Goal: Task Accomplishment & Management: Manage account settings

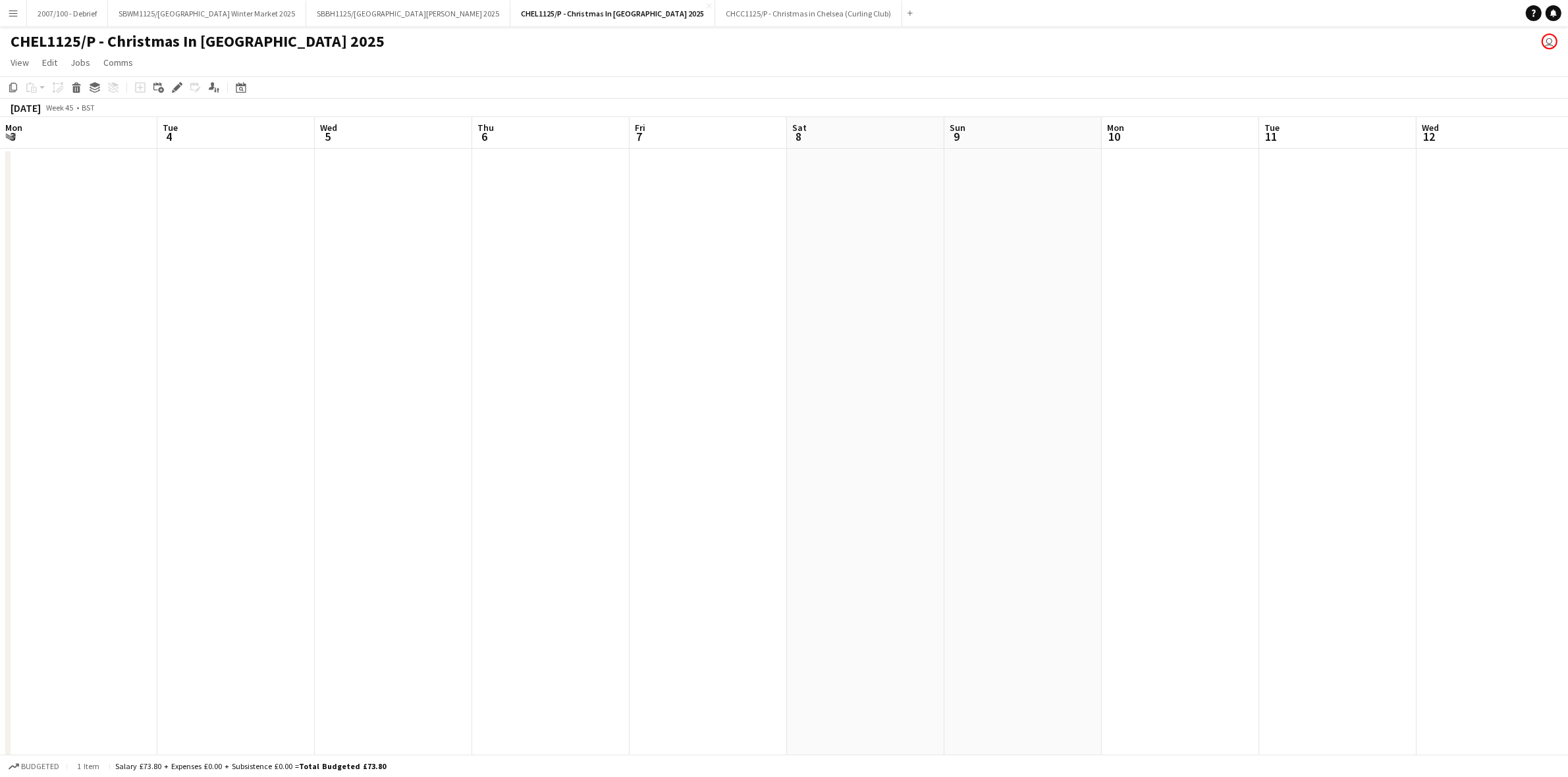
scroll to position [0, 315]
click at [168, 8] on button "SBWM1125/P Southbank Centre Winter Market 2025 Close" at bounding box center [207, 14] width 199 height 25
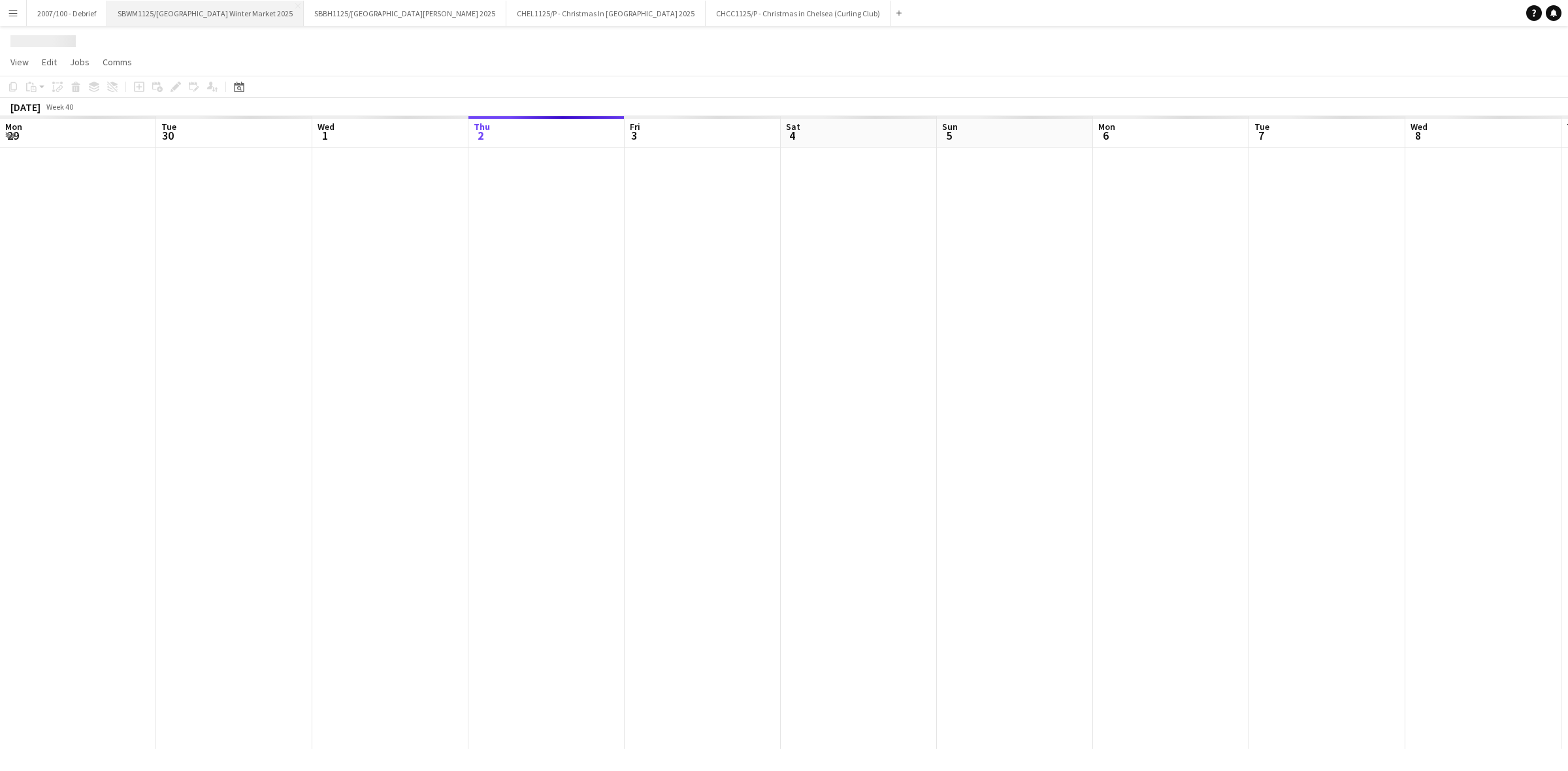
scroll to position [0, 312]
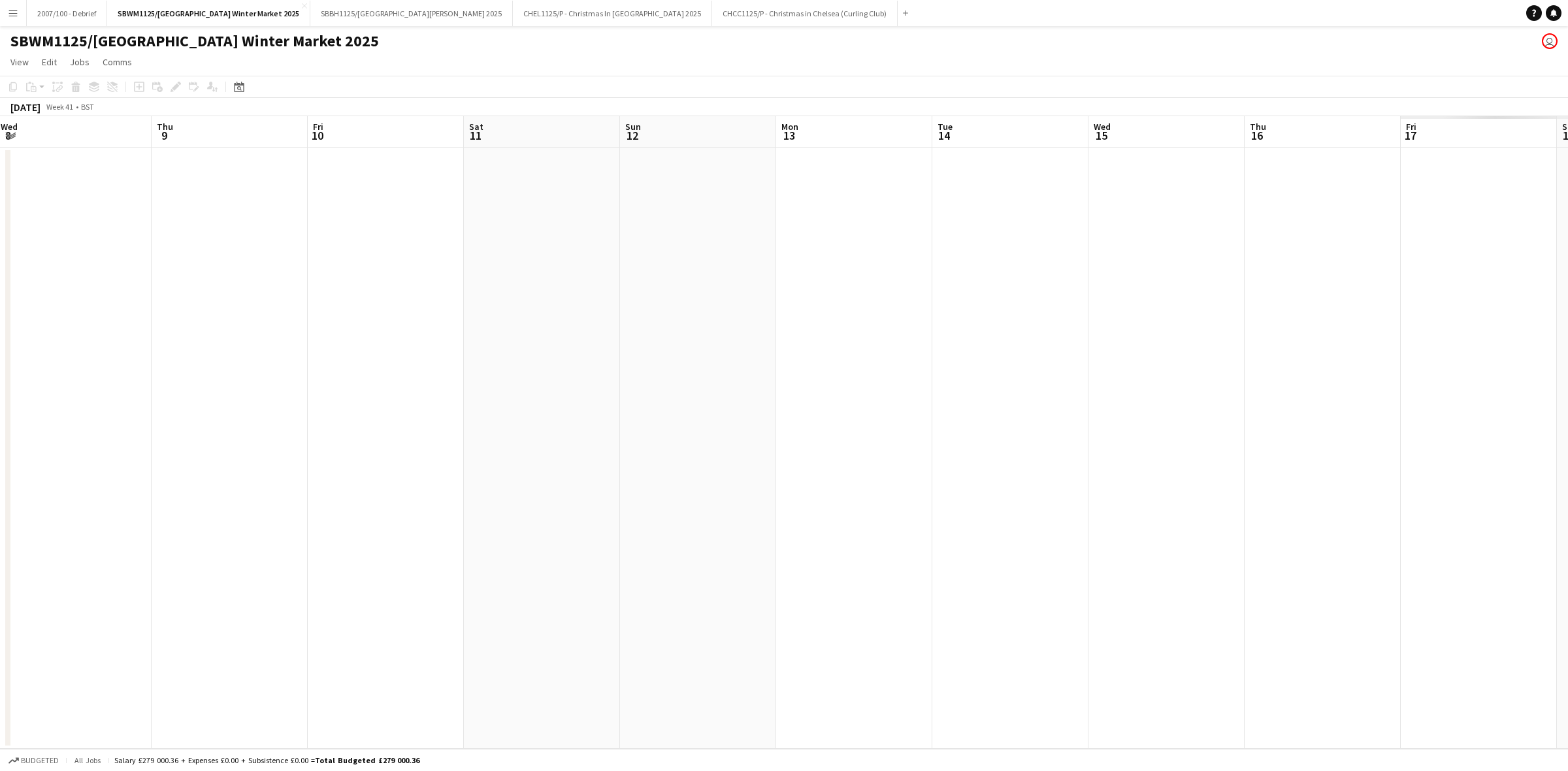
drag, startPoint x: 1249, startPoint y: 448, endPoint x: 197, endPoint y: 521, distance: 1054.5
click at [199, 521] on app-calendar-viewport "Sat 4 Sun 5 Mon 6 Tue 7 Wed 8 Thu 9 Fri 10 Sat 11 Sun 12 Mon 13 Tue 14 Wed 15 T…" at bounding box center [784, 432] width 1568 height 633
click at [312, 532] on app-calendar-viewport "Sun 5 Mon 6 Tue 7 Wed 8 Thu 9 Fri 10 Sat 11 Sun 12 Mon 13 Tue 14 Wed 15 Thu 16 …" at bounding box center [784, 432] width 1568 height 633
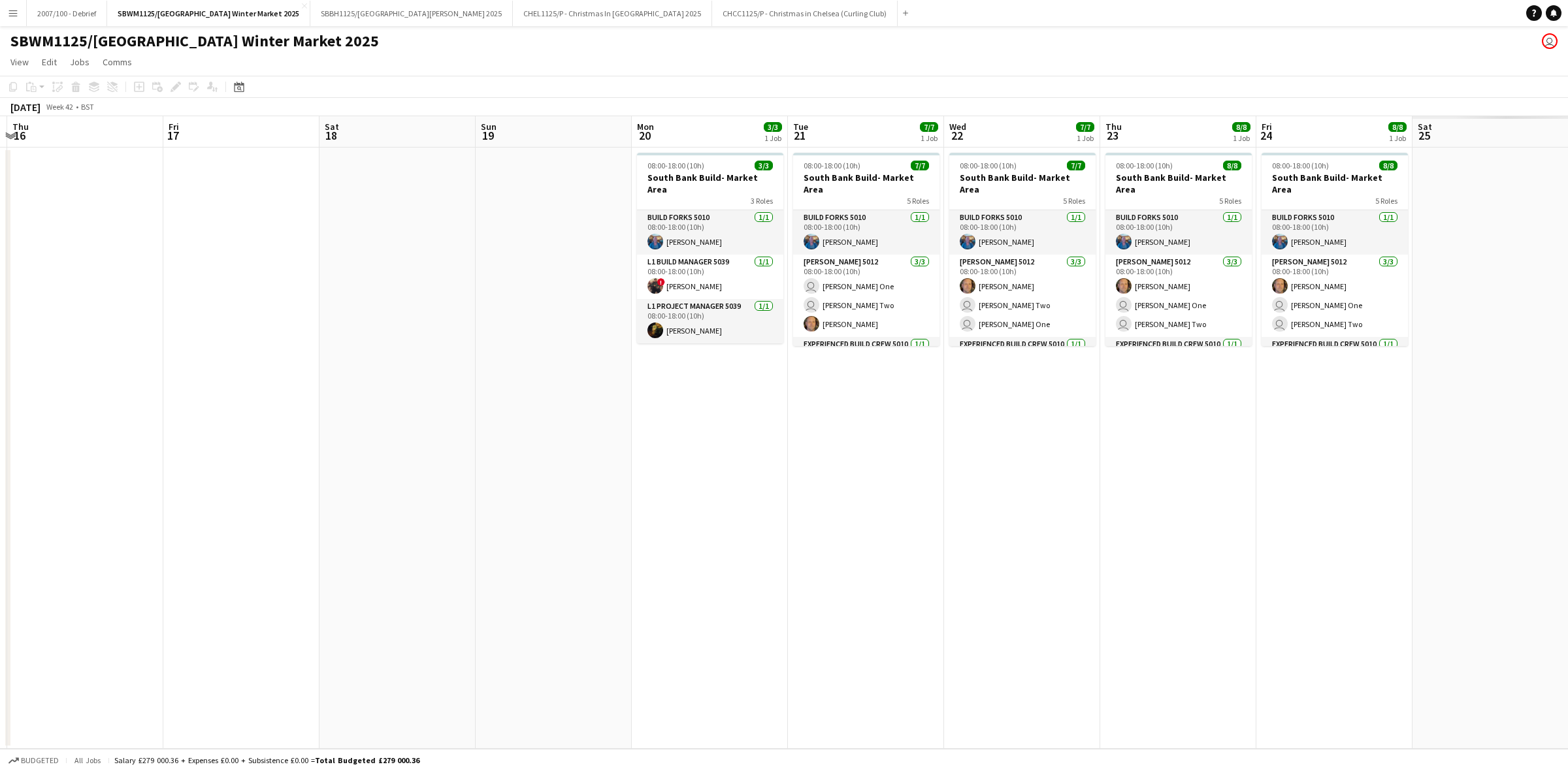
drag, startPoint x: 554, startPoint y: 494, endPoint x: 478, endPoint y: 498, distance: 76.1
click at [478, 498] on app-calendar-viewport "Mon 13 Tue 14 Wed 15 Thu 16 Fri 17 Sat 18 Sun 19 Mon 20 3/3 1 Job Tue 21 7/7 1 …" at bounding box center [784, 432] width 1568 height 633
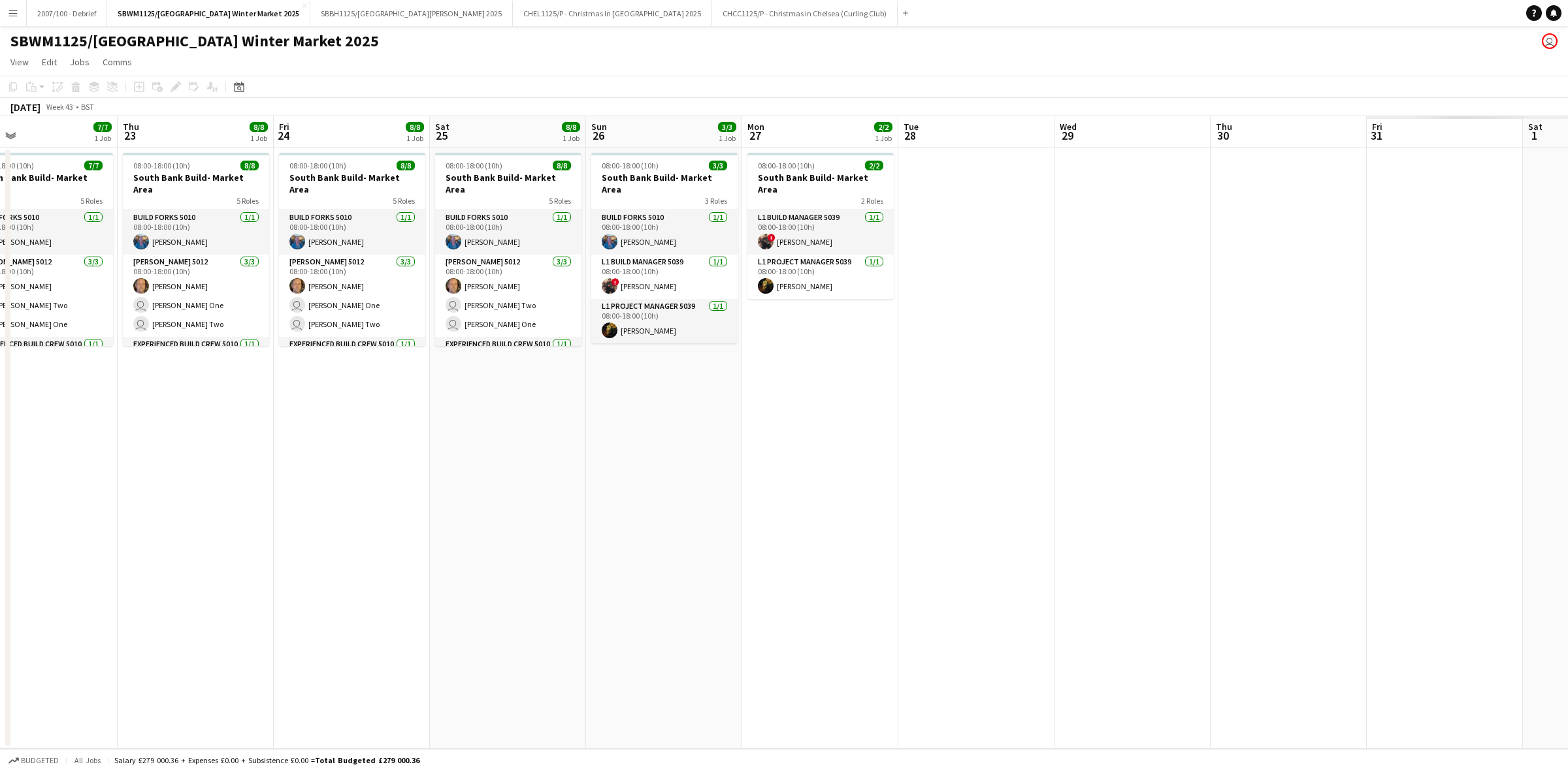
drag, startPoint x: 1121, startPoint y: 459, endPoint x: 383, endPoint y: 487, distance: 738.5
click at [380, 488] on app-calendar-viewport "Sat 18 Sun 19 Mon 20 3/3 1 Job Tue 21 7/7 1 Job Wed 22 7/7 1 Job Thu 23 8/8 1 J…" at bounding box center [784, 432] width 1568 height 633
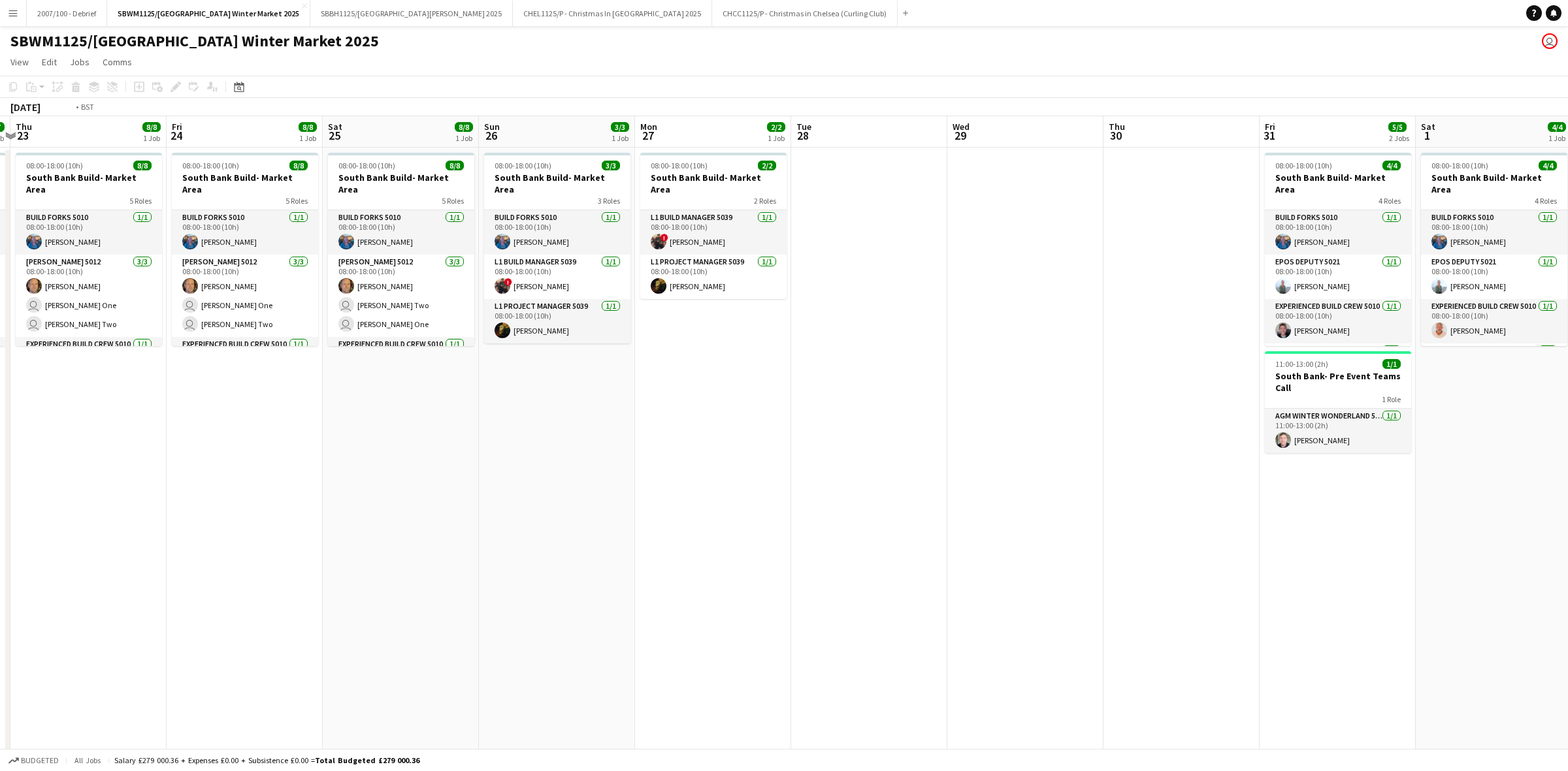
drag, startPoint x: 662, startPoint y: 480, endPoint x: 1003, endPoint y: 500, distance: 341.6
click at [430, 492] on app-calendar-viewport "Mon 20 3/3 1 Job Tue 21 7/7 1 Job Wed 22 7/7 1 Job Thu 23 8/8 1 Job Fri 24 8/8 …" at bounding box center [784, 697] width 1568 height 1162
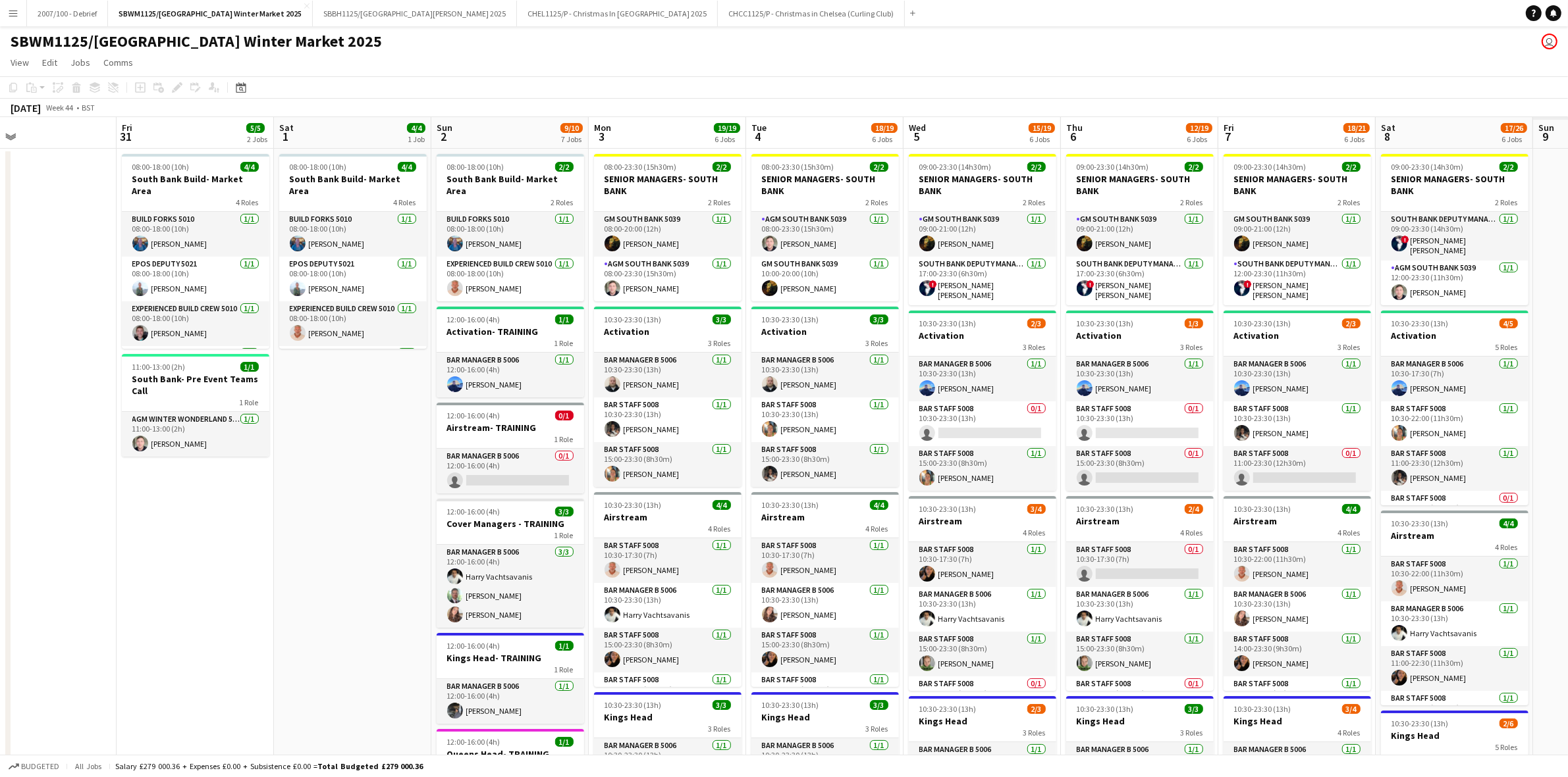
scroll to position [0, 457]
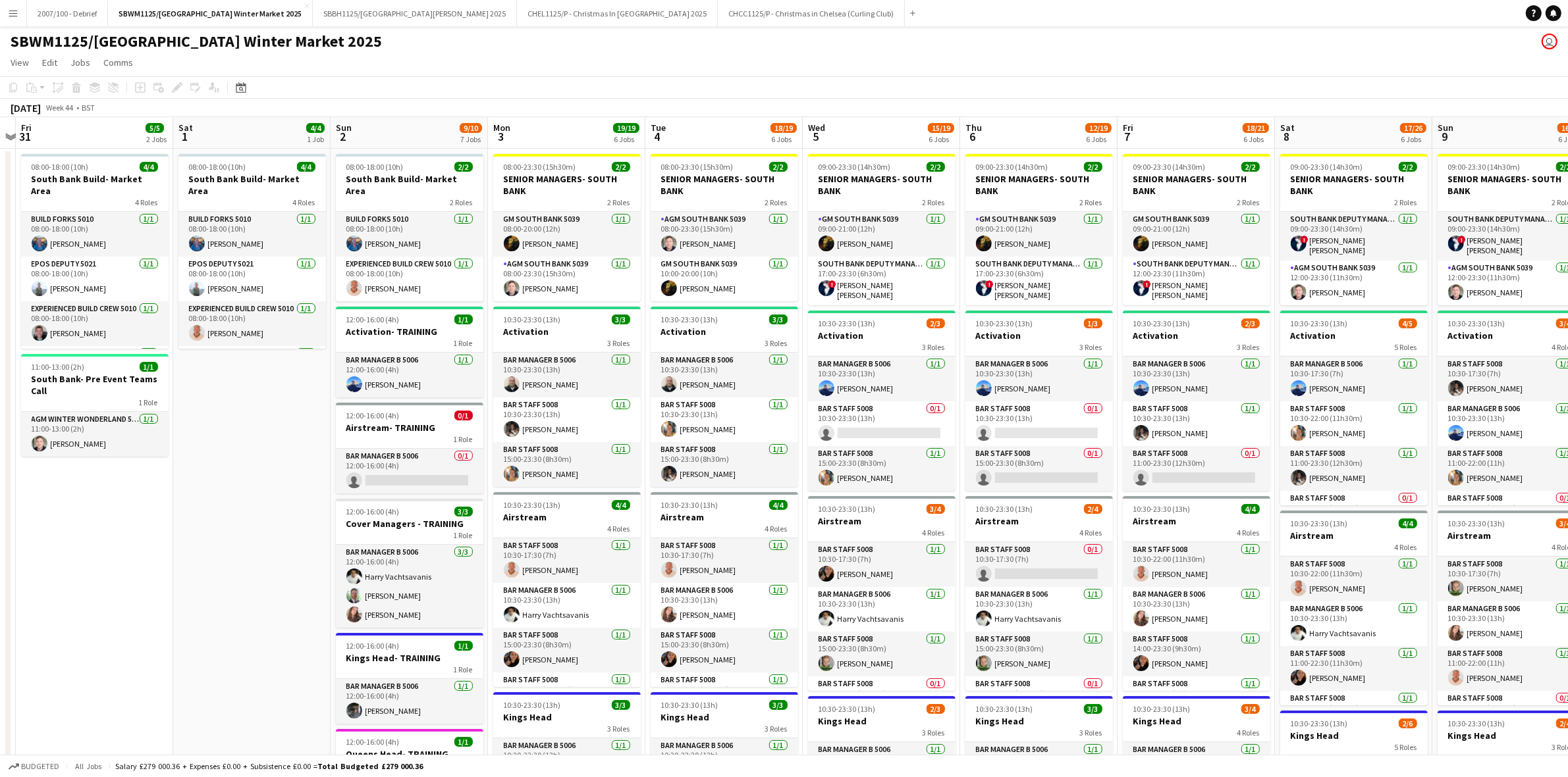
drag, startPoint x: 594, startPoint y: 530, endPoint x: 468, endPoint y: 534, distance: 126.1
click at [468, 534] on app-calendar-viewport "Tue 28 Wed 29 Thu 30 Fri 31 5/5 2 Jobs Sat 1 4/4 1 Job Sun 2 9/10 7 Jobs Mon 3 …" at bounding box center [784, 722] width 1568 height 1212
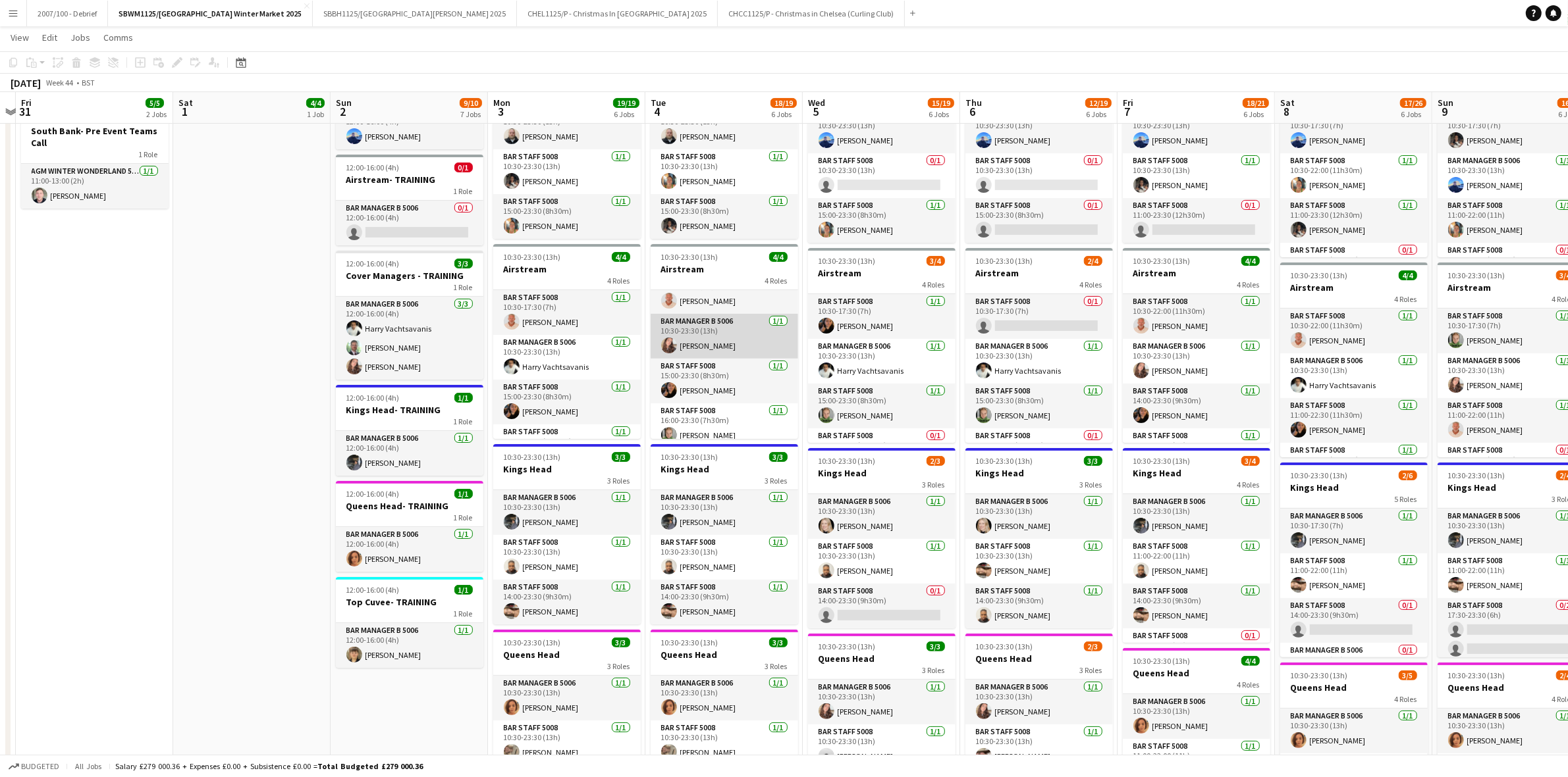
scroll to position [31, 0]
click at [725, 332] on app-card-role "Bar Manager B 5006 1/1 10:30-23:30 (13h) Alexandra Svilar" at bounding box center [724, 327] width 147 height 45
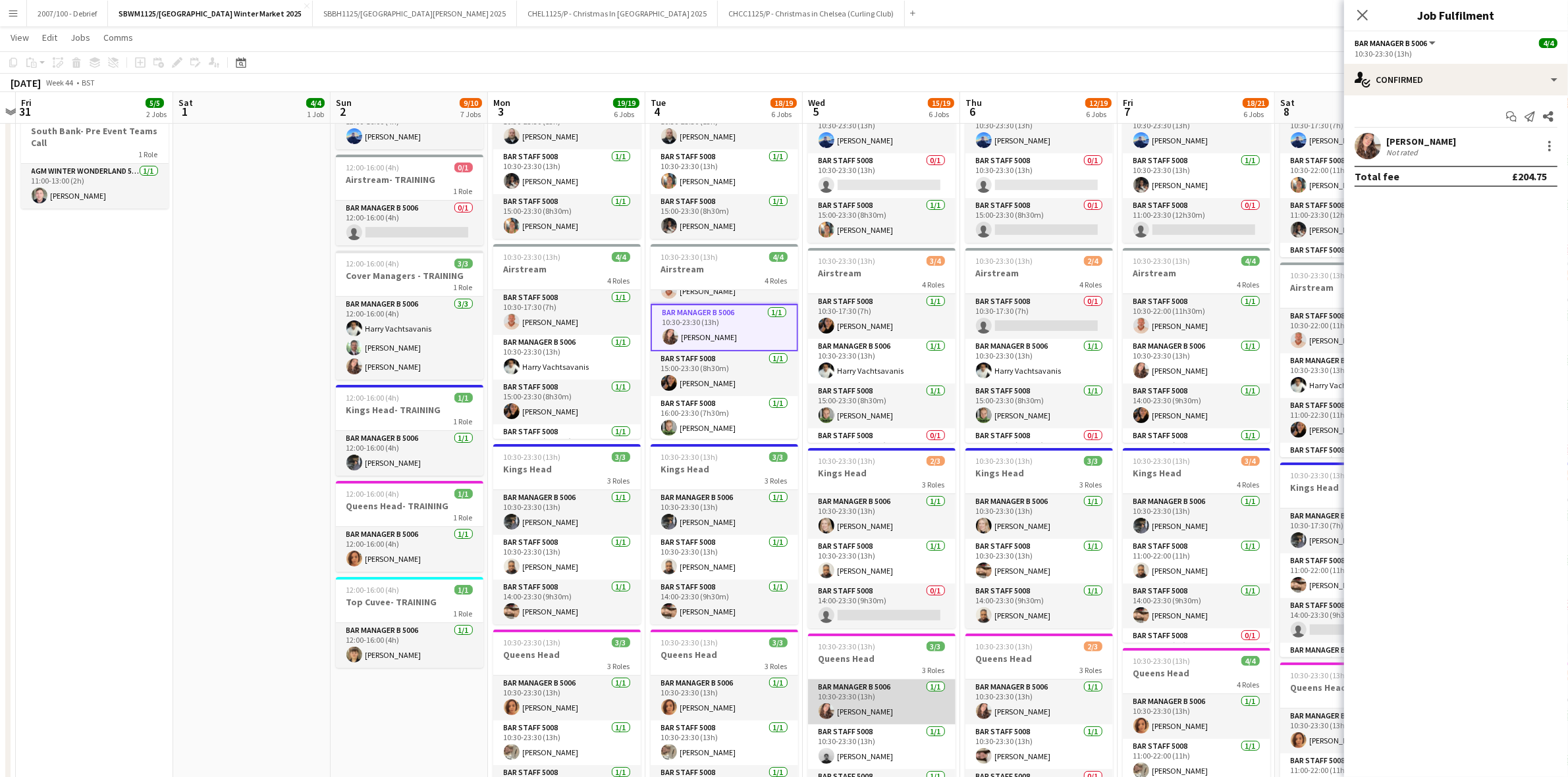
click at [896, 695] on app-card-role "Bar Manager B 5006 1/1 10:30-23:30 (13h) Alexandra Svilar" at bounding box center [881, 702] width 147 height 45
click at [1055, 693] on app-card-role "Bar Manager B 5006 1/1 10:30-23:30 (13h) Alexandra Svilar" at bounding box center [1038, 702] width 147 height 45
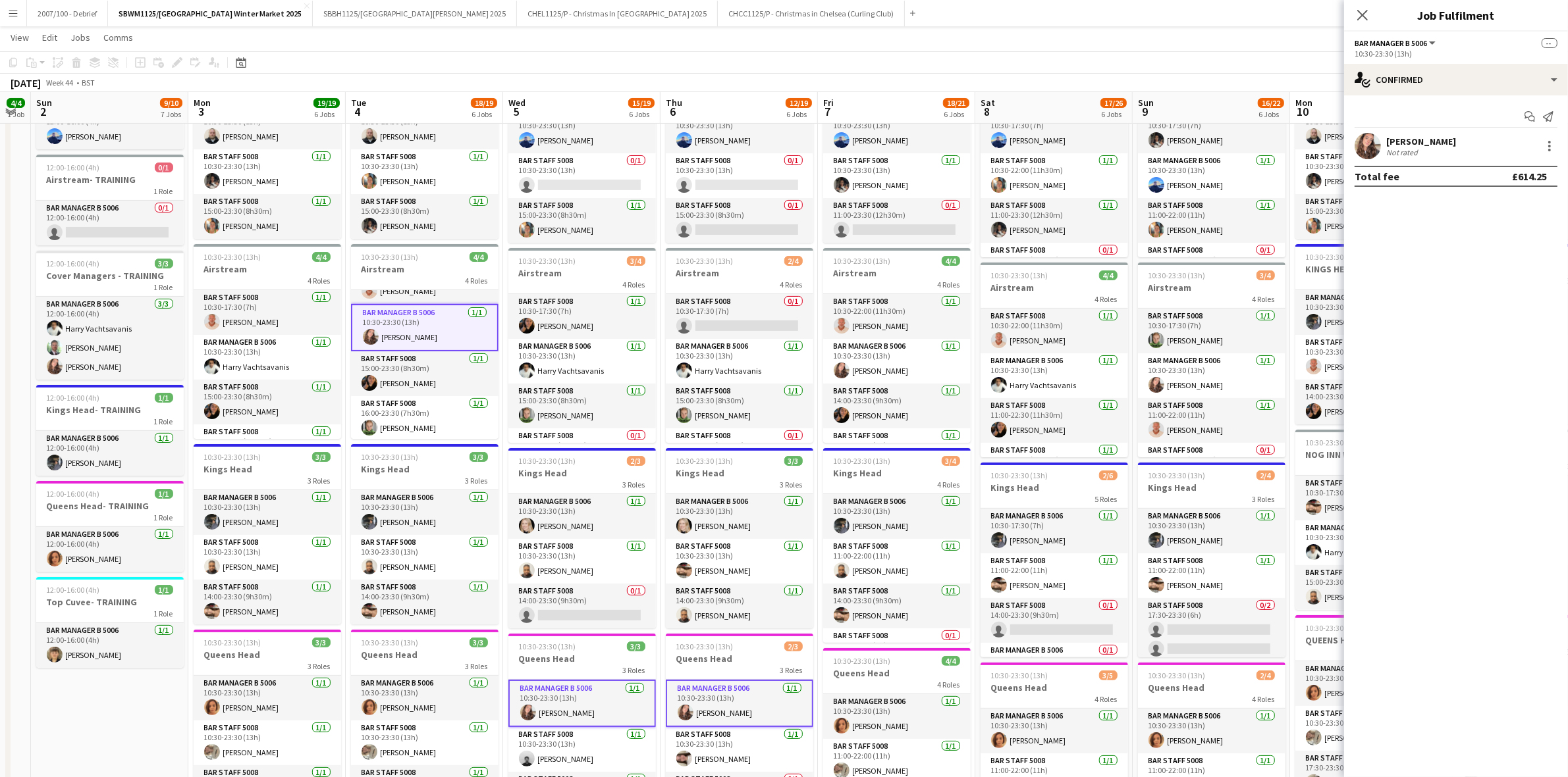
scroll to position [0, 455]
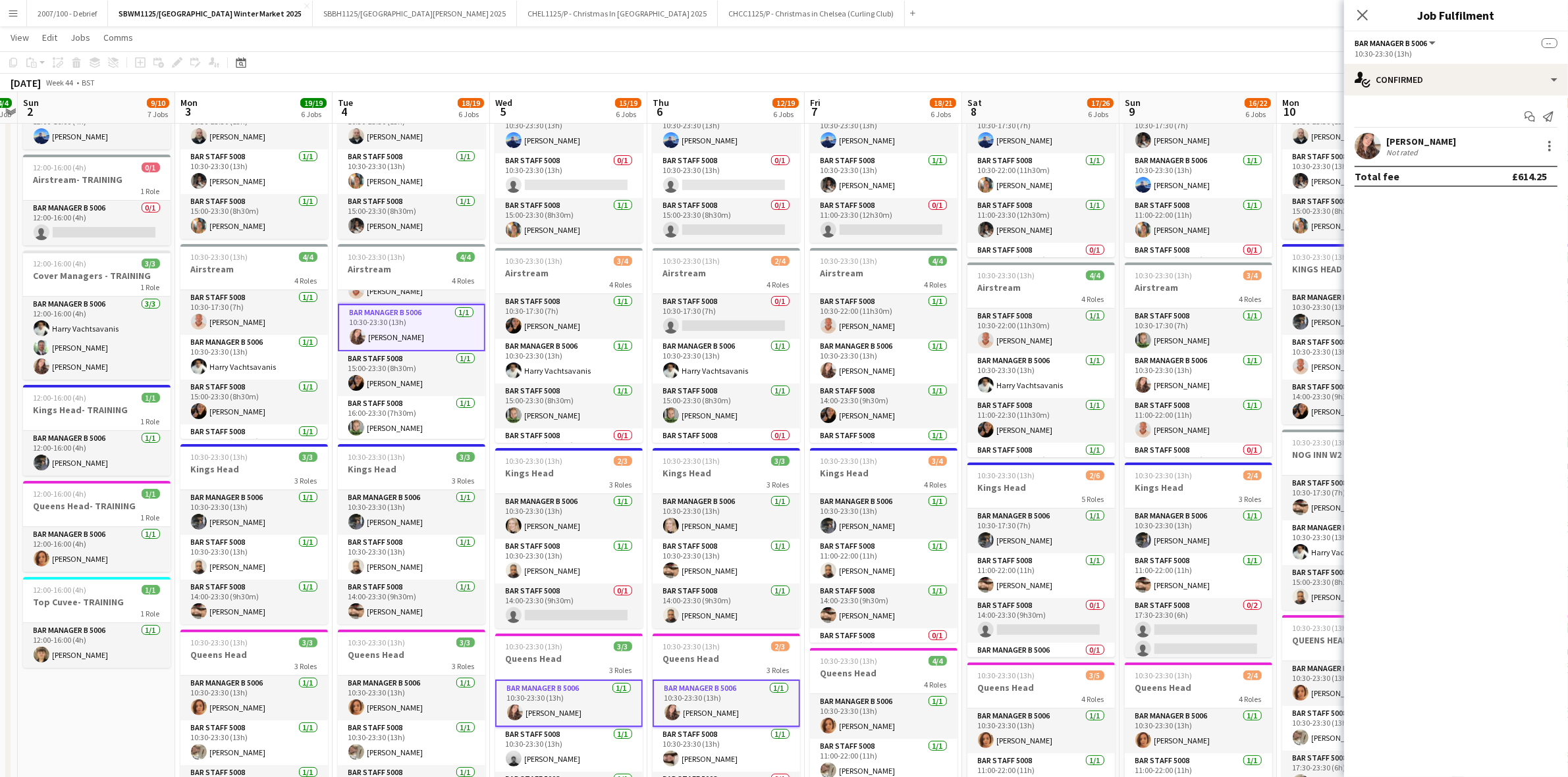
drag, startPoint x: 1070, startPoint y: 639, endPoint x: 758, endPoint y: 655, distance: 312.4
click at [758, 655] on app-calendar-viewport "Thu 30 Fri 31 5/5 2 Jobs Sat 1 4/4 1 Job Sun 2 9/10 7 Jobs Mon 3 19/19 6 Jobs T…" at bounding box center [784, 443] width 1568 height 1277
click at [893, 332] on app-card-role "Bar Manager B 5006 1/1 10:30-23:30 (13h) Alexandra Svilar" at bounding box center [883, 333] width 147 height 45
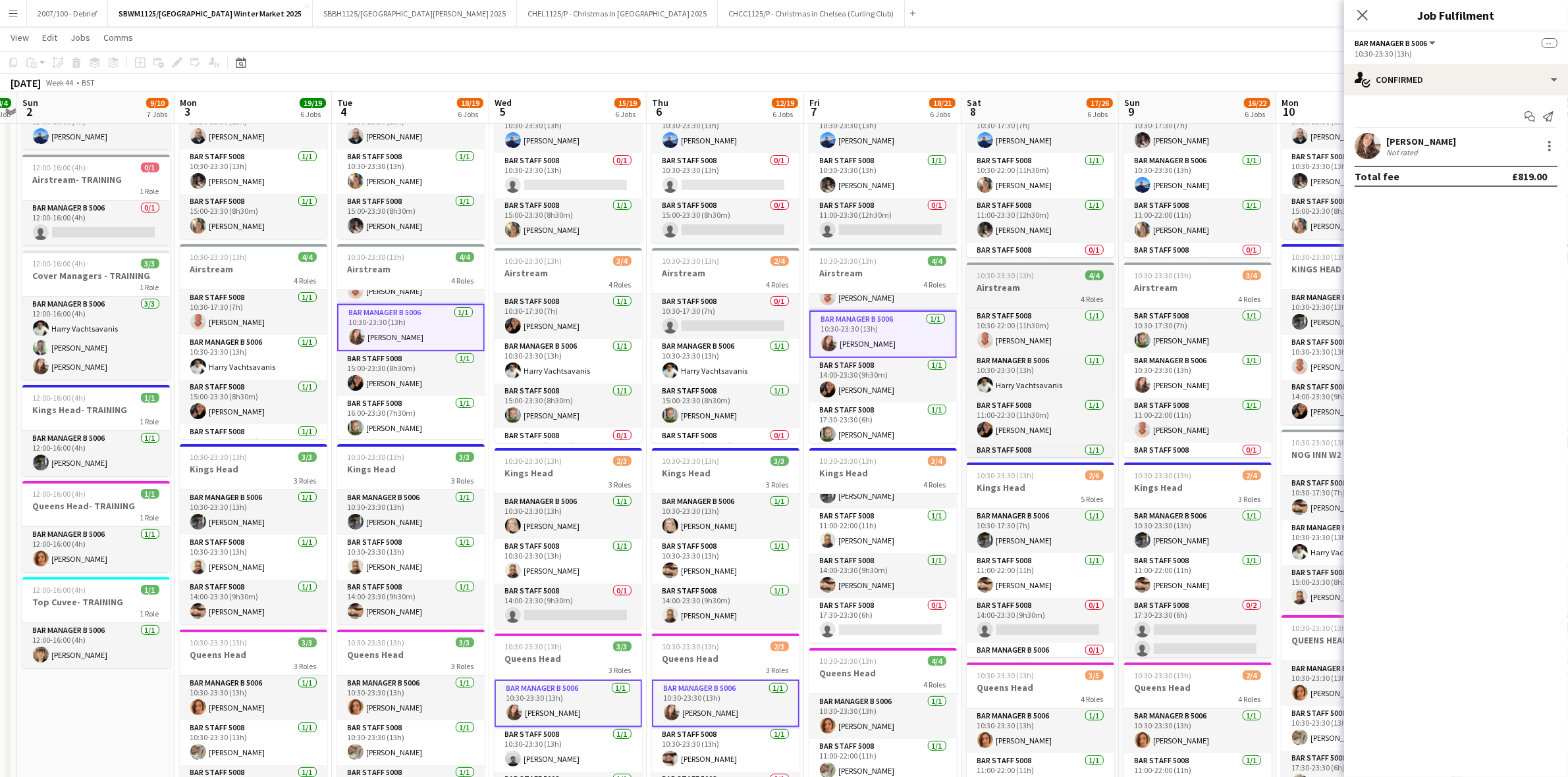
scroll to position [31, 0]
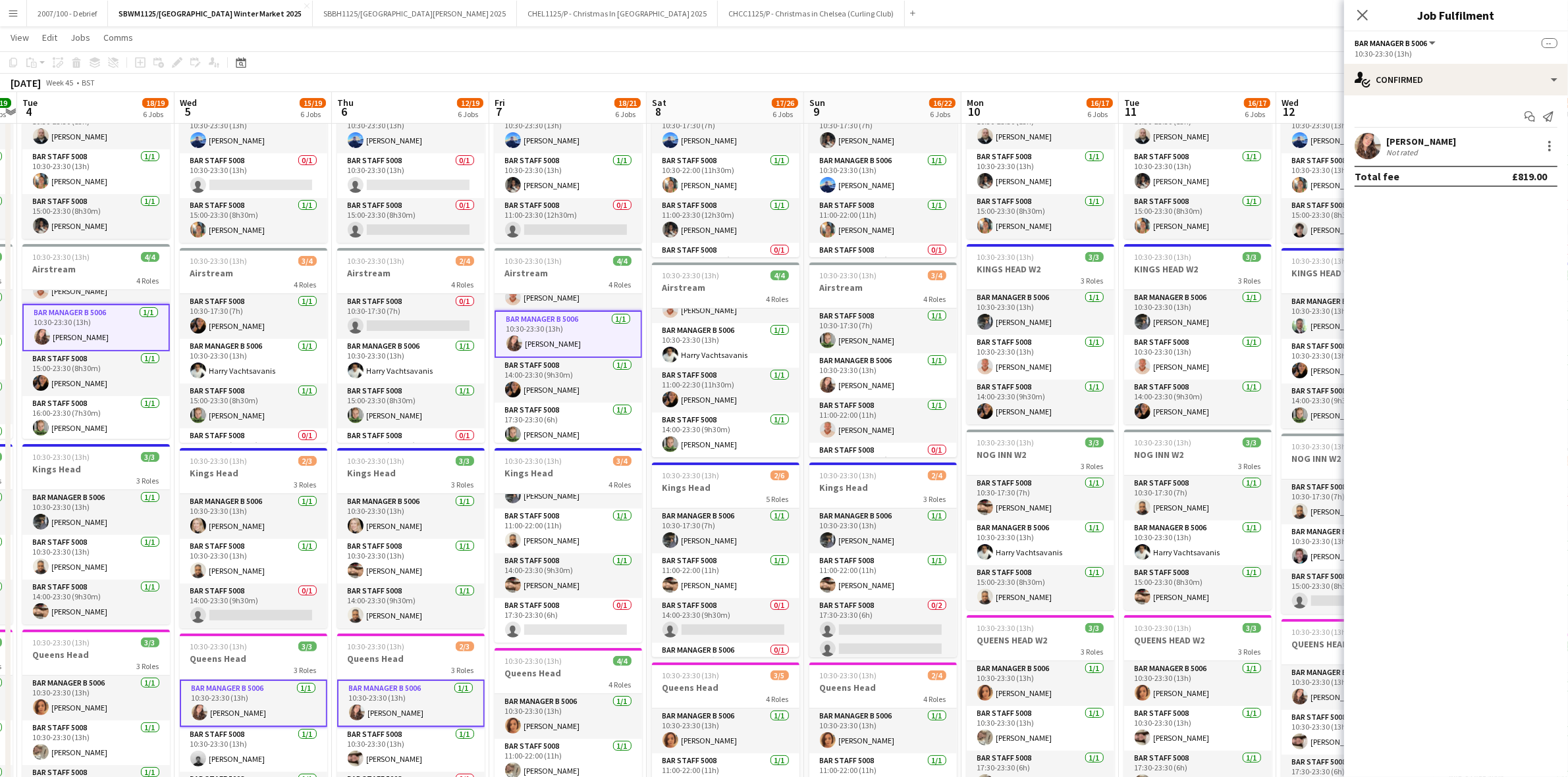
drag, startPoint x: 1108, startPoint y: 495, endPoint x: 877, endPoint y: 502, distance: 231.1
click at [877, 502] on app-calendar-viewport "Sat 1 4/4 1 Job Sun 2 9/10 7 Jobs Mon 3 19/19 6 Jobs Tue 4 18/19 6 Jobs Wed 5 1…" at bounding box center [784, 443] width 1568 height 1277
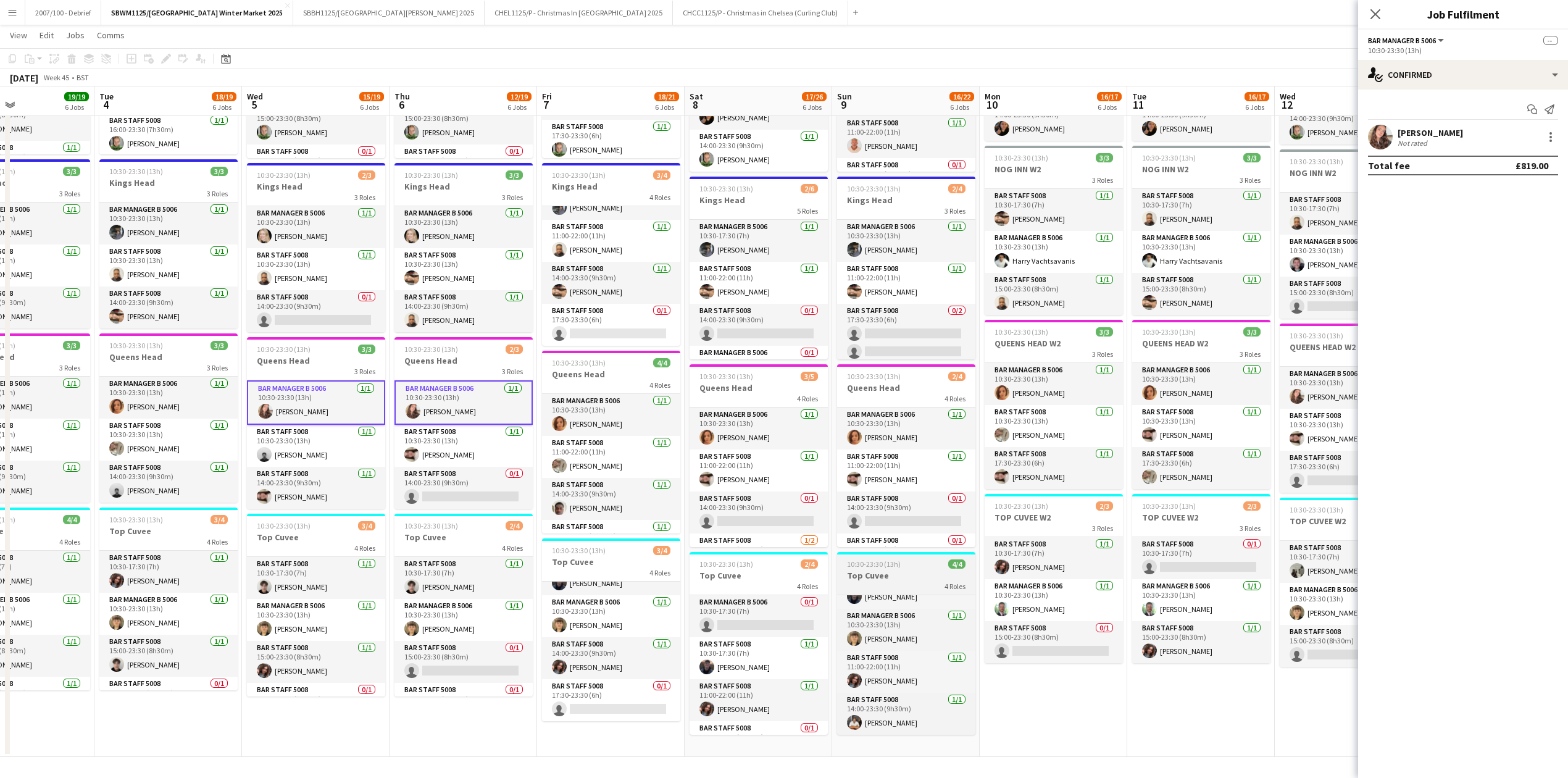
scroll to position [0, 0]
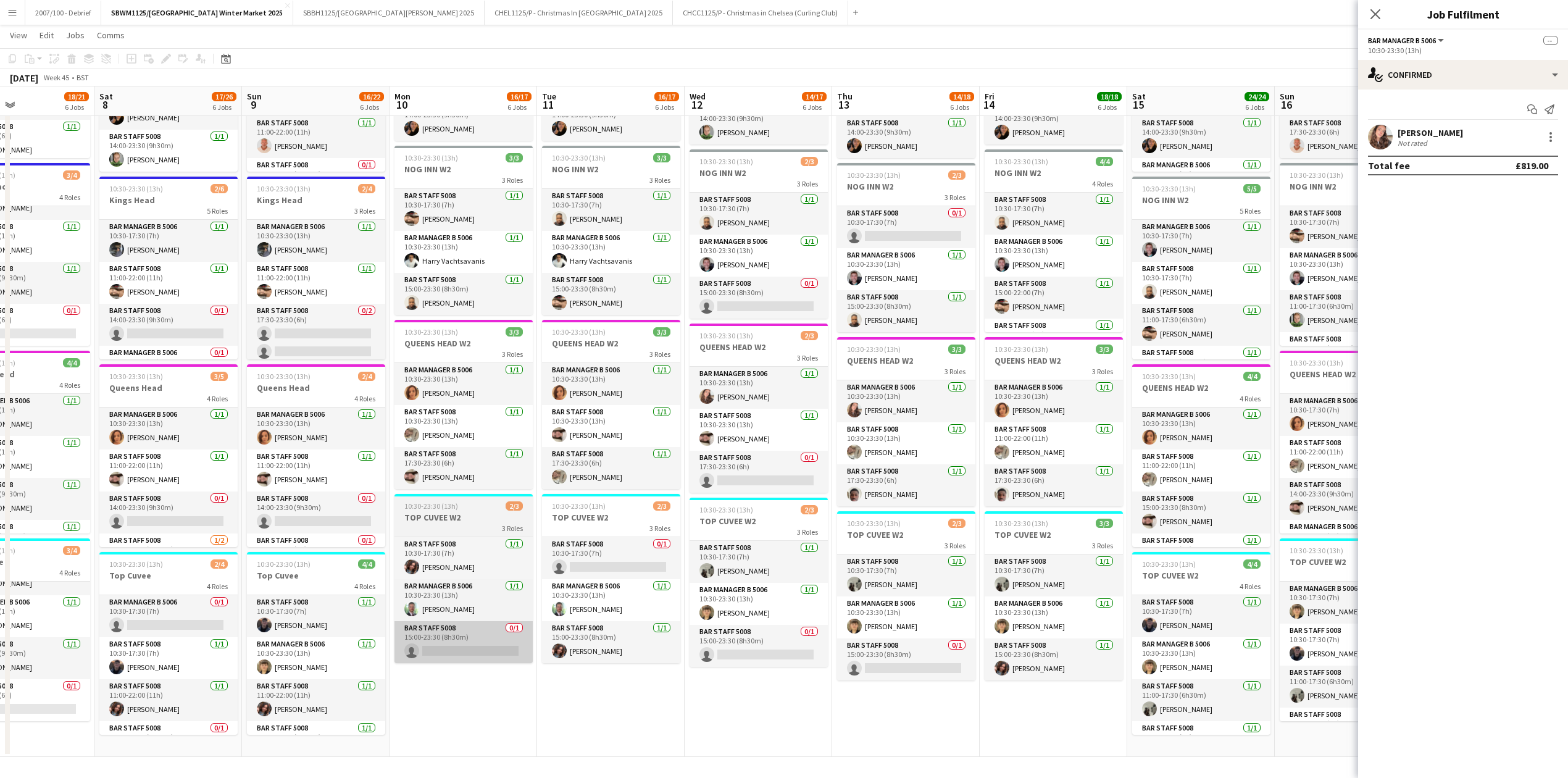
drag, startPoint x: 923, startPoint y: 694, endPoint x: 761, endPoint y: 650, distance: 167.9
click at [759, 695] on app-calendar-viewport "Mon 3 19/19 6 Jobs Tue 4 18/19 6 Jobs Wed 5 15/19 6 Jobs Thu 6 12/19 6 Jobs Fri…" at bounding box center [784, 158] width 1568 height 1198
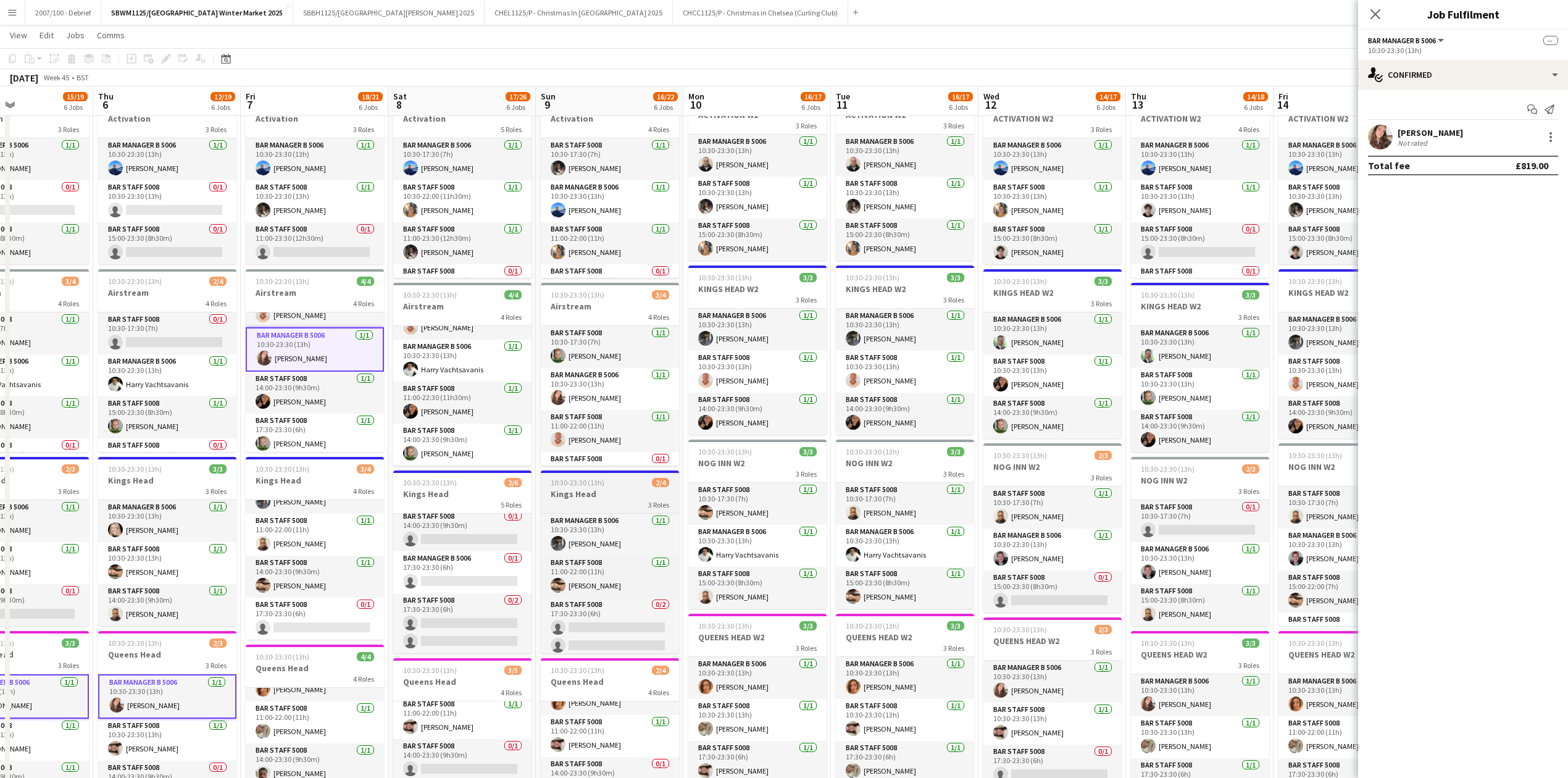
scroll to position [5, 0]
click at [644, 386] on app-card-role "Bar Manager B 5006 1/1 10:30-23:30 (13h) Alexandra Svilar" at bounding box center [609, 389] width 138 height 42
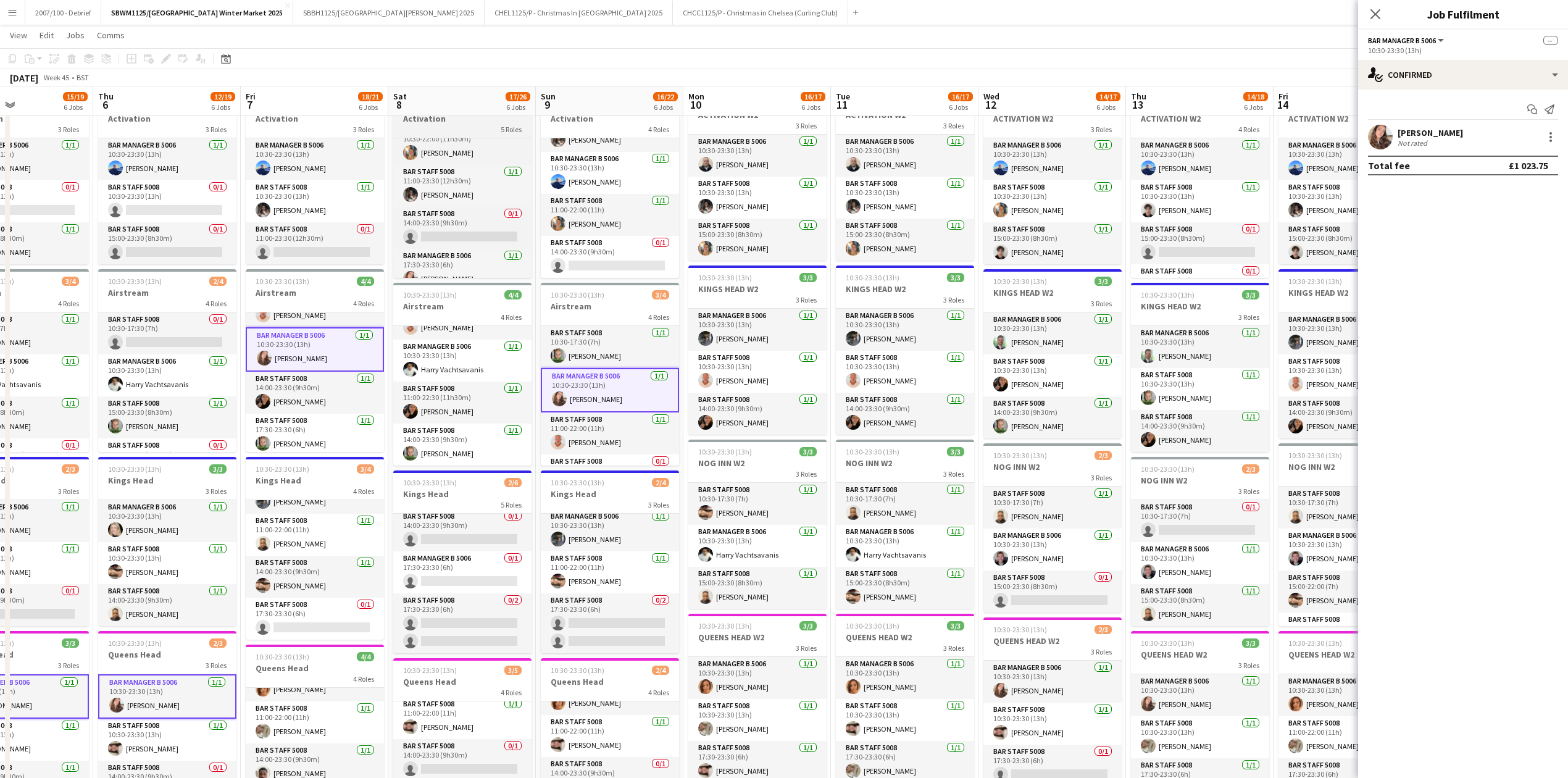
scroll to position [72, 0]
click at [501, 251] on app-card-role "Bar Manager B 5006 1/1 17:30-23:30 (6h) Alexandra Svilar" at bounding box center [462, 257] width 138 height 42
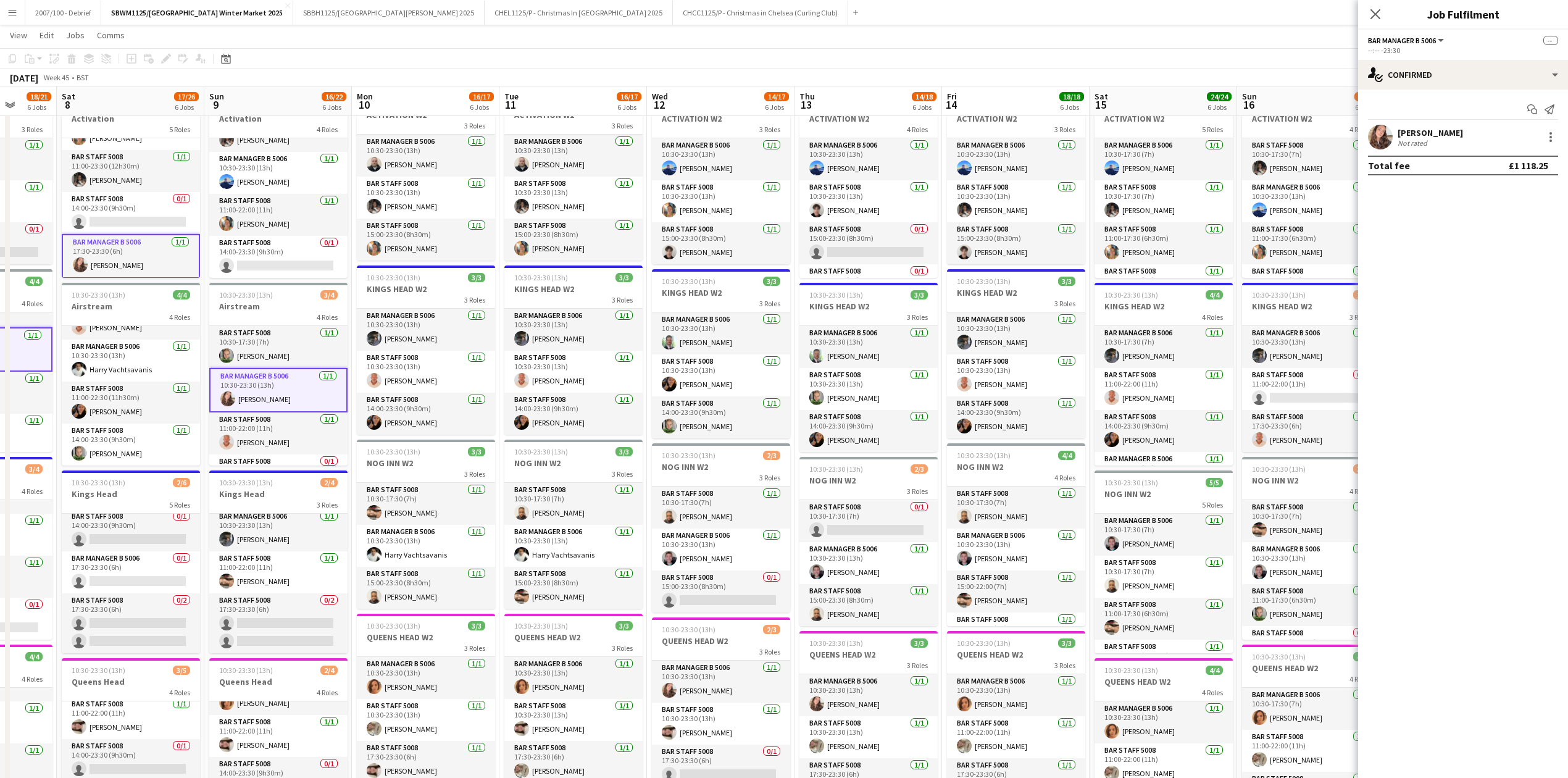
drag, startPoint x: 1055, startPoint y: 271, endPoint x: 813, endPoint y: 354, distance: 255.8
click at [813, 354] on app-calendar-viewport "Tue 4 18/19 6 Jobs Wed 5 15/19 6 Jobs Thu 6 12/19 6 Jobs Fri 7 18/21 6 Jobs Sat…" at bounding box center [784, 452] width 1568 height 1198
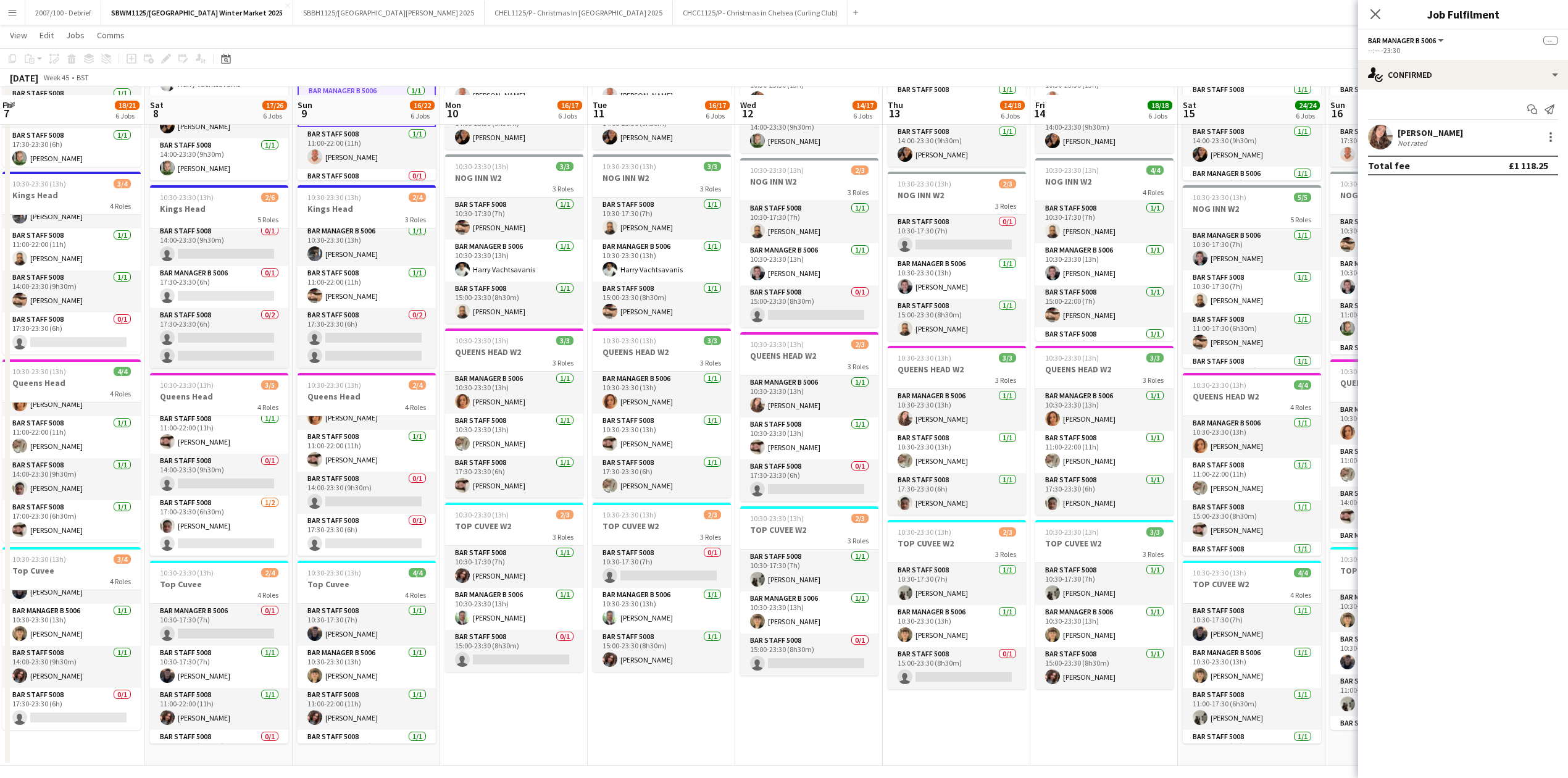
scroll to position [489, 0]
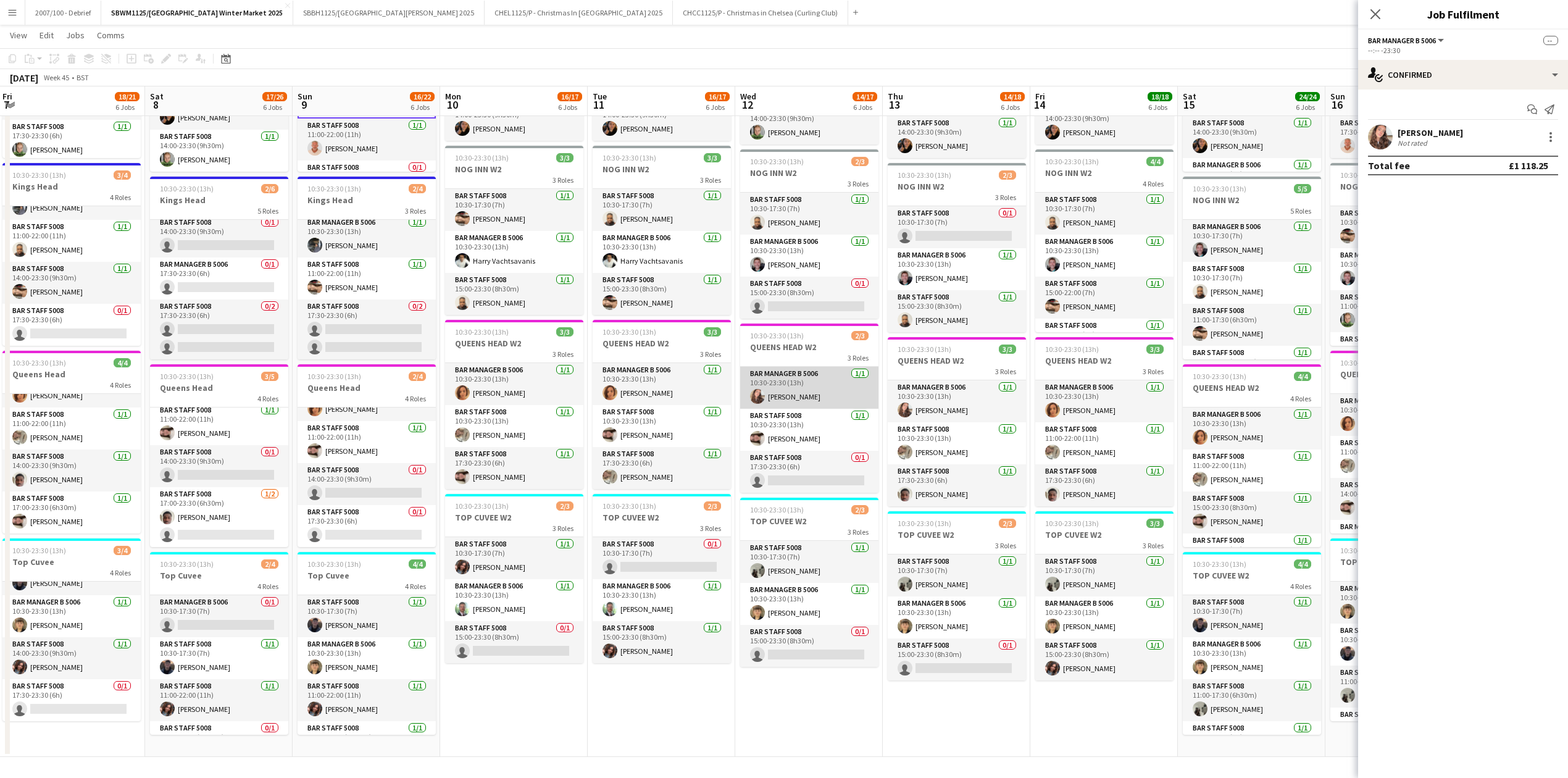
click at [818, 401] on app-card-role "Bar Manager B 5006 1/1 10:30-23:30 (13h) Alexandra Svilar" at bounding box center [809, 388] width 138 height 42
click at [973, 405] on app-card-role "Bar Manager B 5006 1/1 10:30-23:30 (13h) Alexandra Svilar" at bounding box center [956, 401] width 138 height 42
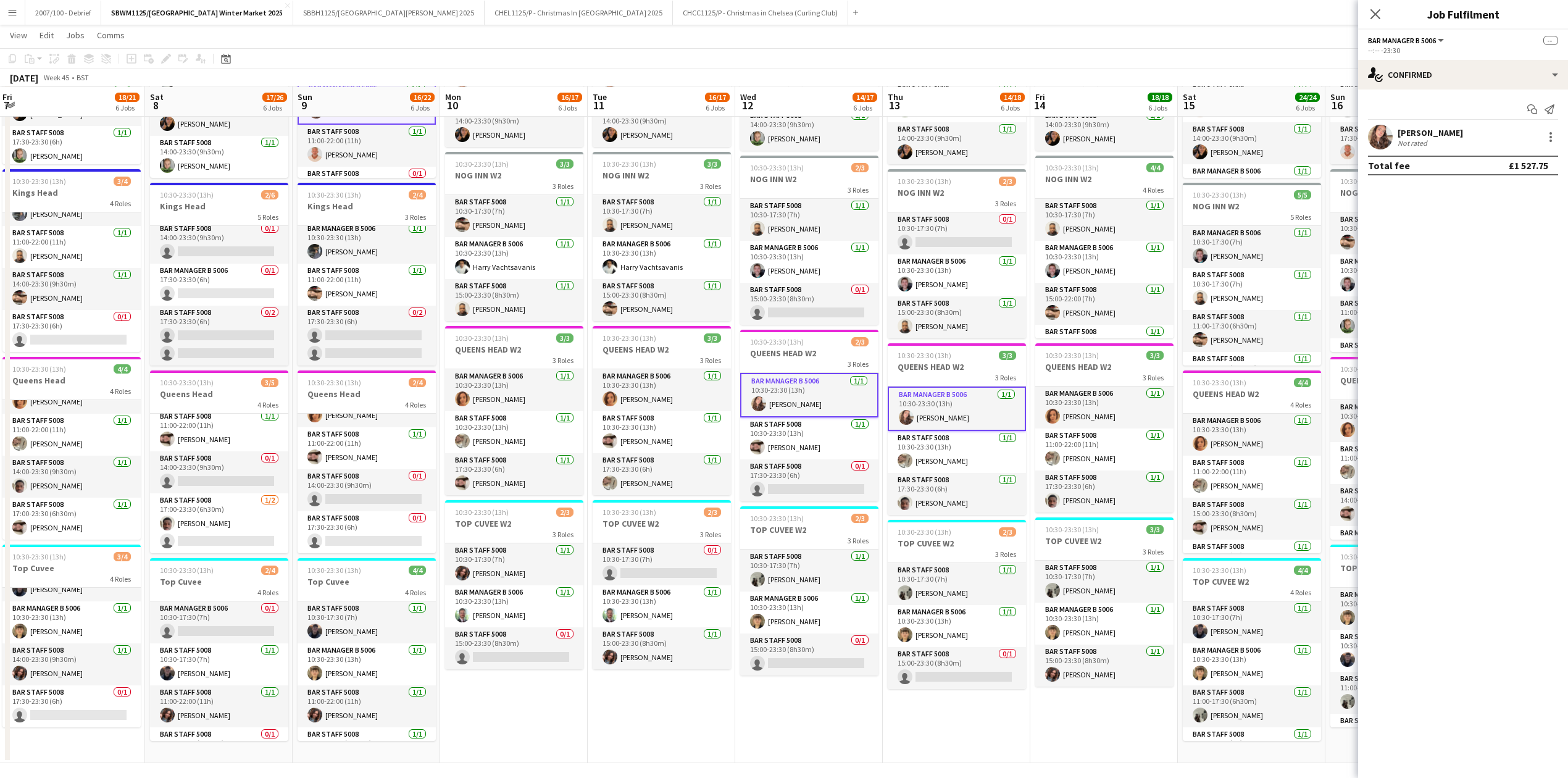
scroll to position [485, 0]
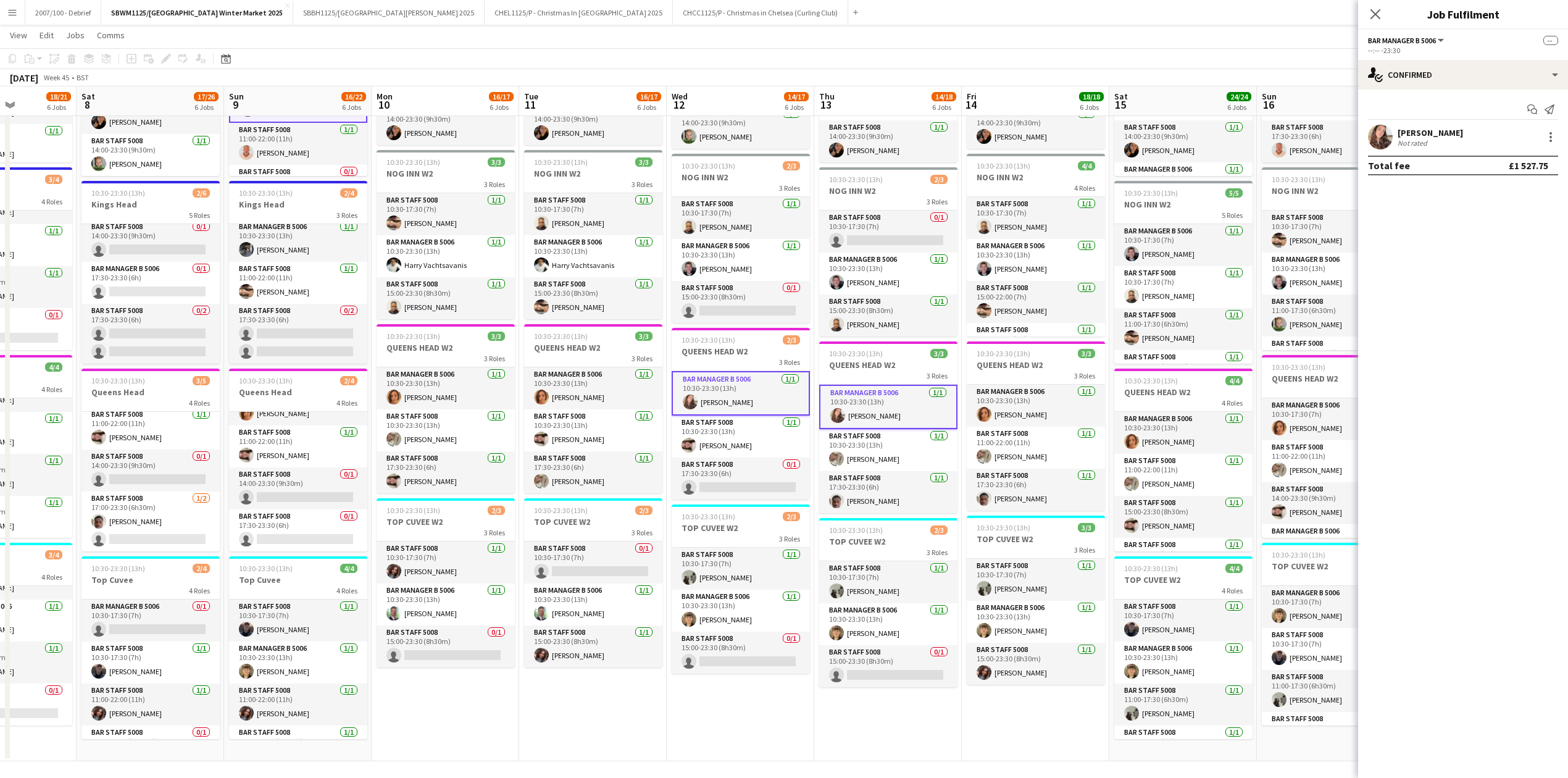
drag, startPoint x: 1060, startPoint y: 737, endPoint x: 992, endPoint y: 739, distance: 68.0
click at [992, 729] on app-calendar-viewport "Tue 4 18/19 6 Jobs Wed 5 15/19 6 Jobs Thu 6 12/19 6 Jobs Fri 7 18/21 6 Jobs Sat…" at bounding box center [784, 163] width 1568 height 1198
drag, startPoint x: 984, startPoint y: 722, endPoint x: 735, endPoint y: 727, distance: 249.1
click at [735, 727] on app-calendar-viewport "Tue 4 18/19 6 Jobs Wed 5 15/19 6 Jobs Thu 6 12/19 6 Jobs Fri 7 18/21 6 Jobs Sat…" at bounding box center [784, 163] width 1568 height 1198
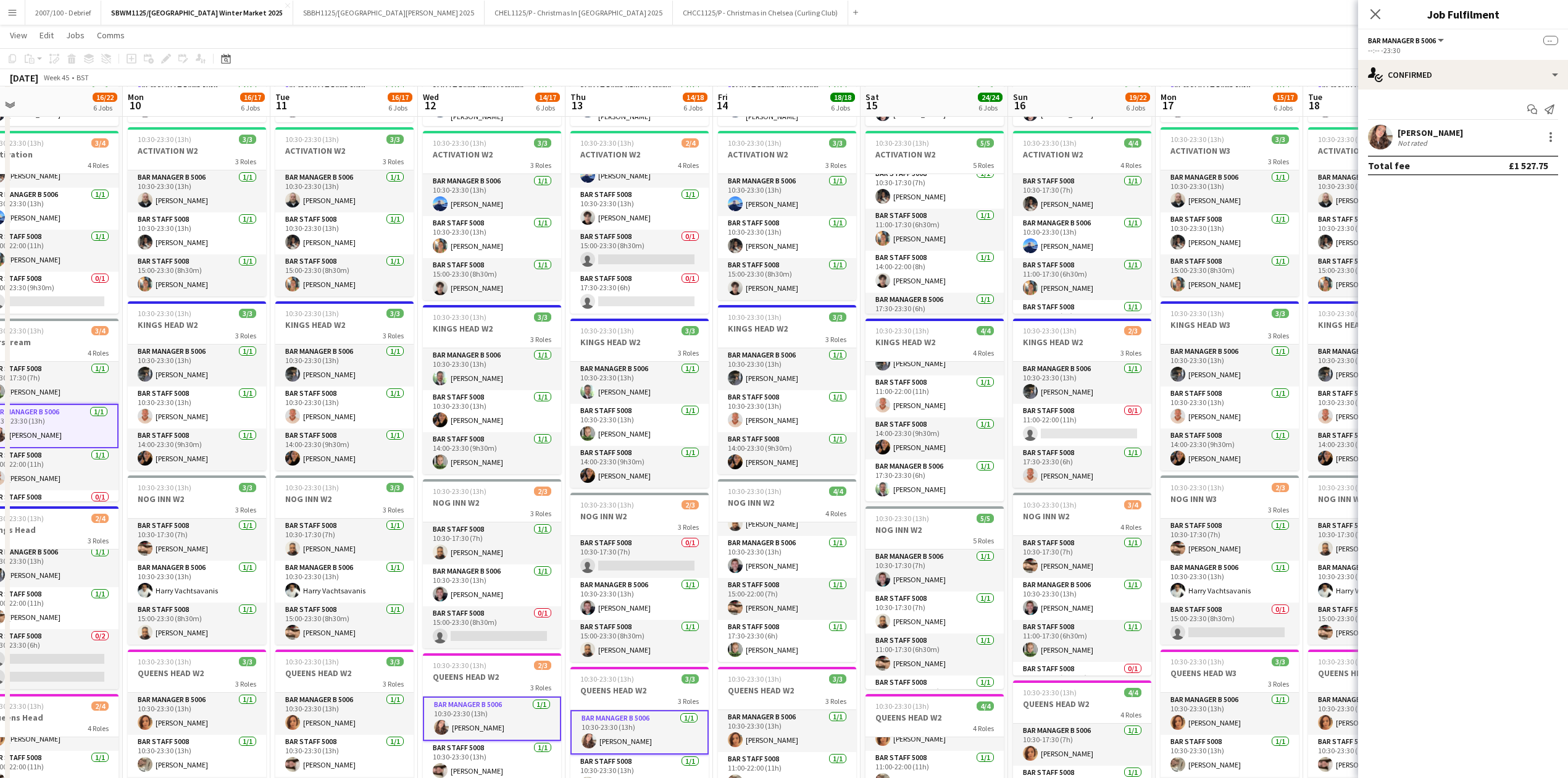
scroll to position [72, 0]
click at [942, 291] on app-card-role "Bar Manager B 5006 1/1 17:30-23:30 (6h) Alexandra Svilar" at bounding box center [934, 292] width 138 height 42
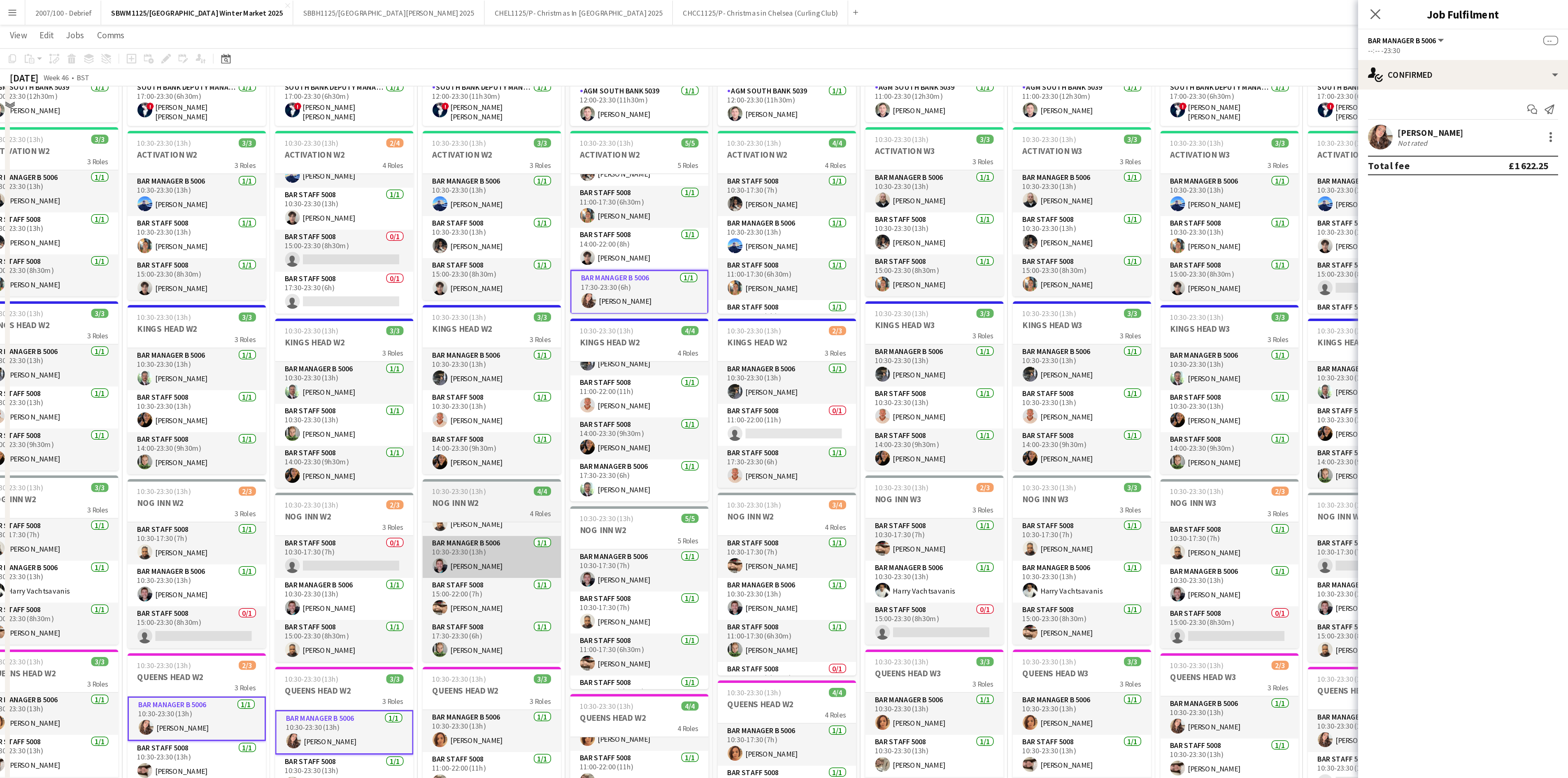
scroll to position [0, 0]
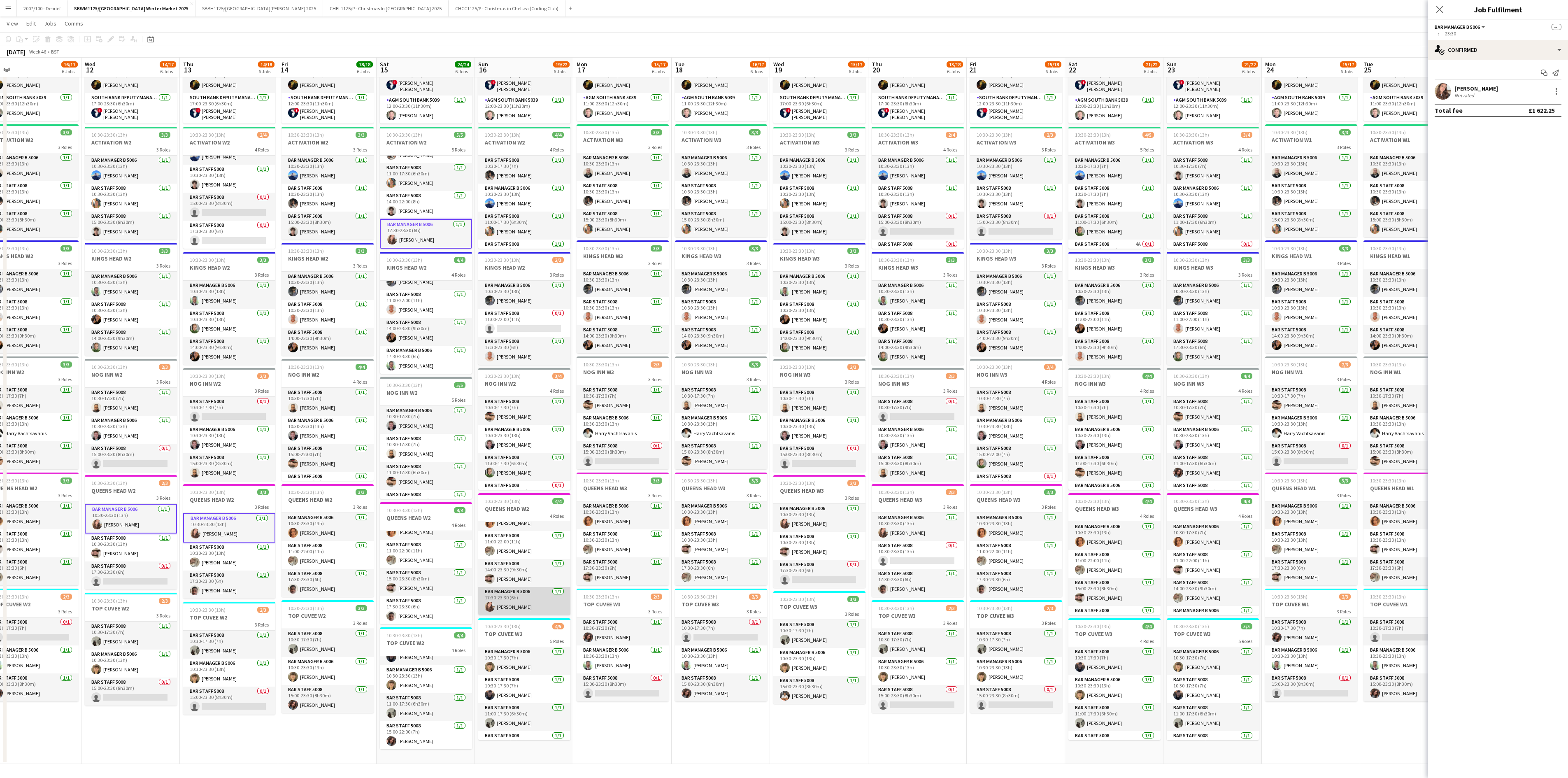
click at [495, 486] on app-card-role "Bar Manager B 5006 1/1 17:30-23:30 (6h) Alexandra Svilar" at bounding box center [524, 601] width 92 height 28
click at [830, 486] on app-card-role "Bar Manager B 5006 1/1 10:30-23:30 (13h) Alexandra Svilar" at bounding box center [819, 518] width 92 height 28
click at [893, 486] on app-card-role "Bar Manager B 5006 1/1 10:30-23:30 (13h) Alexandra Svilar" at bounding box center [917, 527] width 92 height 28
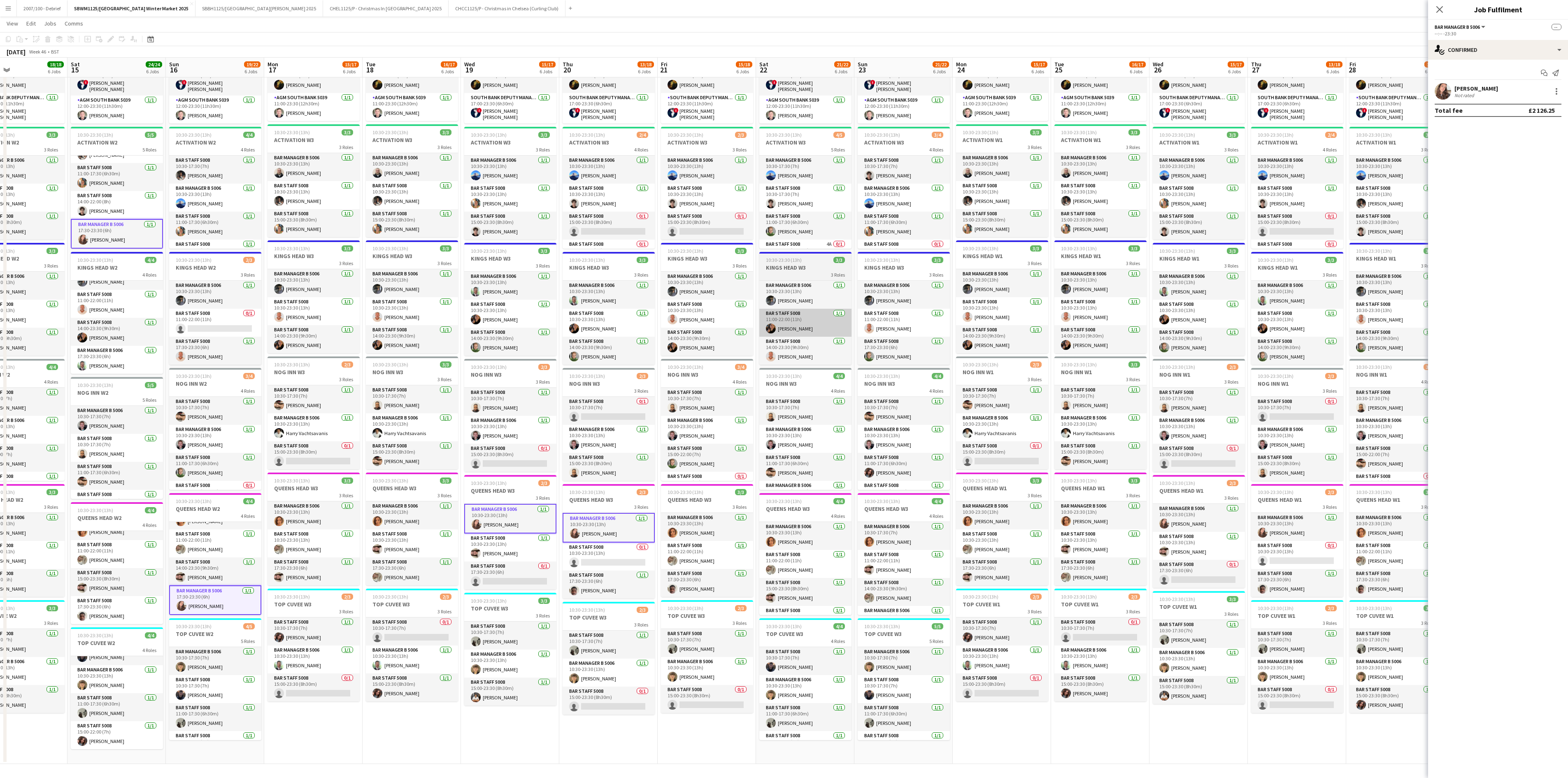
drag, startPoint x: 961, startPoint y: 493, endPoint x: 799, endPoint y: 316, distance: 239.9
click at [651, 486] on app-calendar-viewport "Tue 11 16/17 6 Jobs Wed 12 14/17 6 Jobs Thu 13 14/18 6 Jobs Fri 14 18/18 6 Jobs…" at bounding box center [784, 365] width 1568 height 799
click at [804, 234] on app-card-role "Bar Manager B 5006 1/1 17:30-23:30 (6h) Alexandra Svilar" at bounding box center [804, 234] width 92 height 28
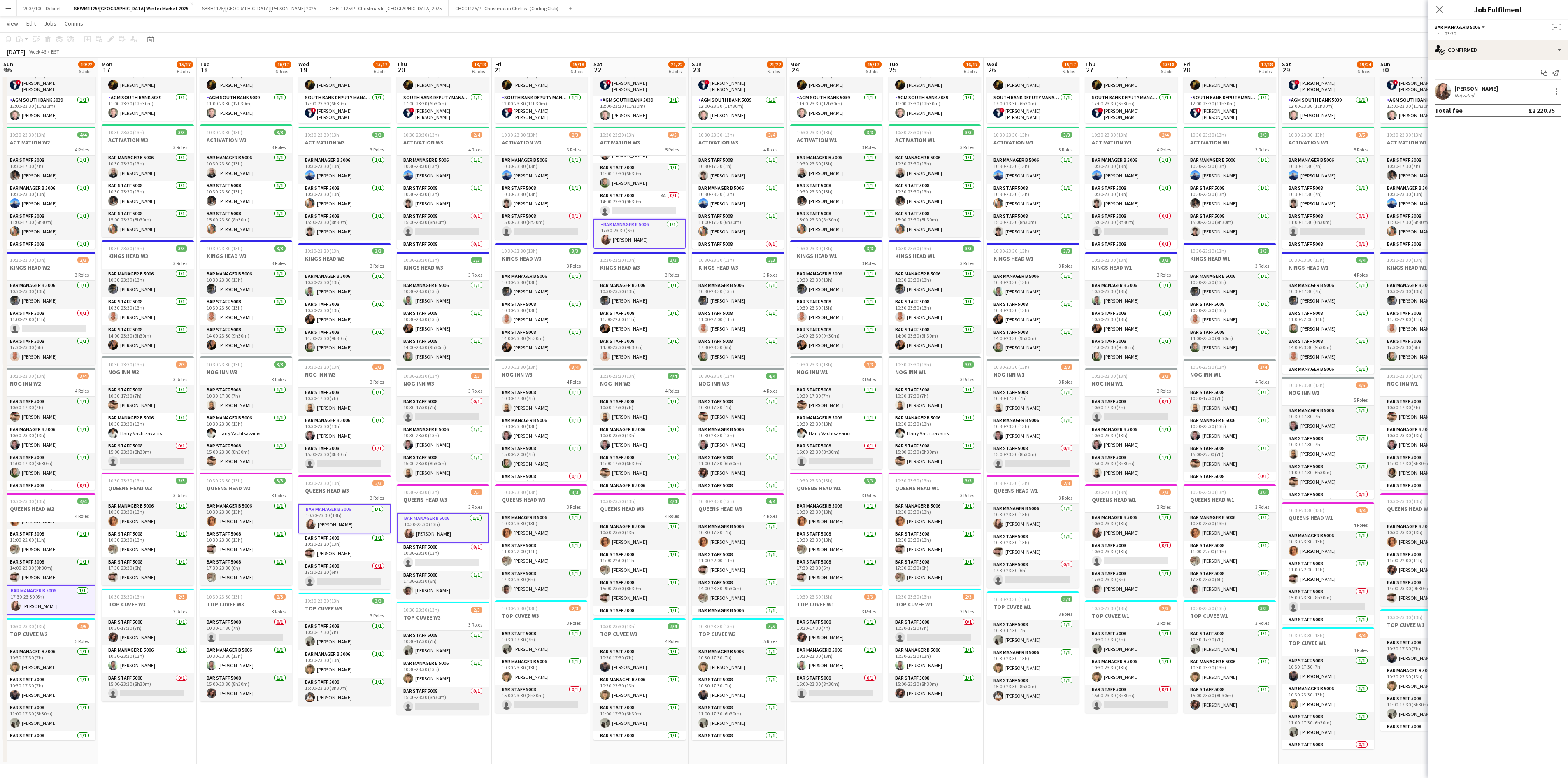
scroll to position [0, 276]
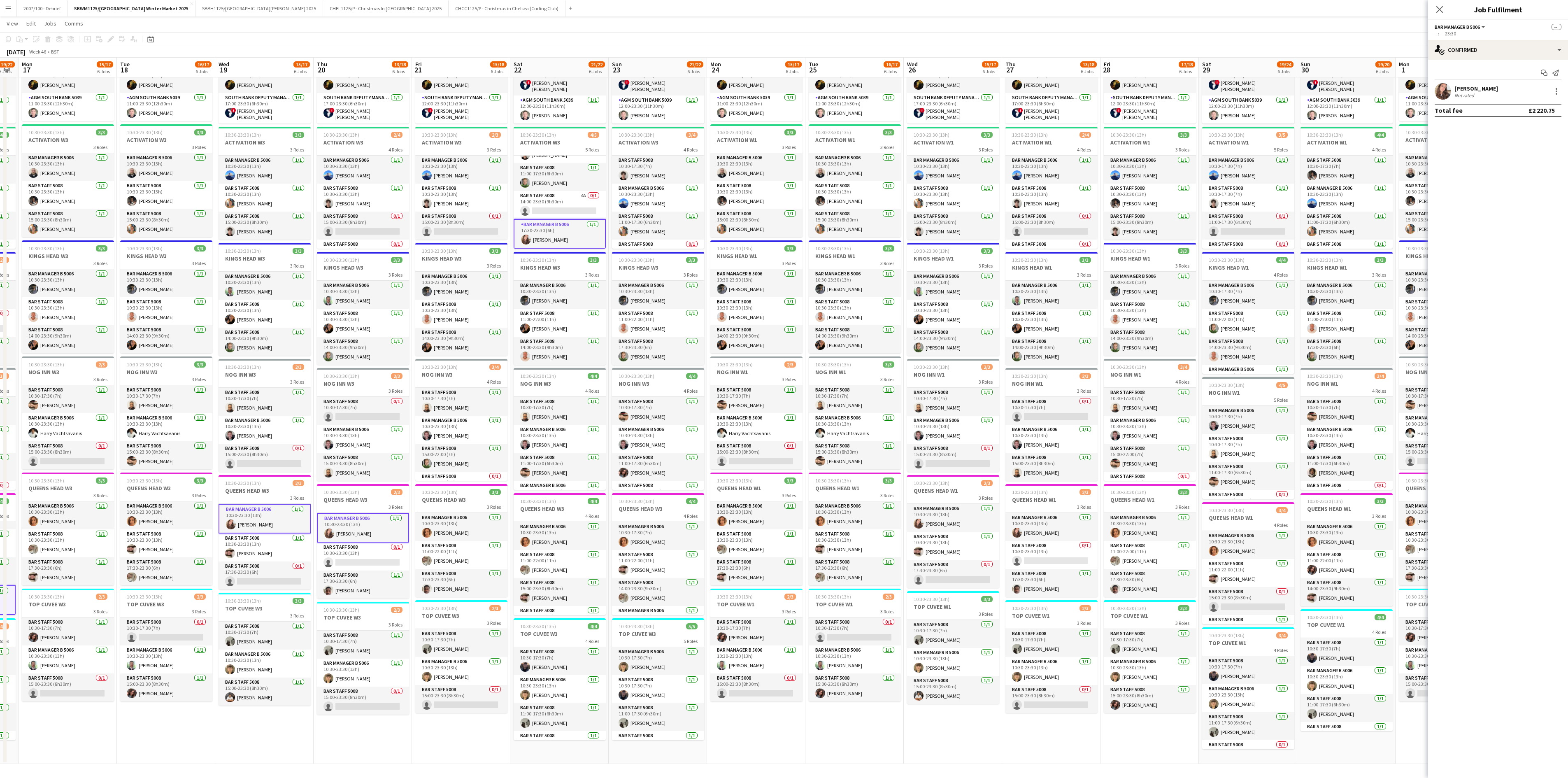
drag, startPoint x: 864, startPoint y: 628, endPoint x: 620, endPoint y: 656, distance: 245.6
click at [620, 486] on app-calendar-viewport "Fri 14 18/18 6 Jobs Sat 15 24/24 6 Jobs Sun 16 19/22 6 Jobs Mon 17 15/17 6 Jobs…" at bounding box center [784, 365] width 1568 height 799
click at [660, 486] on app-card-role "Bar Manager B 5006 1/1 17:30-23:30 (6h) Alexandra Svilar" at bounding box center [657, 601] width 92 height 28
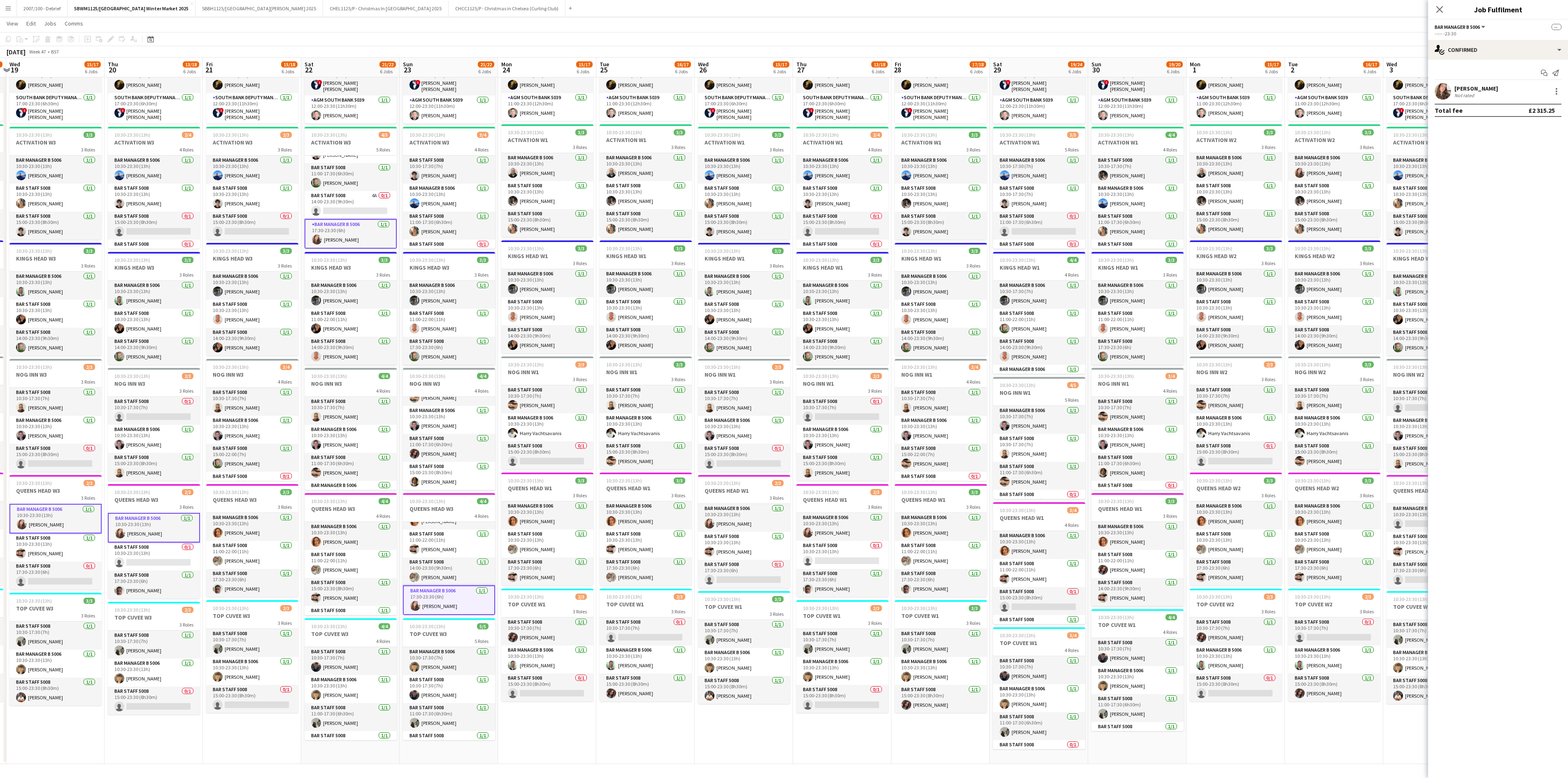
scroll to position [0, 248]
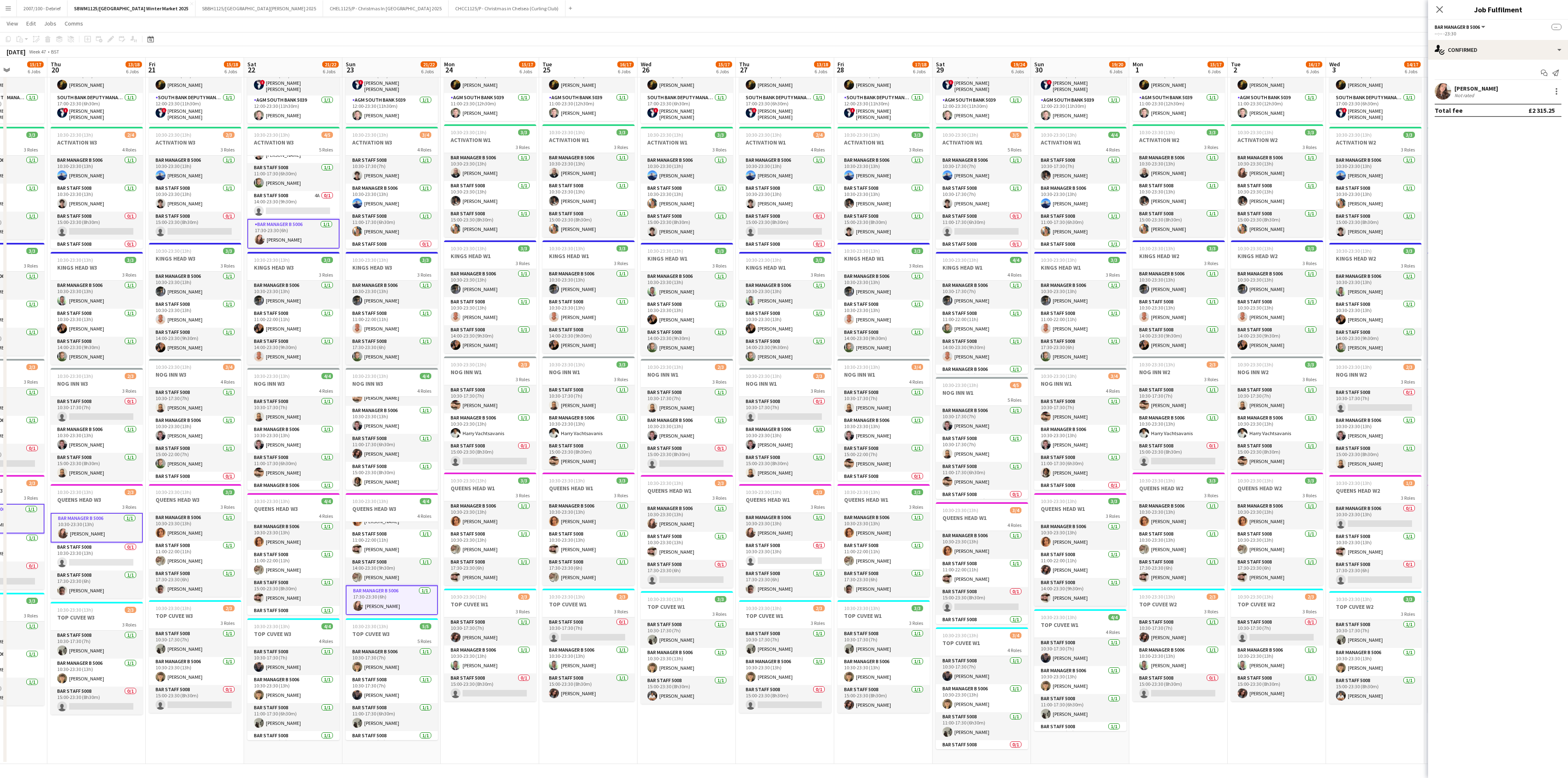
drag, startPoint x: 759, startPoint y: 615, endPoint x: 516, endPoint y: 633, distance: 243.7
click at [516, 486] on app-calendar-viewport "Mon 17 15/17 6 Jobs Tue 18 16/17 6 Jobs Wed 19 15/17 6 Jobs Thu 20 13/18 6 Jobs…" at bounding box center [784, 365] width 1568 height 799
drag, startPoint x: 691, startPoint y: 533, endPoint x: 698, endPoint y: 535, distance: 7.3
click at [691, 486] on app-card-role "Bar Manager B 5006 1/1 10:30-23:30 (13h) Alexandra Svilar" at bounding box center [687, 518] width 92 height 28
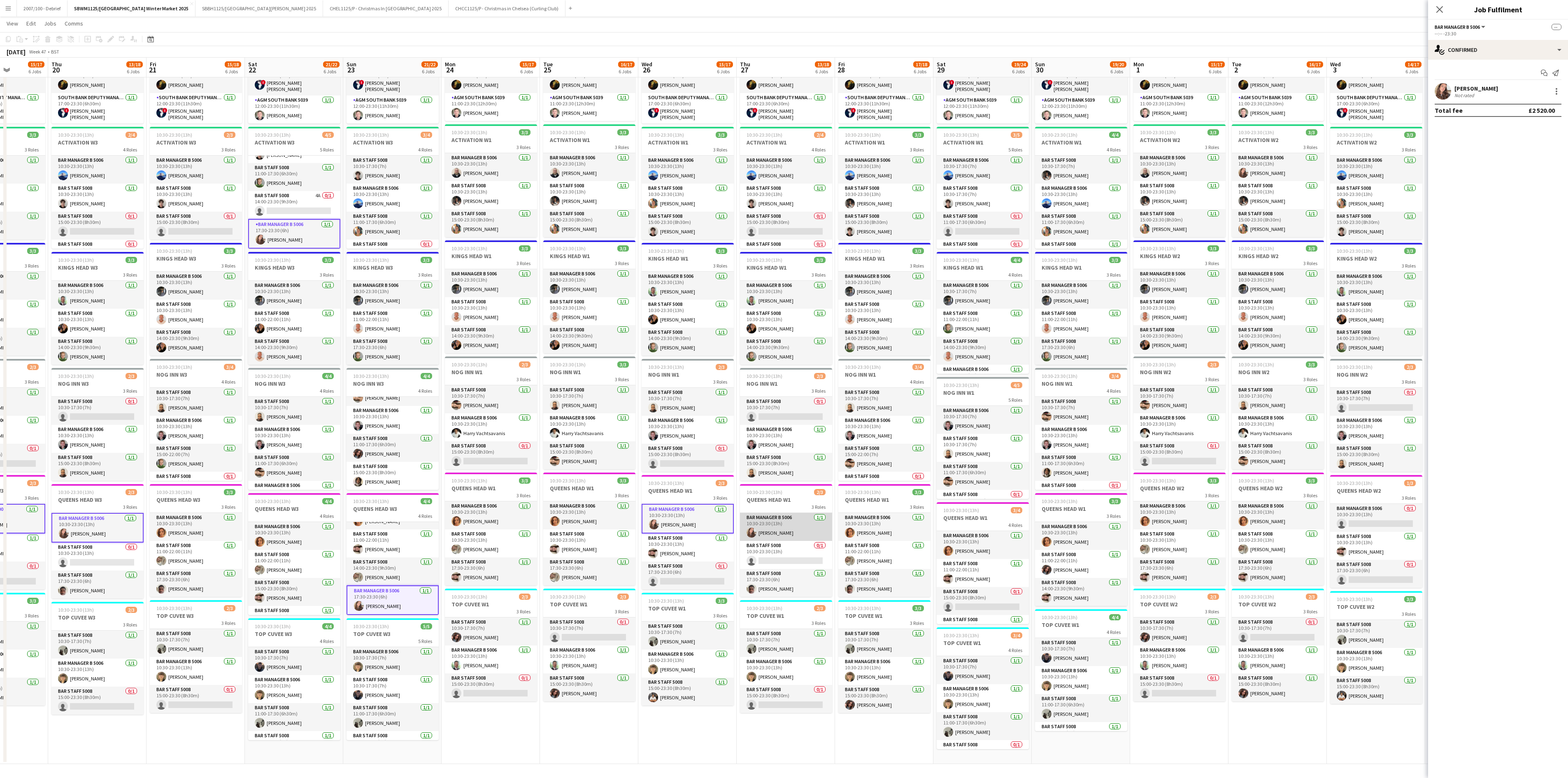
click at [758, 486] on app-card-role "Bar Manager B 5006 1/1 10:30-23:30 (13h) Alexandra Svilar" at bounding box center [786, 527] width 92 height 28
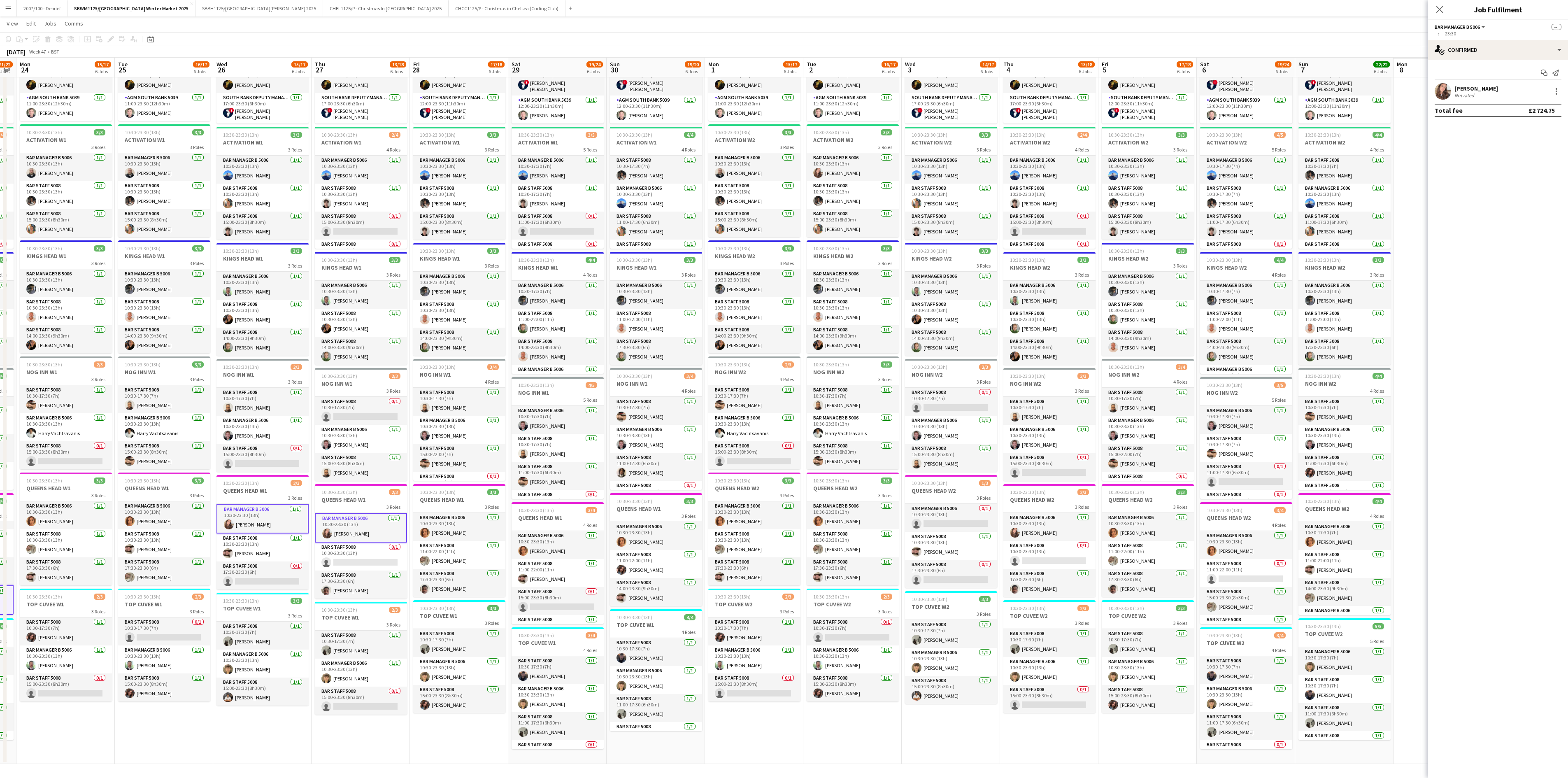
scroll to position [0, 283]
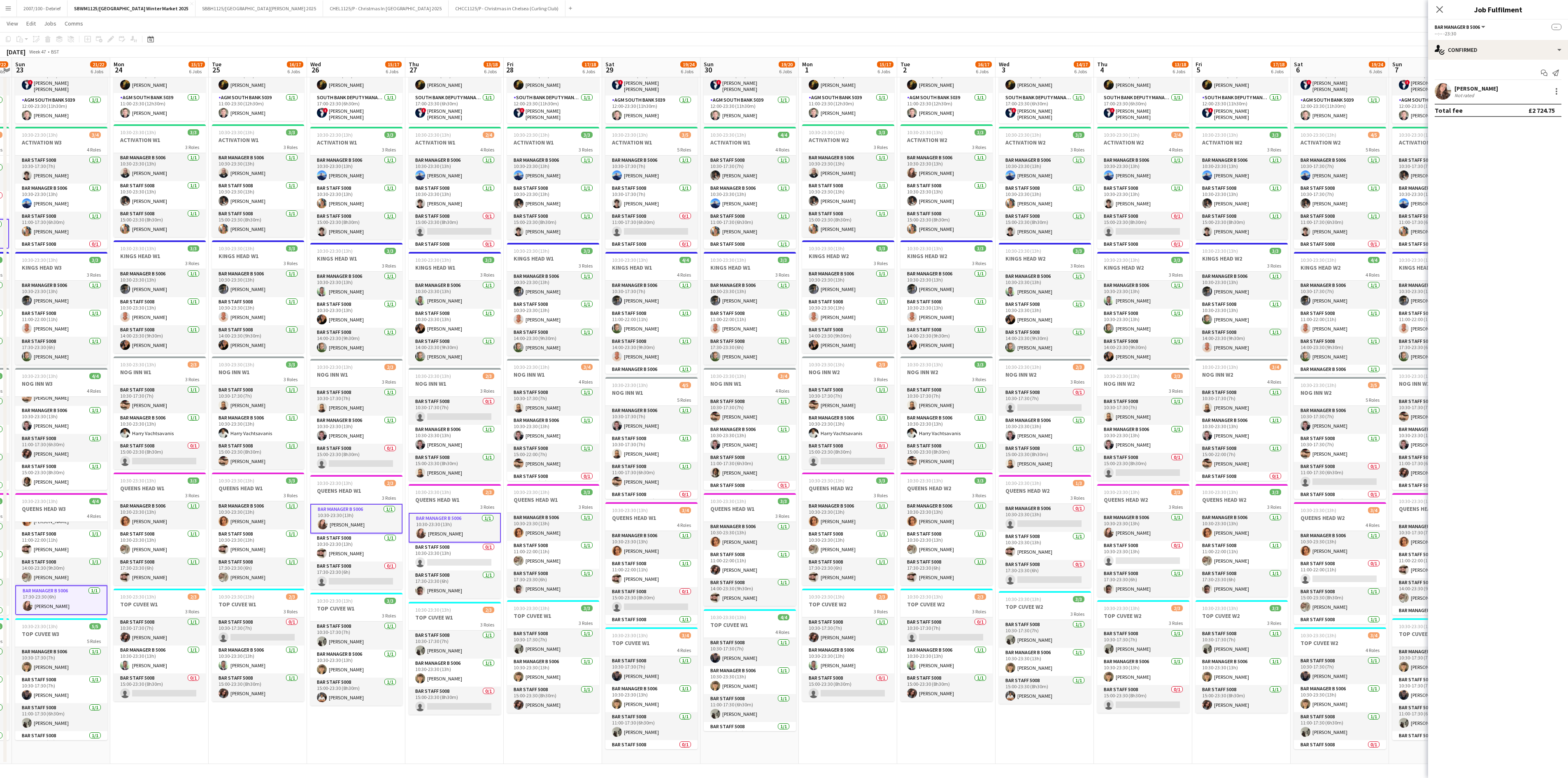
drag, startPoint x: 774, startPoint y: 507, endPoint x: 460, endPoint y: 528, distance: 314.7
click at [460, 486] on app-calendar-viewport "Thu 20 13/18 6 Jobs Fri 21 15/18 6 Jobs Sat 22 21/22 6 Jobs Sun 23 21/22 6 Jobs…" at bounding box center [784, 365] width 1568 height 799
click at [652, 236] on app-card-role "Bar Manager B 5006 1/1 17:30-23:30 (6h) Alexandra Svilar" at bounding box center [651, 234] width 92 height 28
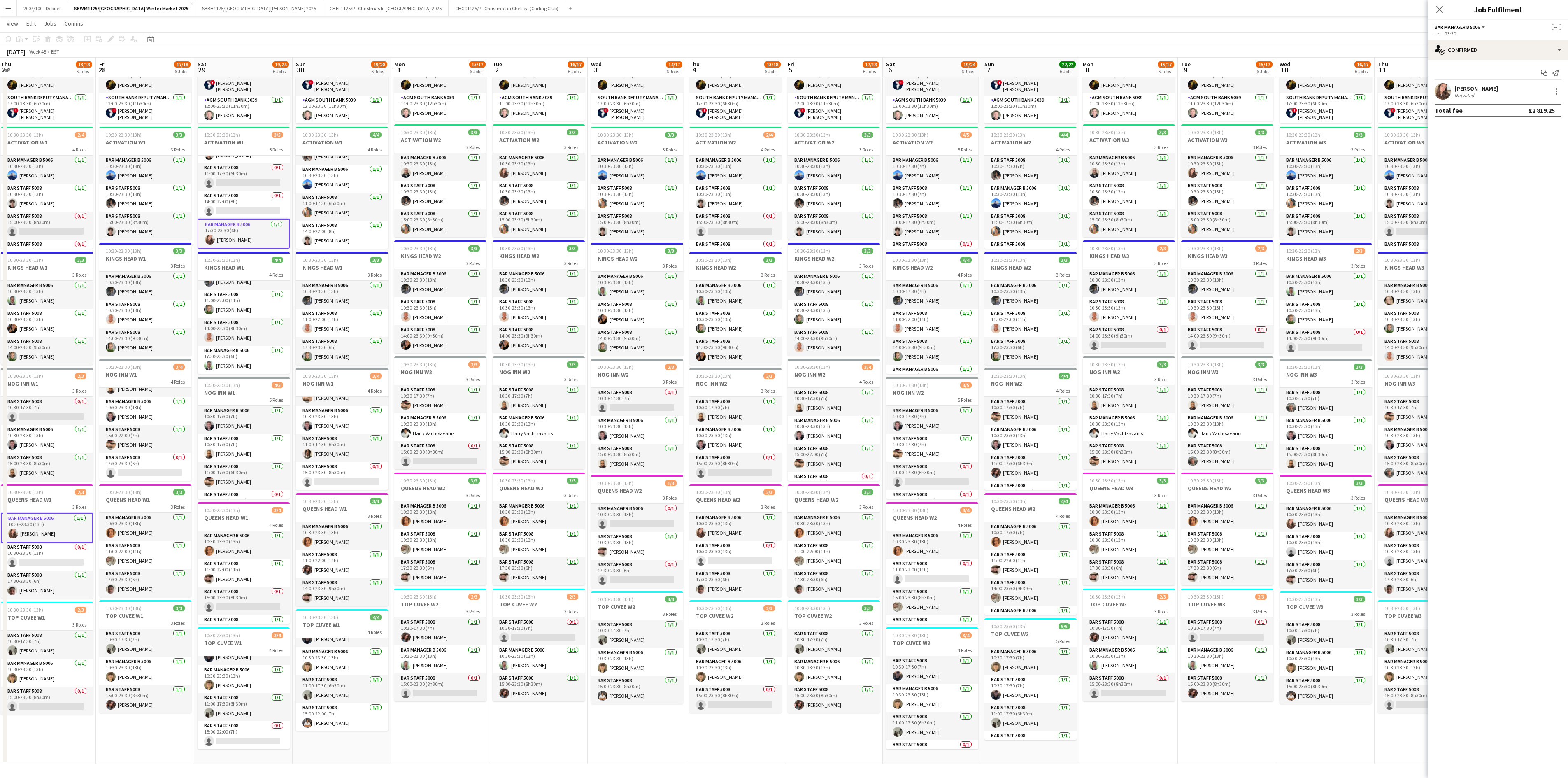
drag, startPoint x: 769, startPoint y: 273, endPoint x: 522, endPoint y: 320, distance: 251.4
click at [522, 320] on app-calendar-viewport "Sun 23 21/22 6 Jobs Mon 24 15/17 6 Jobs Tue 25 16/17 6 Jobs Wed 26 15/17 6 Jobs…" at bounding box center [784, 365] width 1568 height 799
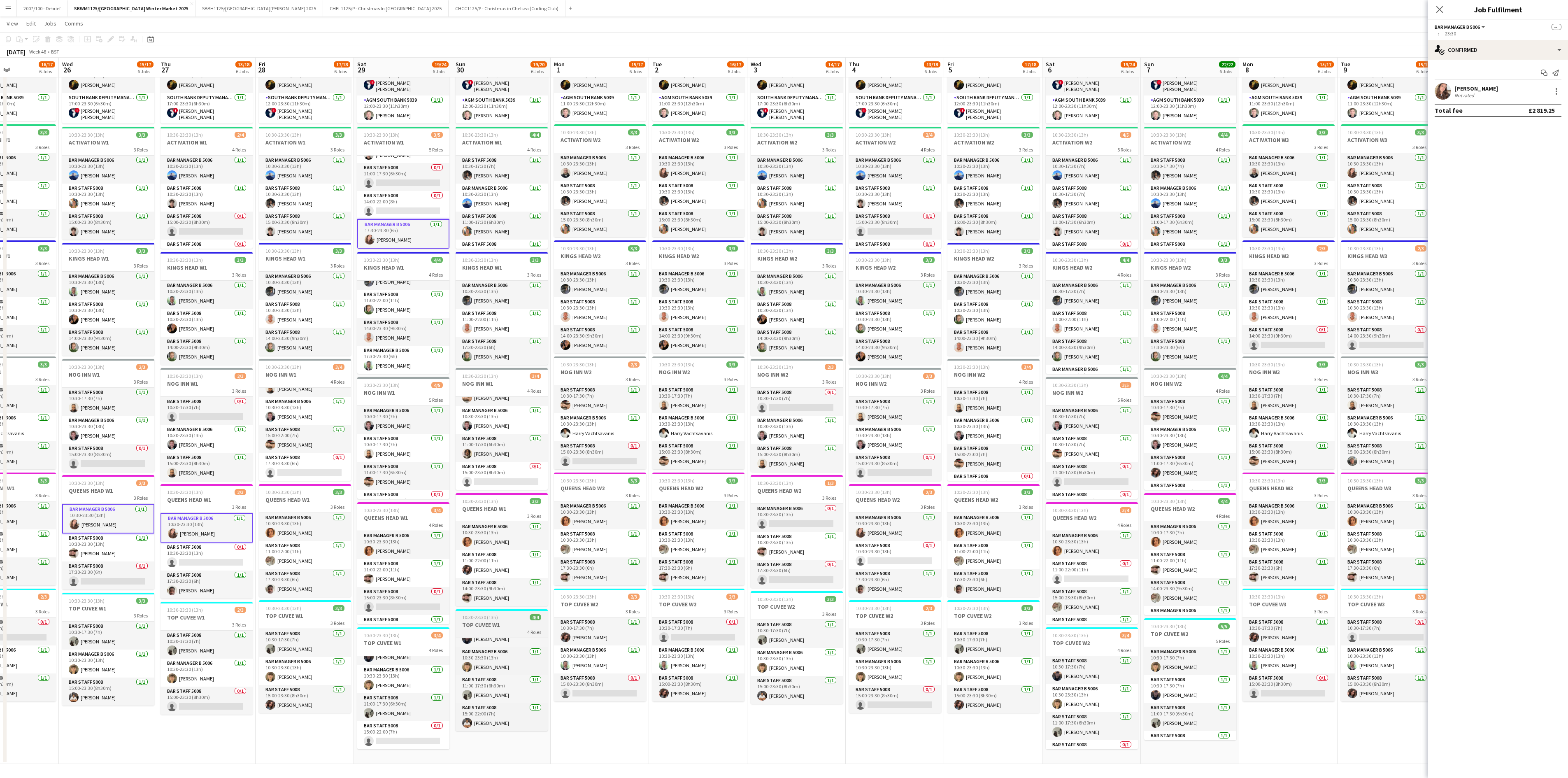
scroll to position [0, 0]
click at [877, 486] on app-card-role "Bar Manager B 5006 1/1 10:30-23:30 (13h) Alexandra Svilar" at bounding box center [895, 527] width 92 height 28
click at [727, 176] on app-card-role "Bar Manager B 5006 1/1 10:30-23:30 (13h) Alexandra Svilar" at bounding box center [698, 167] width 92 height 28
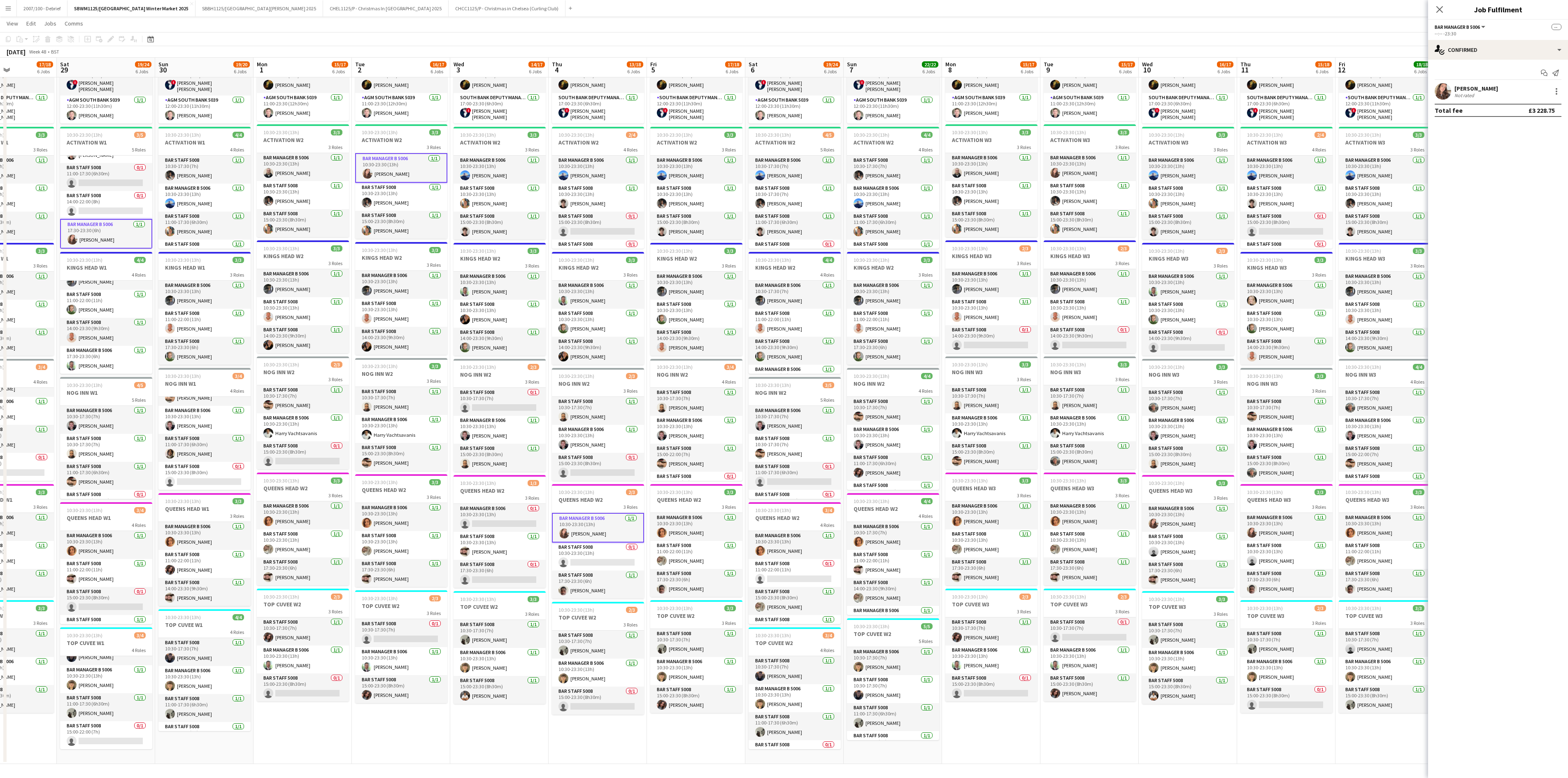
drag, startPoint x: 1019, startPoint y: 252, endPoint x: 725, endPoint y: 306, distance: 298.9
click at [725, 306] on app-calendar-viewport "Tue 25 16/17 6 Jobs Wed 26 15/17 6 Jobs Thu 27 13/18 6 Jobs Fri 28 17/18 6 Jobs…" at bounding box center [784, 365] width 1568 height 799
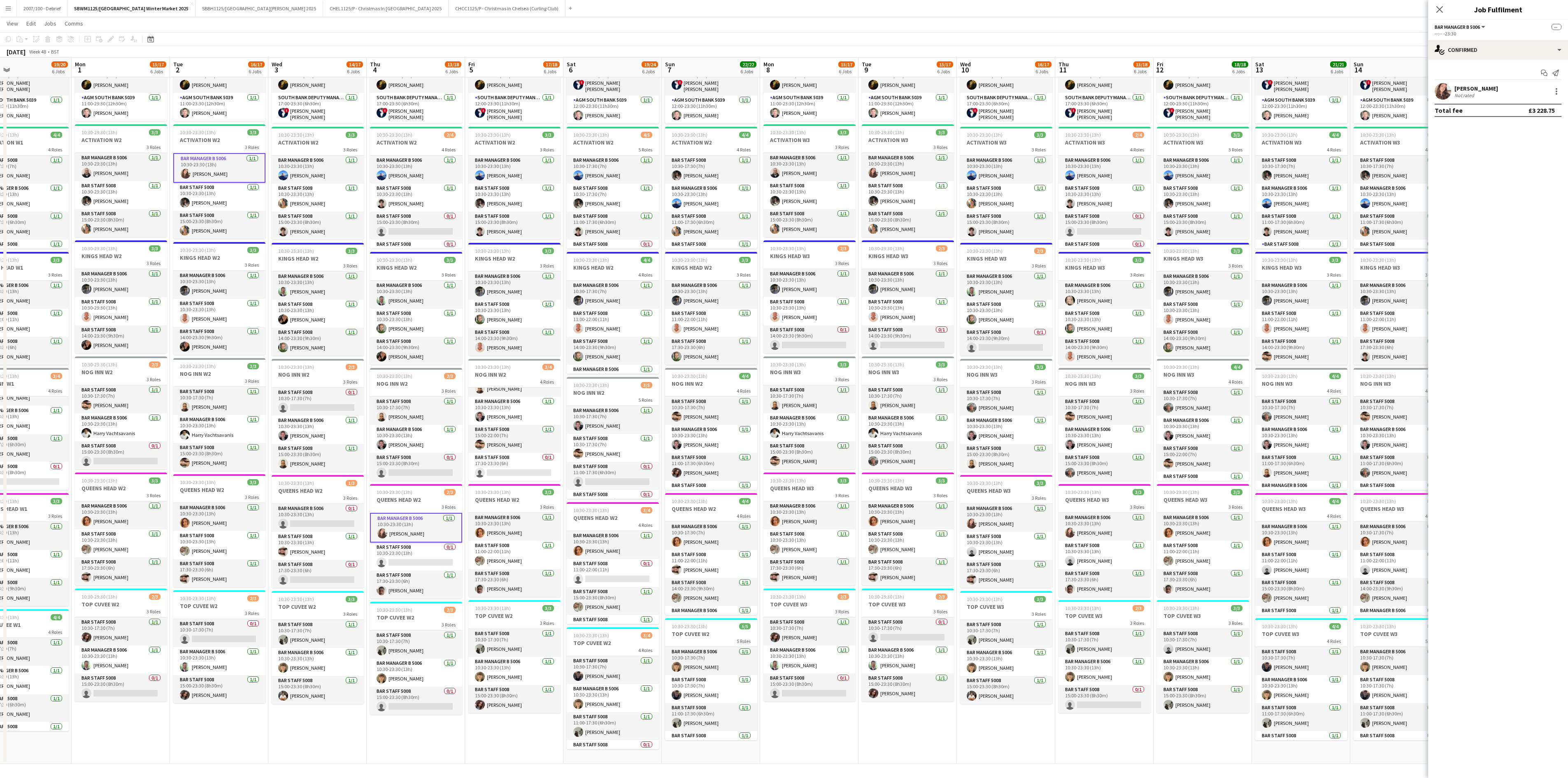
scroll to position [0, 283]
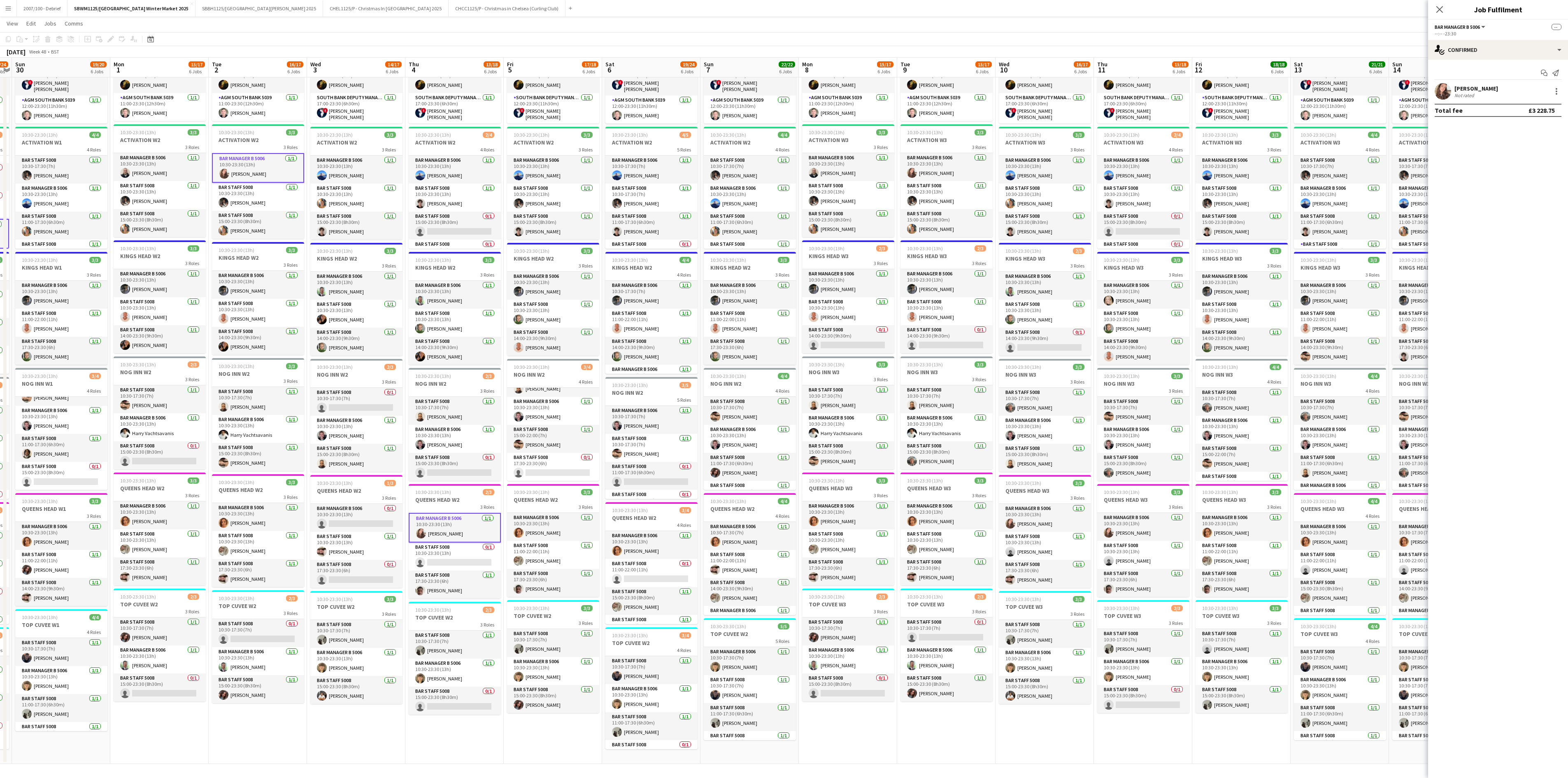
drag, startPoint x: 751, startPoint y: 642, endPoint x: 617, endPoint y: 661, distance: 135.3
click at [617, 486] on app-calendar-viewport "Thu 27 13/18 6 Jobs Fri 28 17/18 6 Jobs Sat 29 19/24 6 Jobs Sun 30 19/20 6 Jobs…" at bounding box center [784, 365] width 1568 height 799
click at [653, 237] on app-card-role "Bar Manager B 5006 1/1 17:30-23:30 (6h) Alexandra Svilar" at bounding box center [651, 234] width 92 height 28
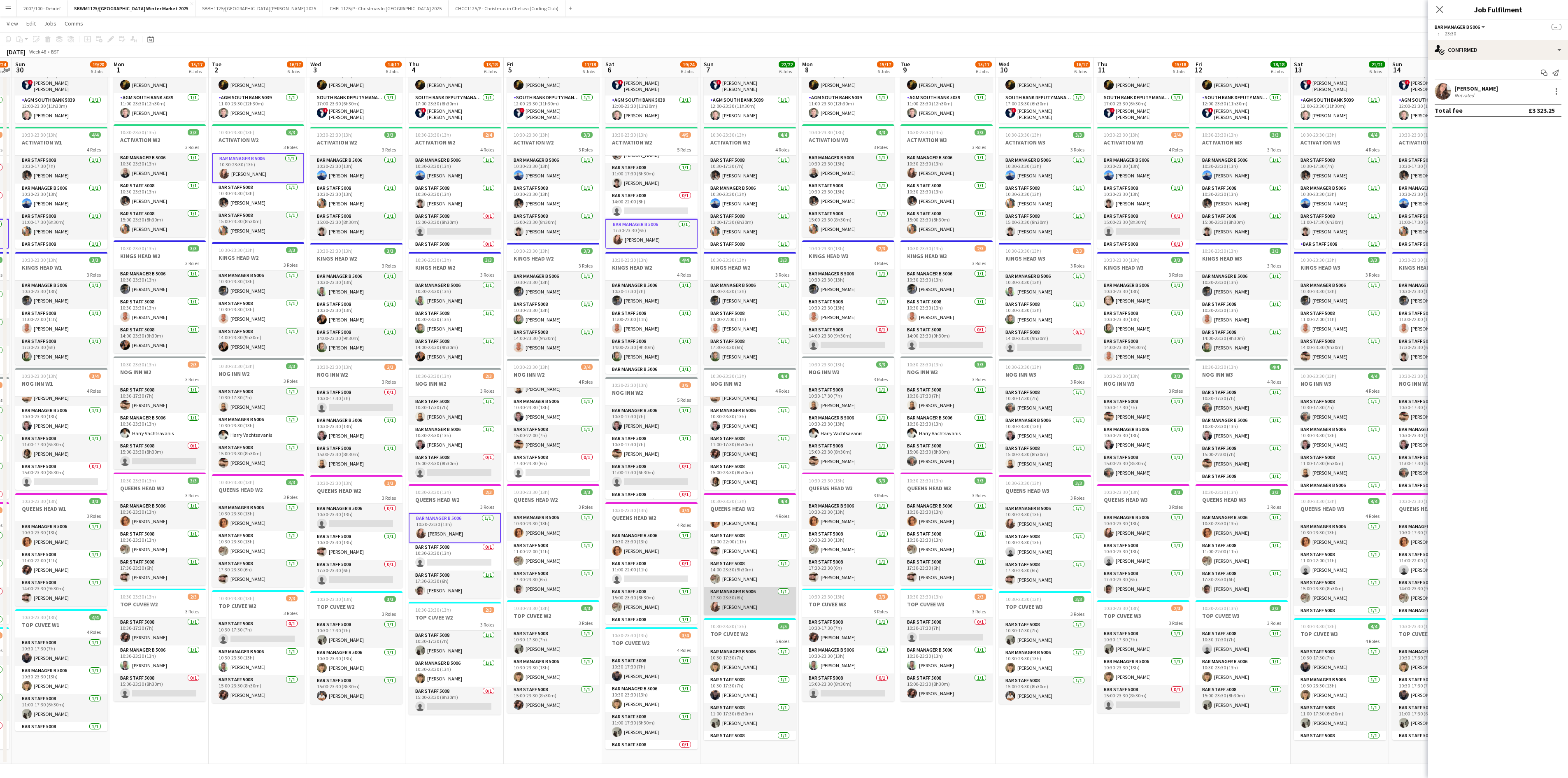
click at [768, 486] on app-card-role "Bar Manager B 5006 1/1 17:30-23:30 (6h) Alexandra Svilar" at bounding box center [749, 601] width 92 height 28
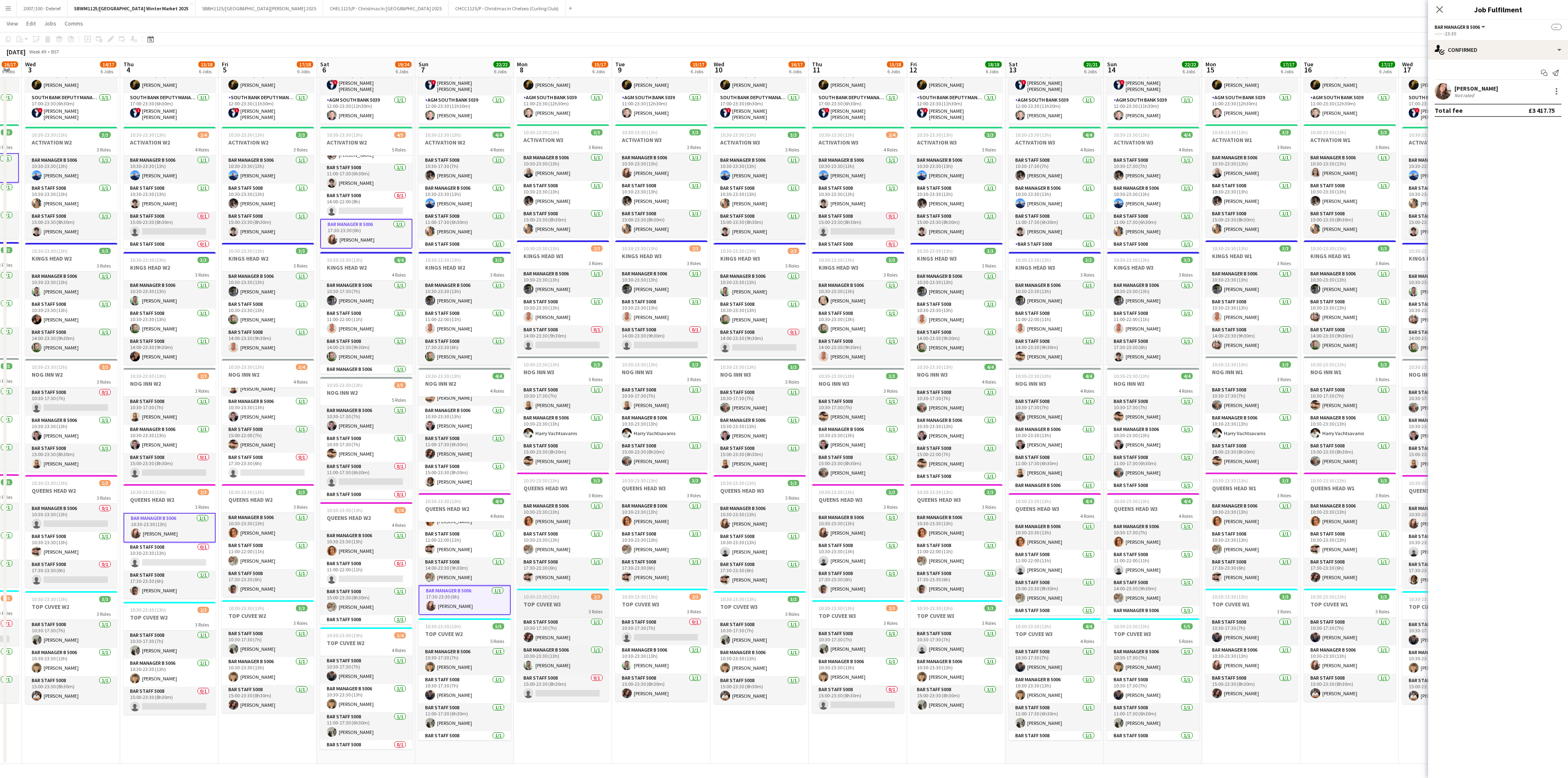
drag, startPoint x: 858, startPoint y: 609, endPoint x: 573, endPoint y: 625, distance: 285.4
click at [573, 486] on app-calendar-viewport "Sun 30 19/20 6 Jobs Mon 1 15/17 6 Jobs Tue 2 16/17 6 Jobs Wed 3 14/17 6 Jobs Th…" at bounding box center [784, 365] width 1568 height 799
click at [842, 486] on app-card-role "Bar Manager B 5006 1/1 10:30-23:30 (13h) Alexandra Svilar" at bounding box center [857, 527] width 92 height 28
click at [724, 486] on app-card-role "Bar Manager B 5006 1/1 10:30-23:30 (13h) Alexandra Svilar" at bounding box center [758, 518] width 92 height 28
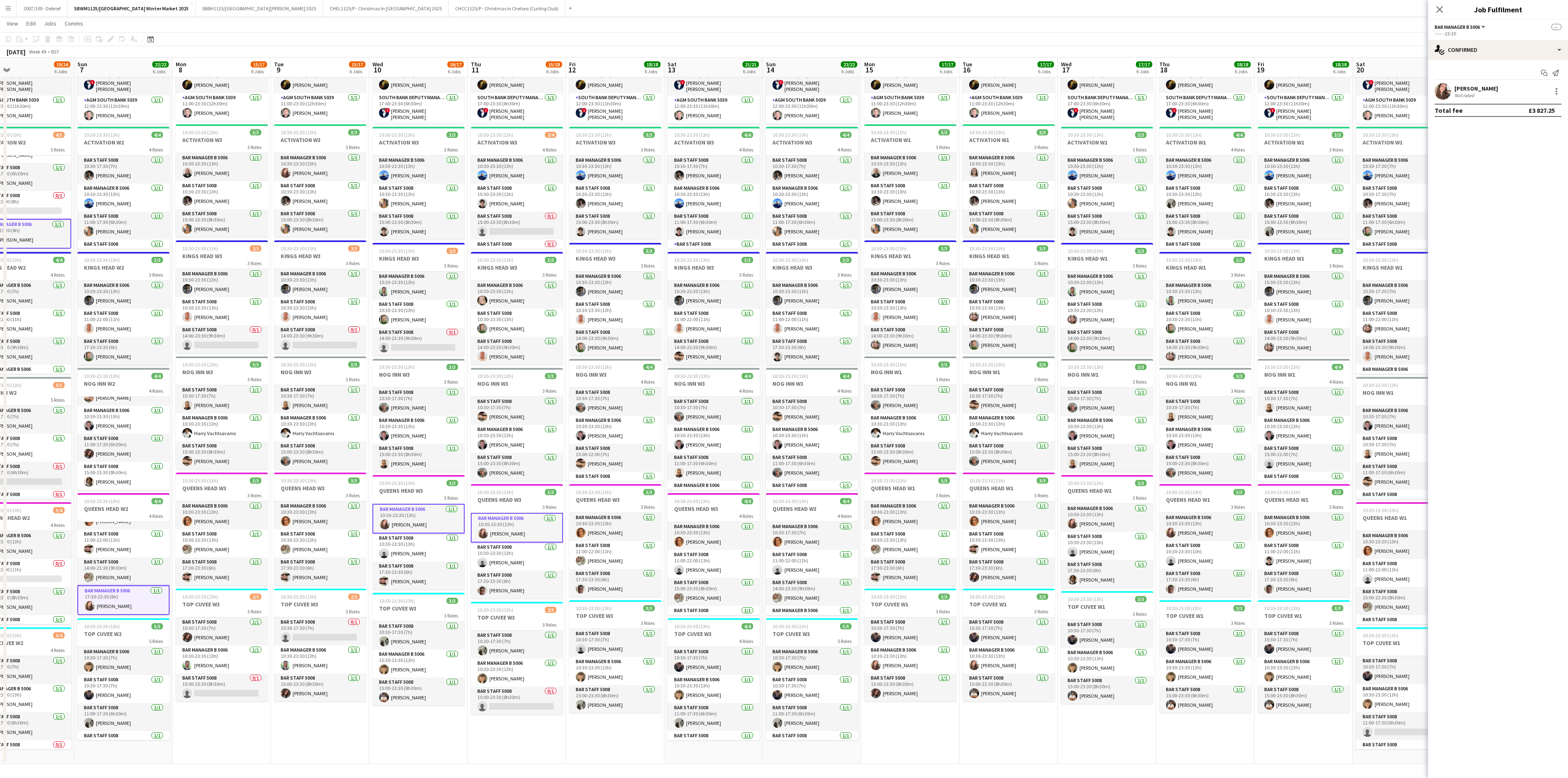
scroll to position [0, 238]
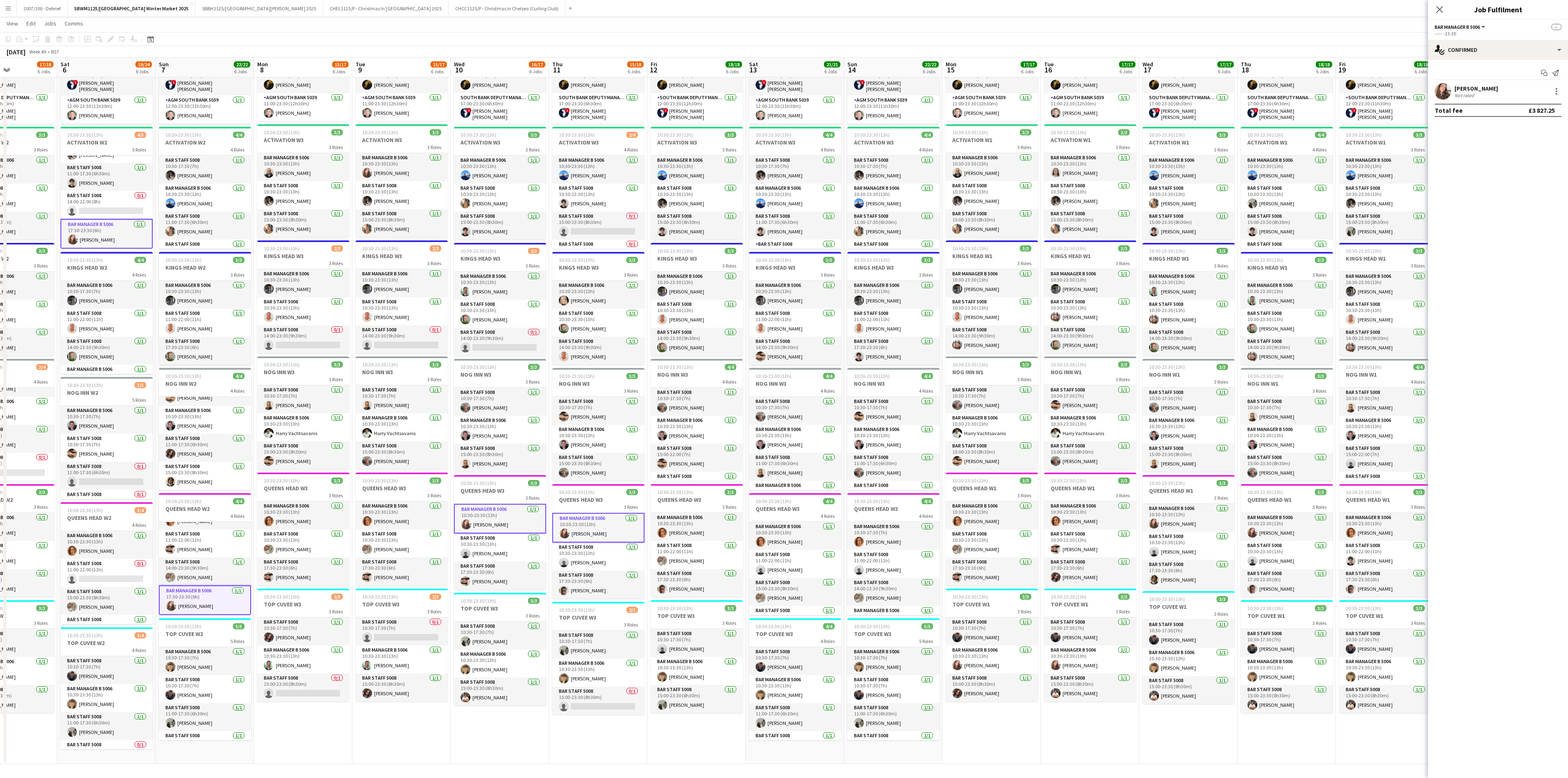
drag, startPoint x: 857, startPoint y: 625, endPoint x: 677, endPoint y: 634, distance: 180.2
click at [677, 486] on app-calendar-viewport "Wed 3 14/17 6 Jobs Thu 4 13/18 6 Jobs Fri 5 17/18 6 Jobs Sat 6 19/24 6 Jobs Sun…" at bounding box center [784, 365] width 1568 height 799
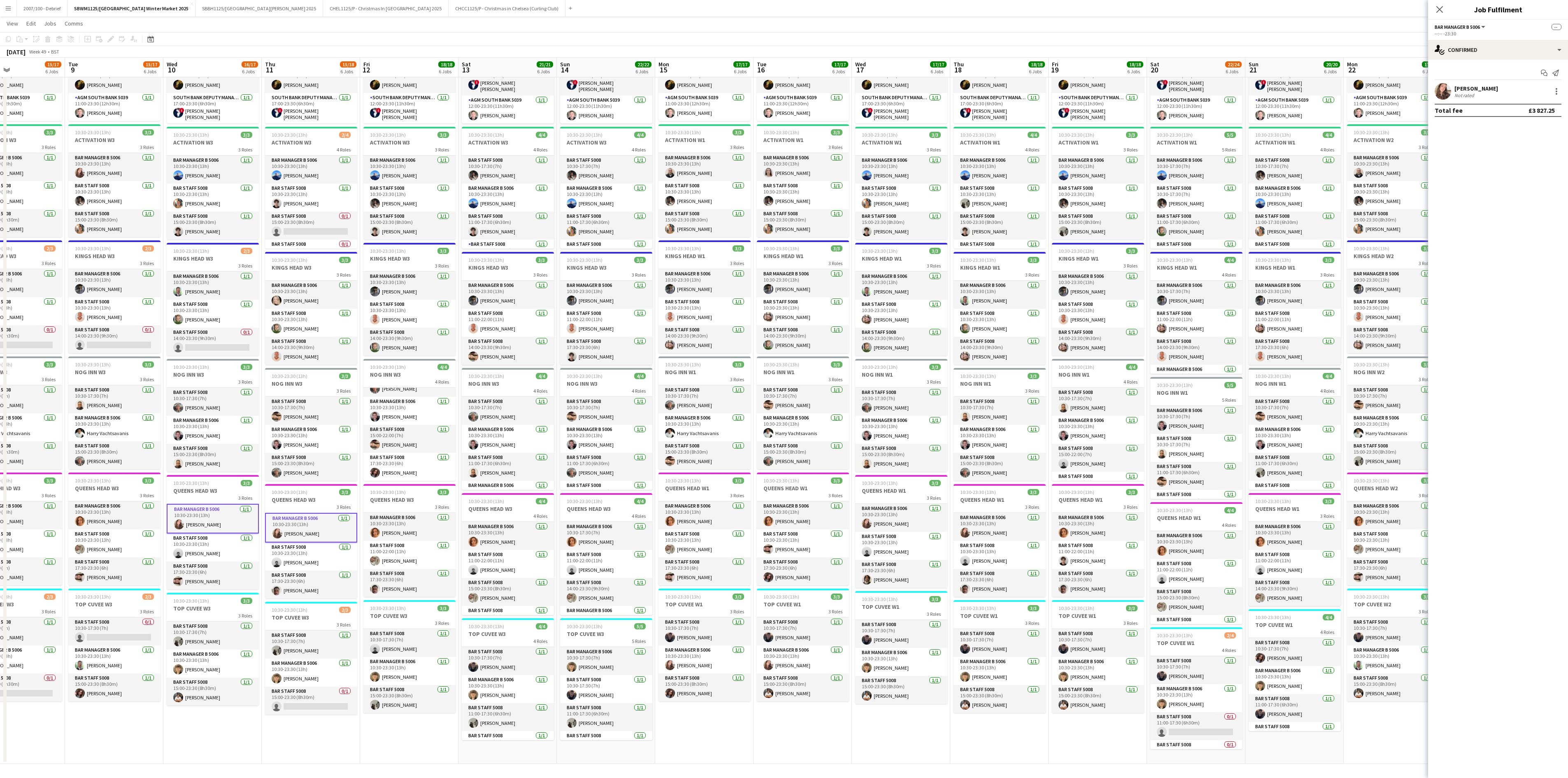
drag, startPoint x: 708, startPoint y: 506, endPoint x: 512, endPoint y: 543, distance: 199.5
click at [512, 486] on app-calendar-viewport "Fri 5 17/18 6 Jobs Sat 6 19/24 6 Jobs Sun 7 22/22 6 Jobs Mon 8 15/17 6 Jobs Tue…" at bounding box center [784, 365] width 1568 height 799
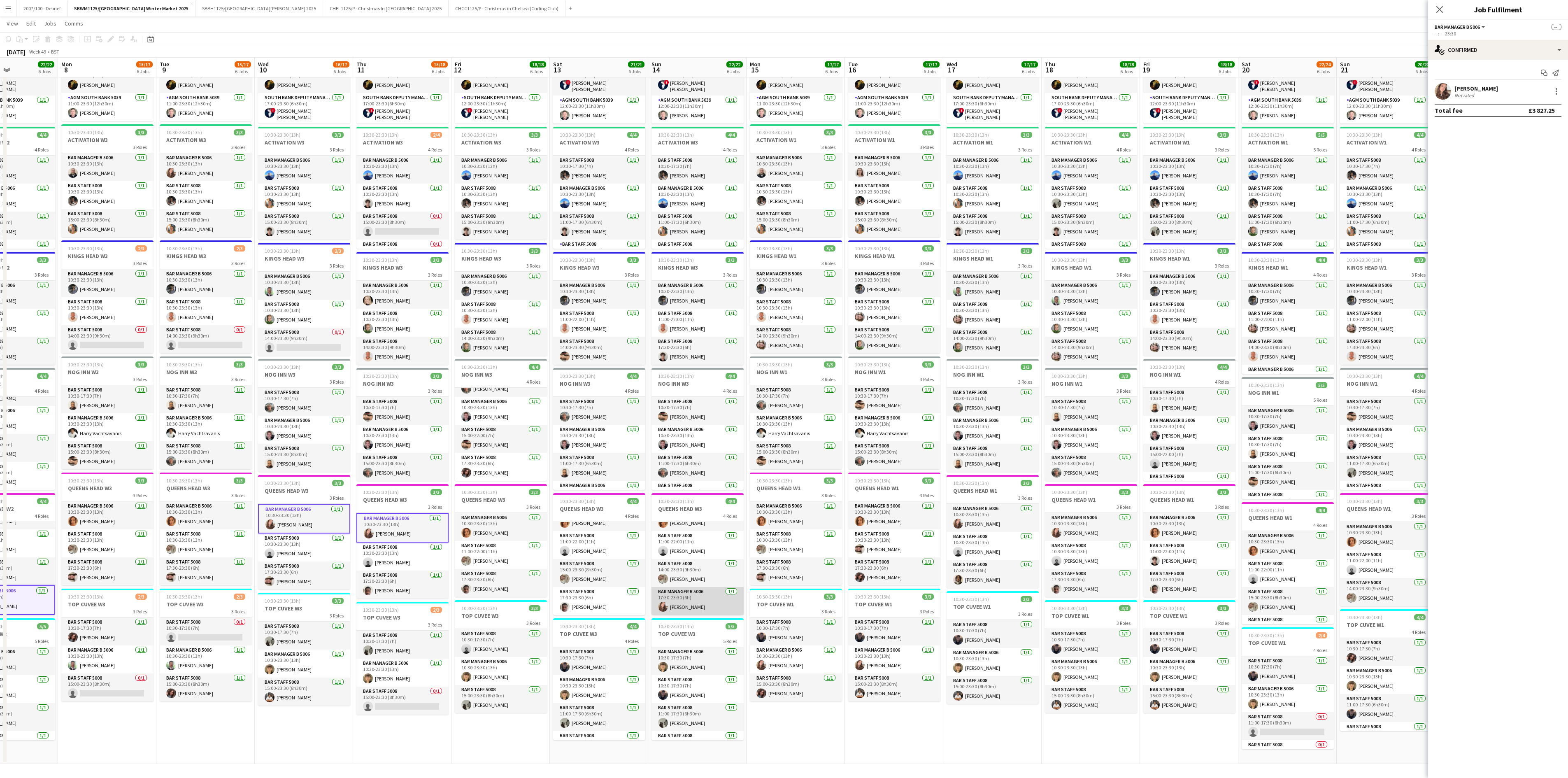
click at [702, 486] on app-card-role "Bar Manager B 5006 1/1 17:30-23:30 (6h) Alexandra Svilar" at bounding box center [697, 601] width 92 height 28
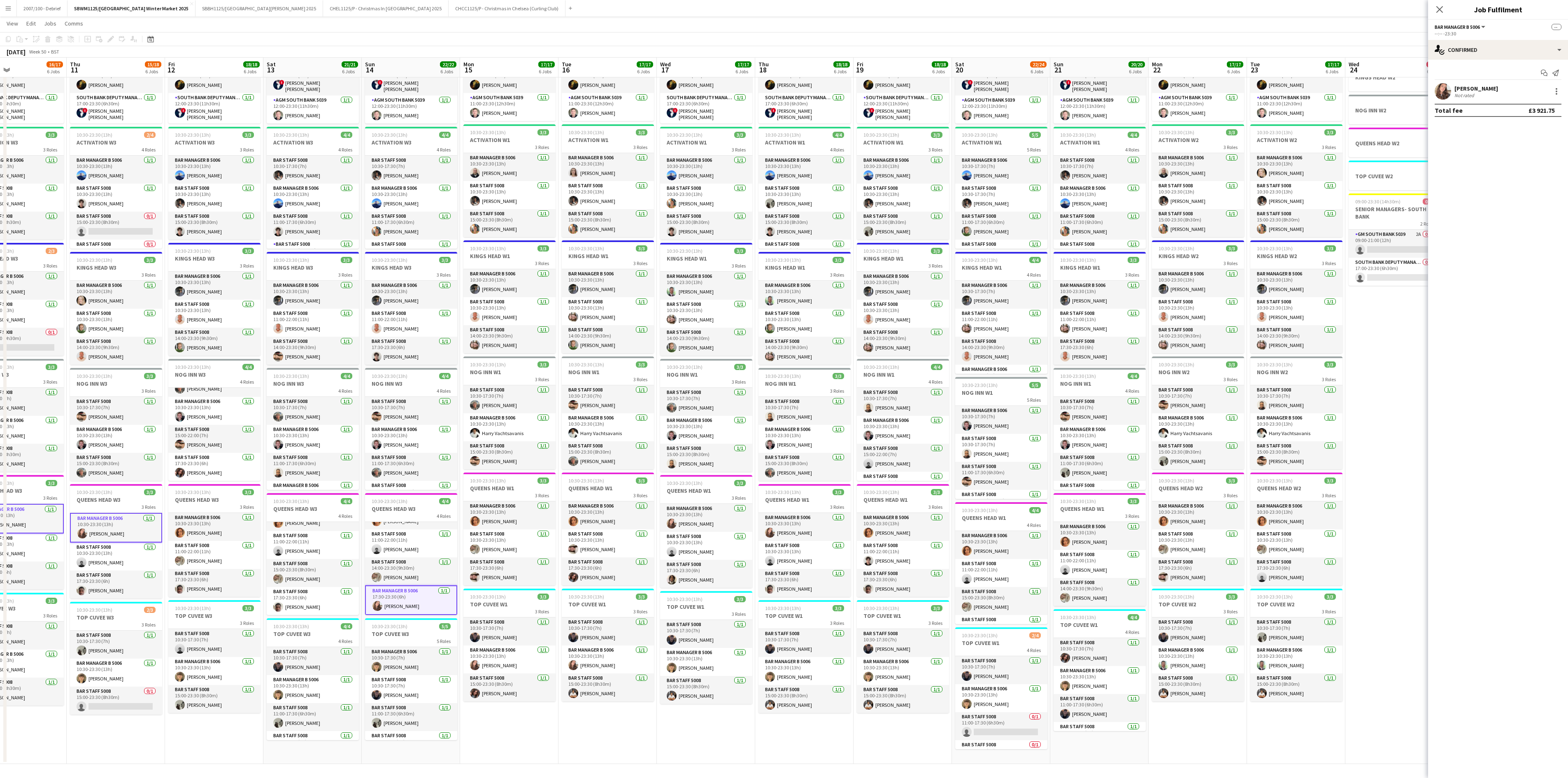
scroll to position [0, 306]
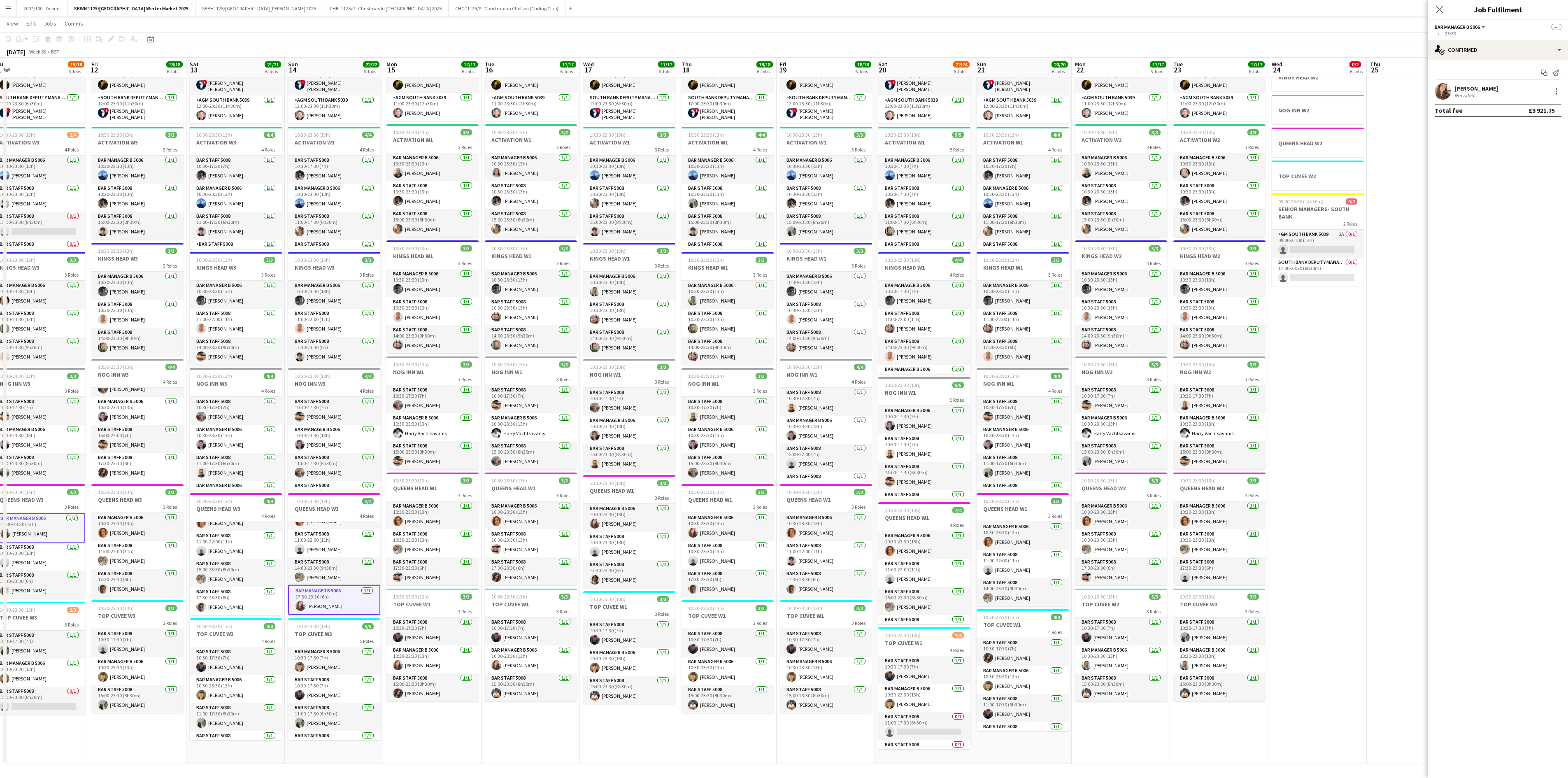
drag, startPoint x: 827, startPoint y: 610, endPoint x: 463, endPoint y: 673, distance: 369.4
click at [463, 486] on app-calendar-viewport "Mon 8 15/17 6 Jobs Tue 9 15/17 6 Jobs Wed 10 16/17 6 Jobs Thu 11 15/18 6 Jobs F…" at bounding box center [784, 365] width 1568 height 799
click at [631, 486] on app-card-role "Bar Manager B 5006 1/1 10:30-23:30 (13h) Alexandra Svilar" at bounding box center [629, 518] width 92 height 28
click at [718, 486] on app-card-role "Bar Manager B 5006 1/1 10:30-23:30 (13h) Alexandra Svilar" at bounding box center [727, 527] width 92 height 28
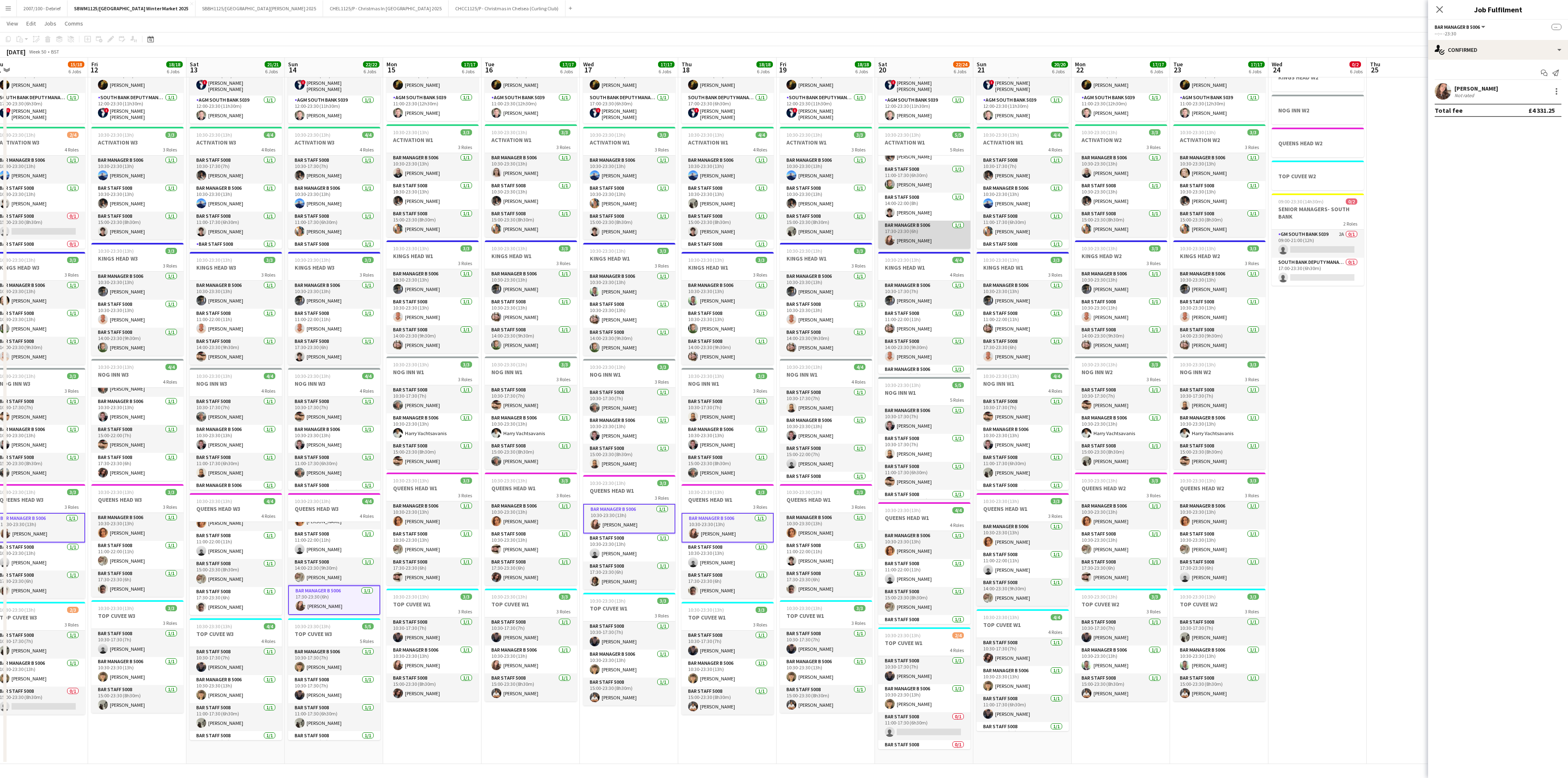
click at [916, 240] on app-card-role "Bar Manager B 5006 1/1 17:30-23:30 (6h) Alexandra Svilar" at bounding box center [924, 234] width 92 height 28
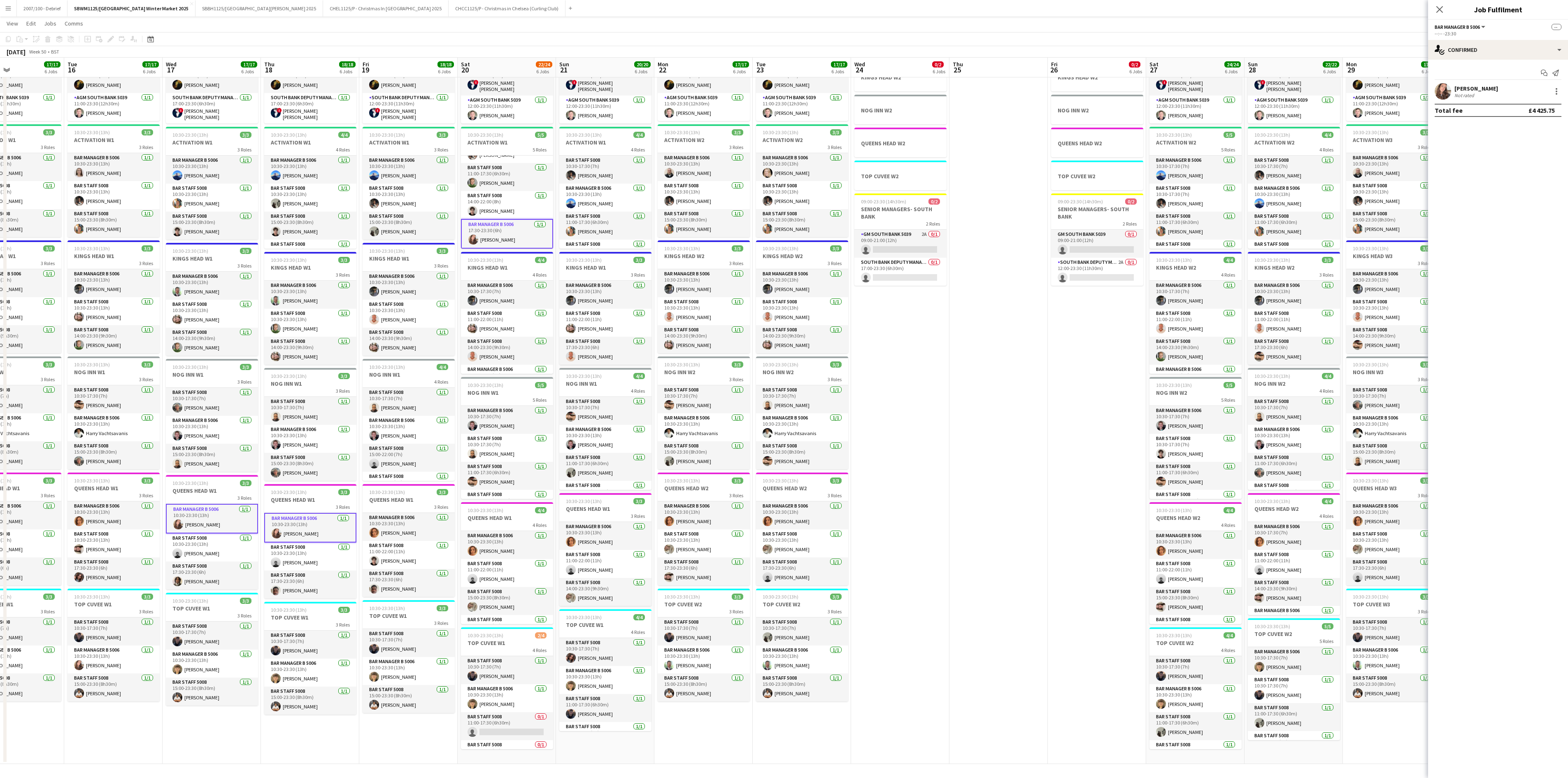
drag, startPoint x: 1049, startPoint y: 617, endPoint x: 727, endPoint y: 643, distance: 323.0
click at [727, 486] on app-calendar-viewport "Fri 12 18/18 6 Jobs Sat 13 21/21 6 Jobs Sun 14 22/22 6 Jobs Mon 15 17/17 6 Jobs…" at bounding box center [784, 365] width 1568 height 799
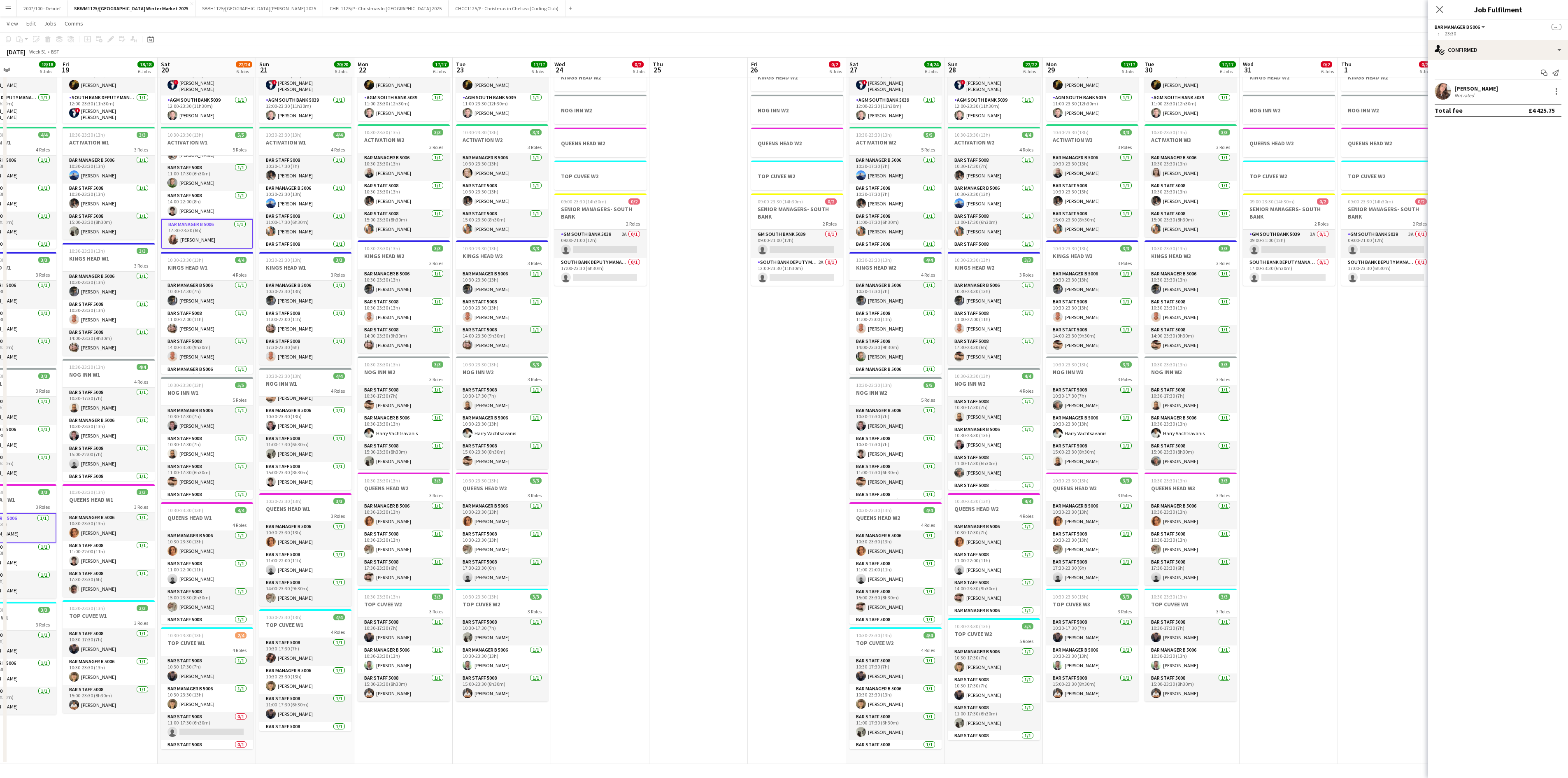
drag, startPoint x: 961, startPoint y: 542, endPoint x: 631, endPoint y: 615, distance: 338.0
click at [619, 486] on app-calendar-viewport "Mon 15 17/17 6 Jobs Tue 16 17/17 6 Jobs Wed 17 17/17 6 Jobs Thu 18 18/18 6 Jobs…" at bounding box center [784, 365] width 1568 height 799
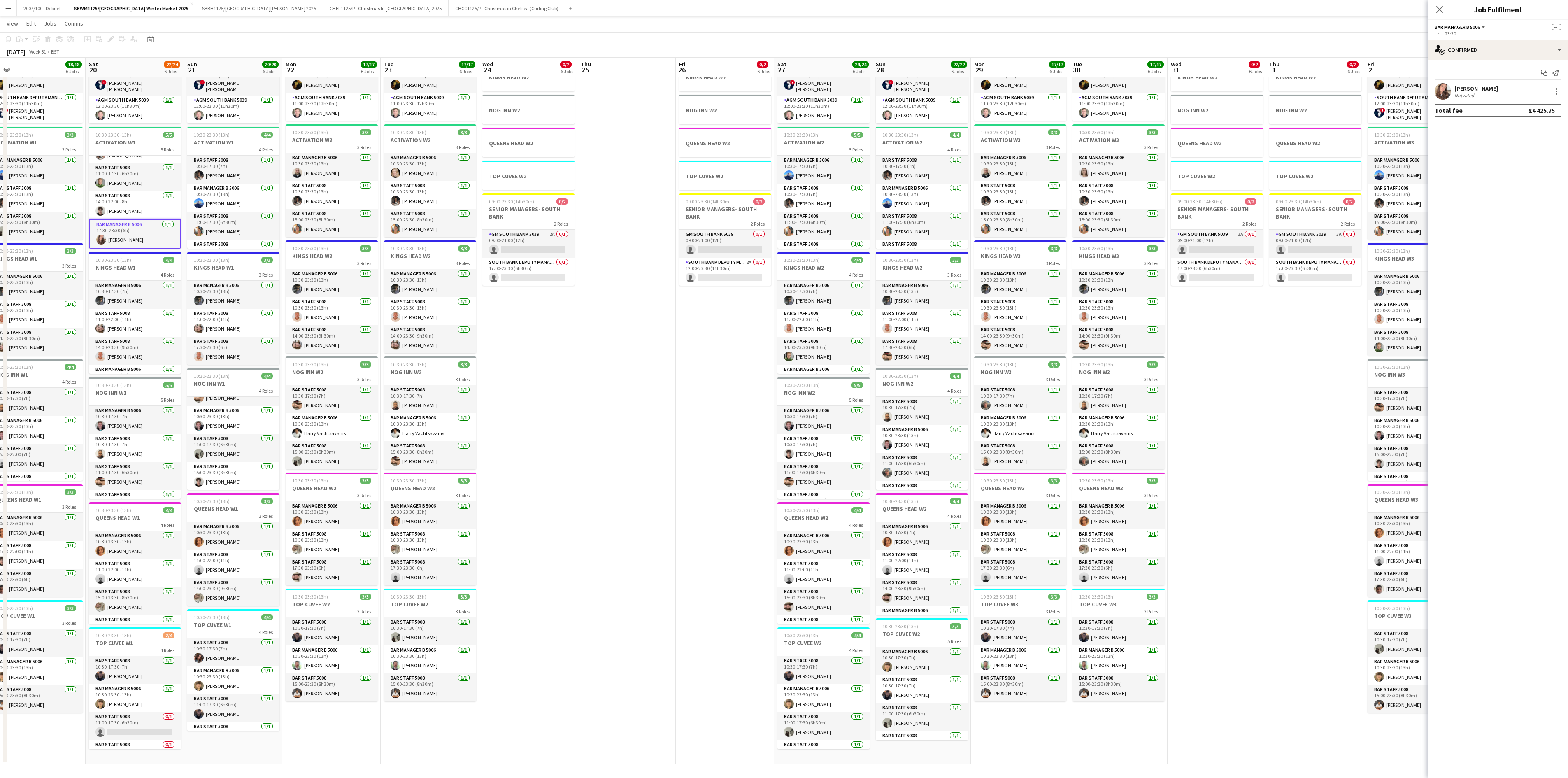
scroll to position [0, 271]
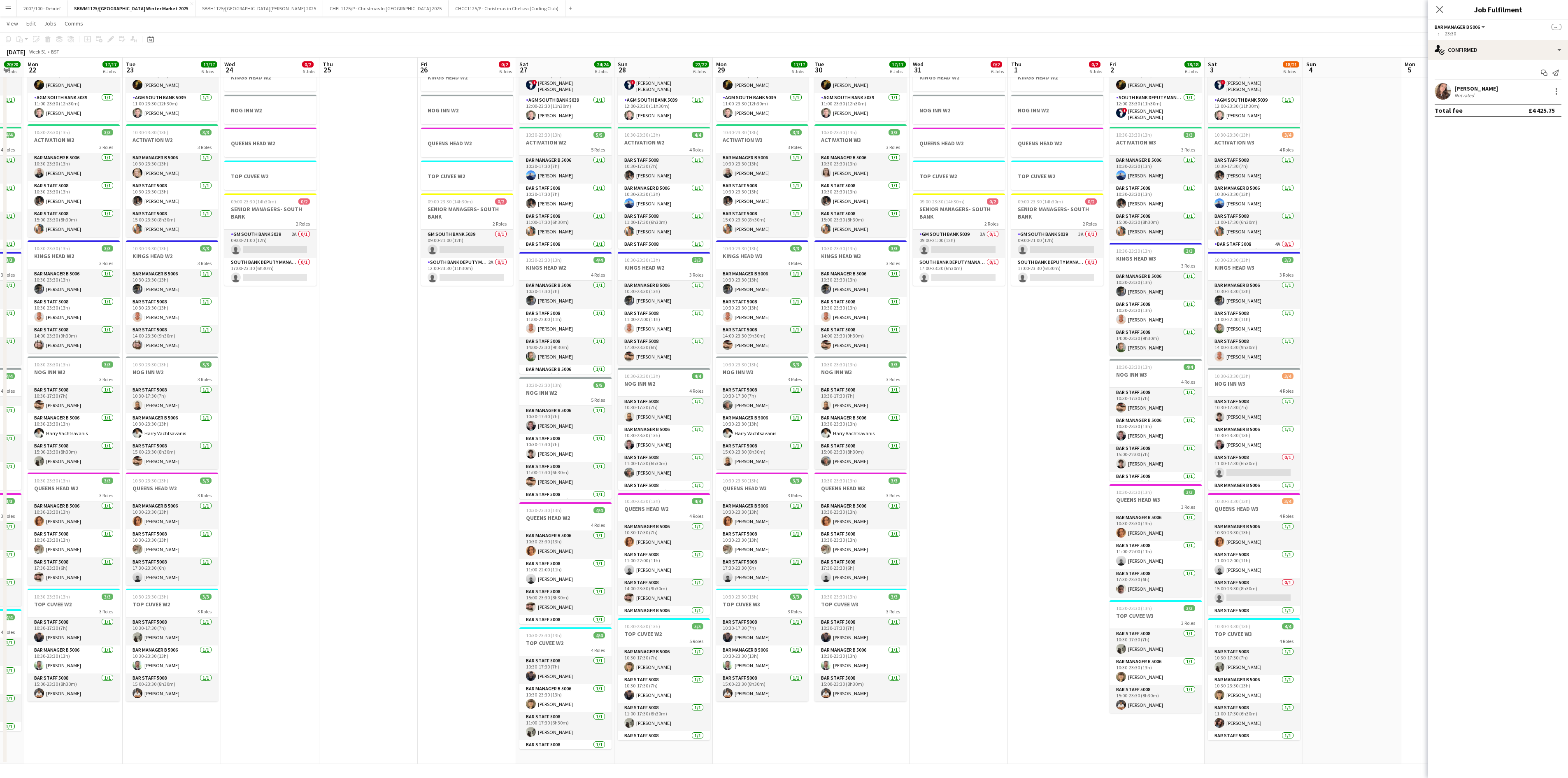
drag, startPoint x: 747, startPoint y: 634, endPoint x: 391, endPoint y: 688, distance: 360.1
click at [391, 486] on app-calendar-viewport "Fri 19 18/18 6 Jobs Sat 20 22/24 6 Jobs Sun 21 20/20 6 Jobs Mon 22 17/17 6 Jobs…" at bounding box center [784, 365] width 1568 height 799
click at [579, 237] on app-card-role "Bar Manager B 5006 1/1 17:30-23:30 (6h) Alexandra Svilar" at bounding box center [564, 234] width 92 height 28
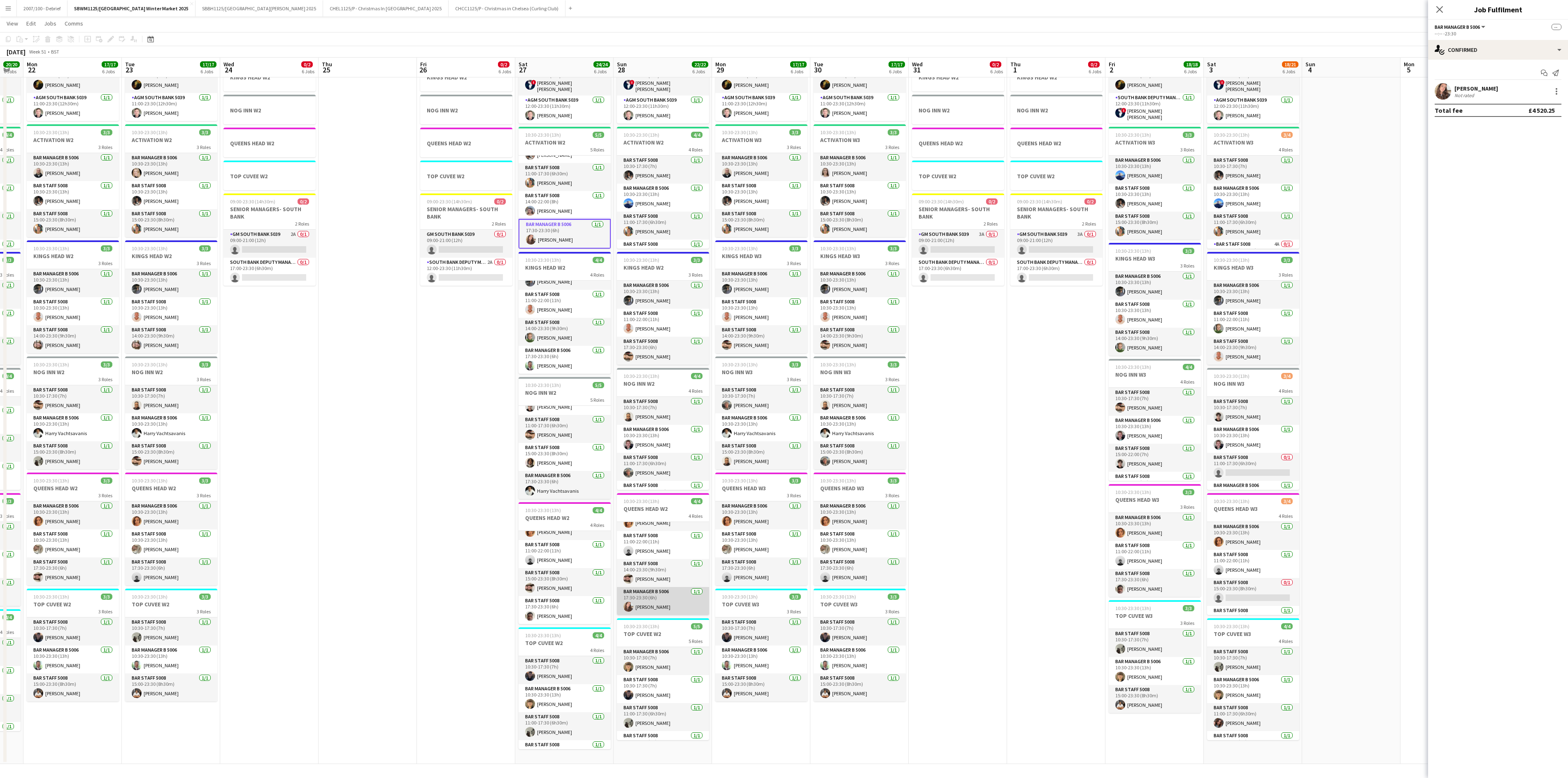
click at [659, 486] on app-card-role "Bar Manager B 5006 1/1 17:30-23:30 (6h) Alexandra Svilar" at bounding box center [662, 601] width 92 height 28
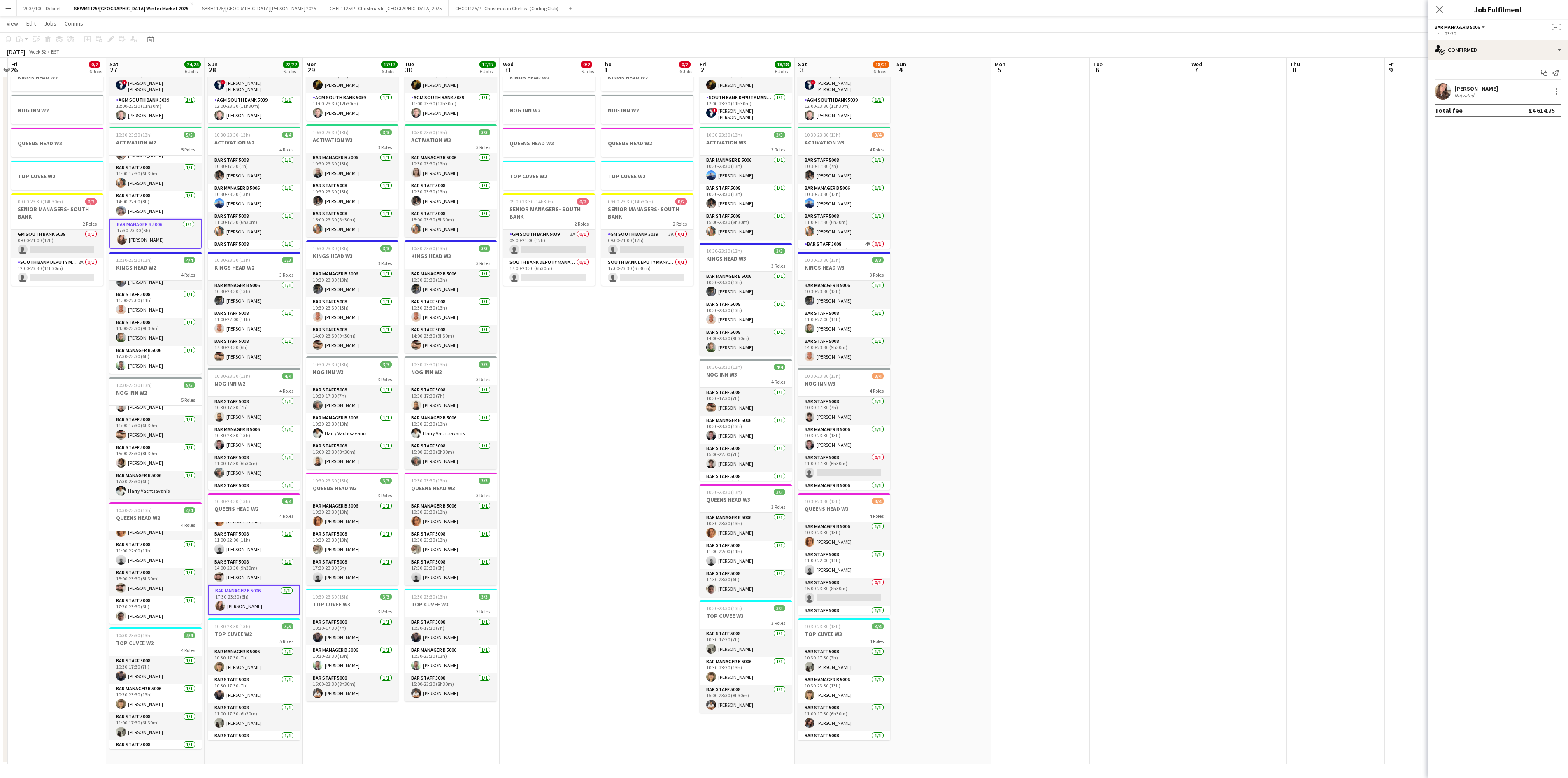
scroll to position [0, 284]
drag, startPoint x: 934, startPoint y: 390, endPoint x: 528, endPoint y: 440, distance: 409.1
click at [528, 440] on app-calendar-viewport "Tue 23 17/17 6 Jobs Wed 24 0/2 6 Jobs Thu 25 Fri 26 0/2 6 Jobs Sat 27 24/24 6 J…" at bounding box center [784, 365] width 1568 height 799
click at [979, 95] on div at bounding box center [1556, 91] width 10 height 10
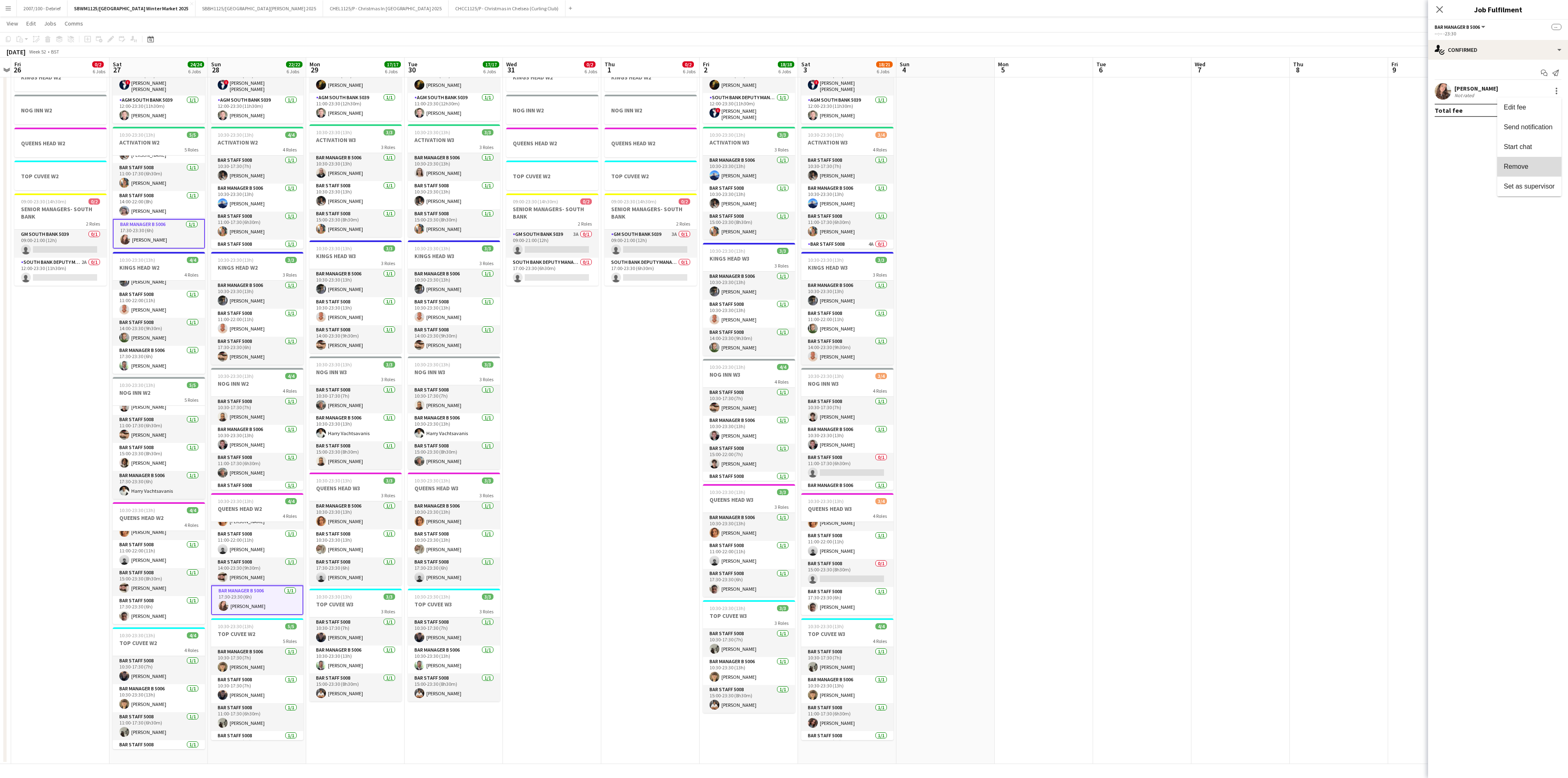
click at [979, 166] on span "Remove" at bounding box center [1530, 167] width 51 height 7
click at [979, 237] on app-date-cell at bounding box center [1143, 394] width 99 height 738
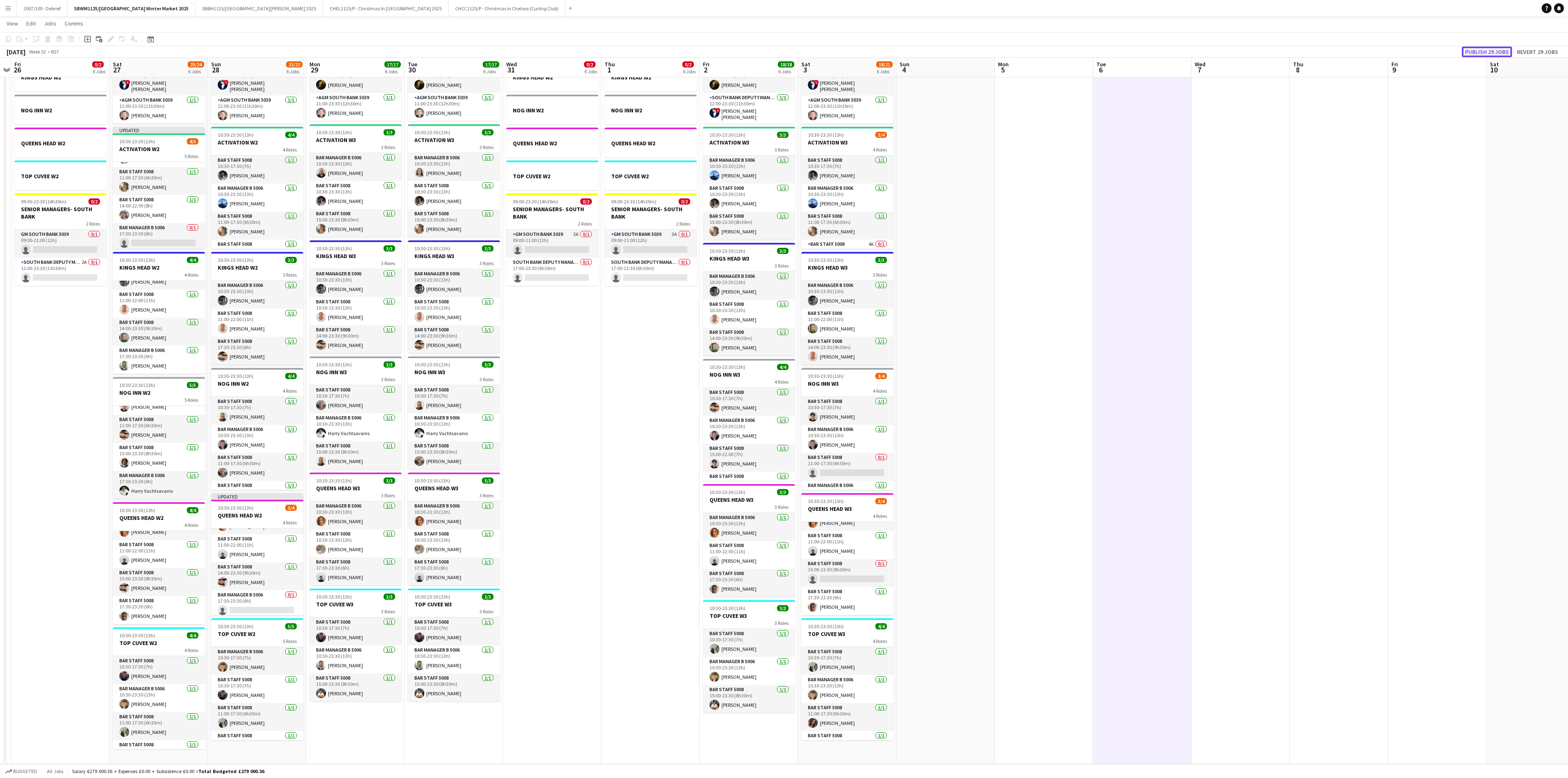
click at [979, 47] on button "Publish 29 jobs" at bounding box center [1487, 52] width 50 height 11
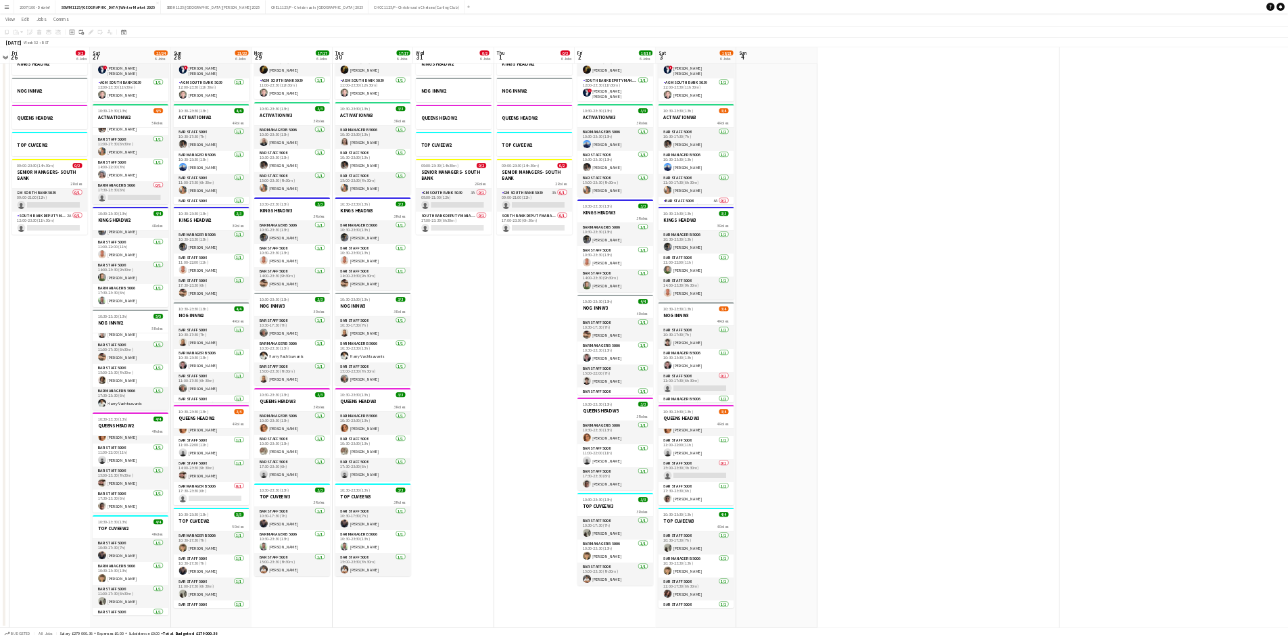
scroll to position [31, 0]
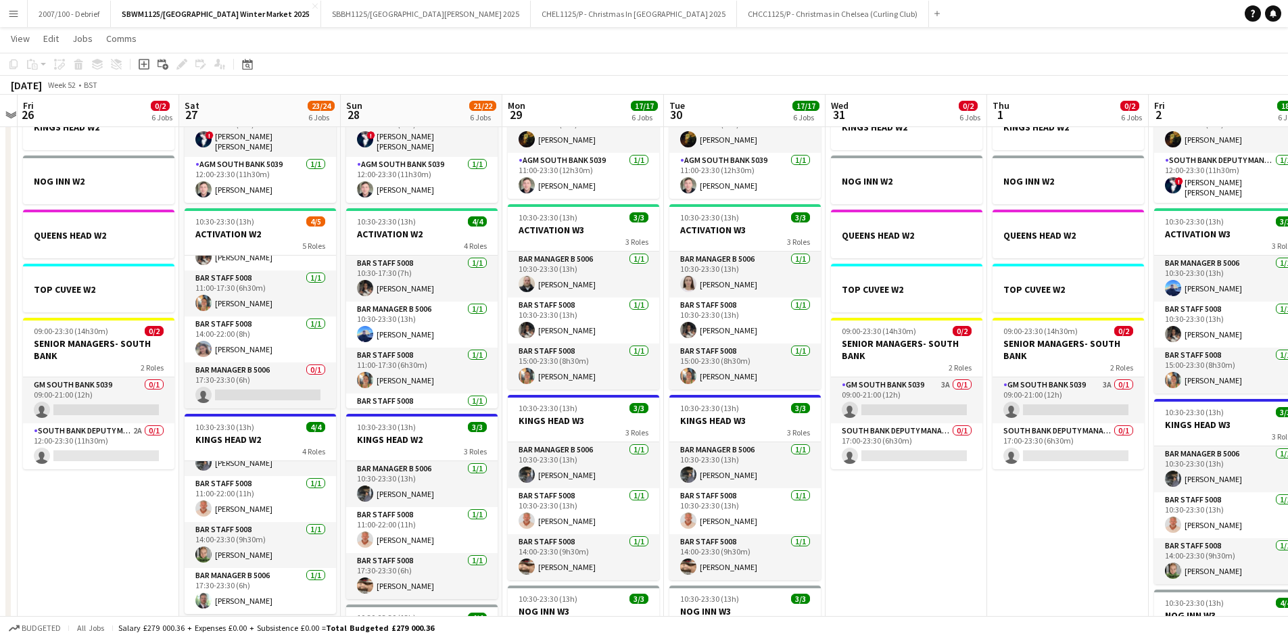
click at [18, 12] on app-icon "Menu" at bounding box center [13, 13] width 11 height 11
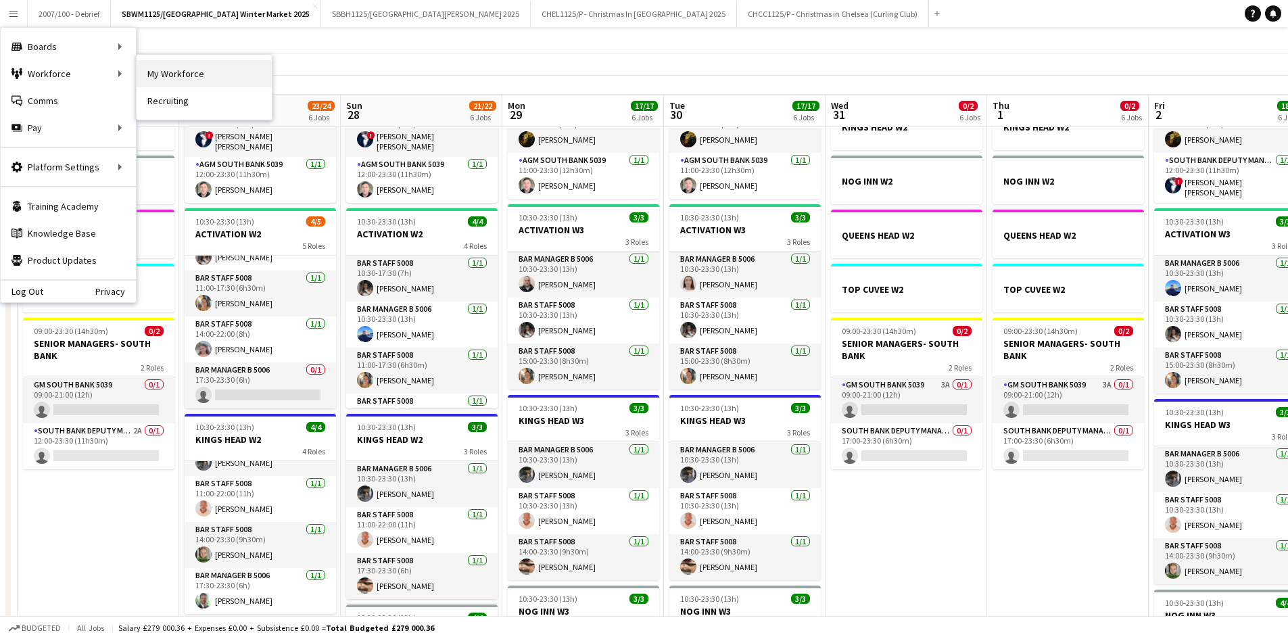
click at [191, 73] on link "My Workforce" at bounding box center [204, 73] width 135 height 27
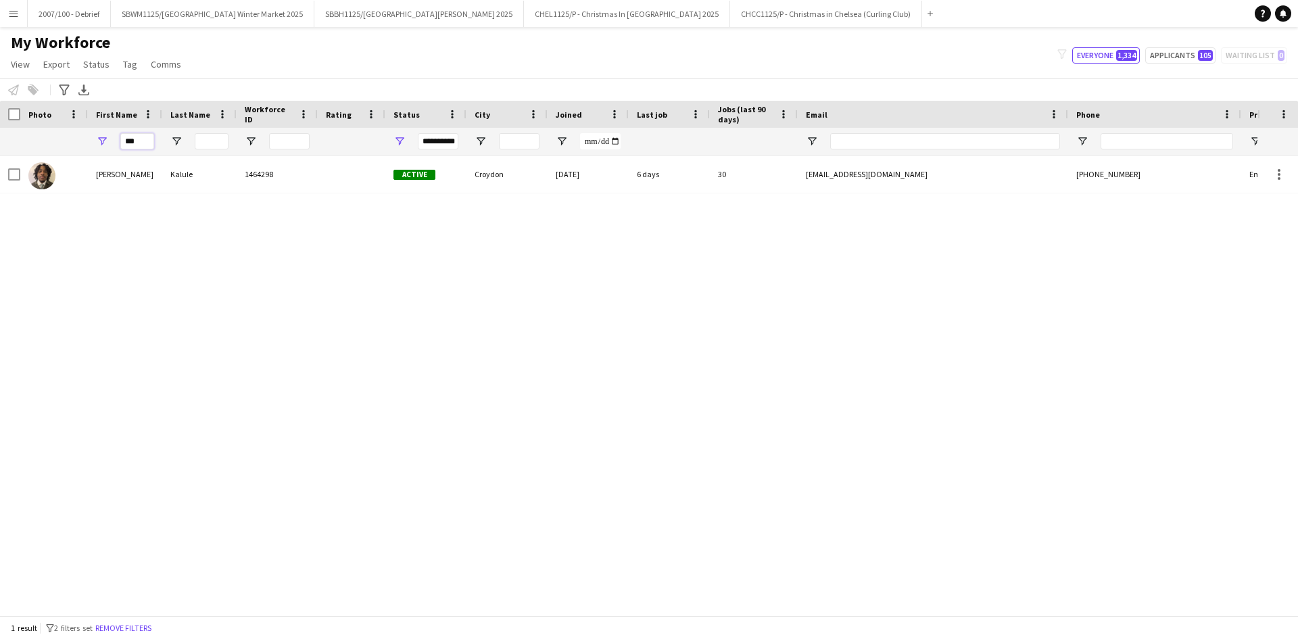
click at [126, 142] on input "***" at bounding box center [137, 141] width 34 height 16
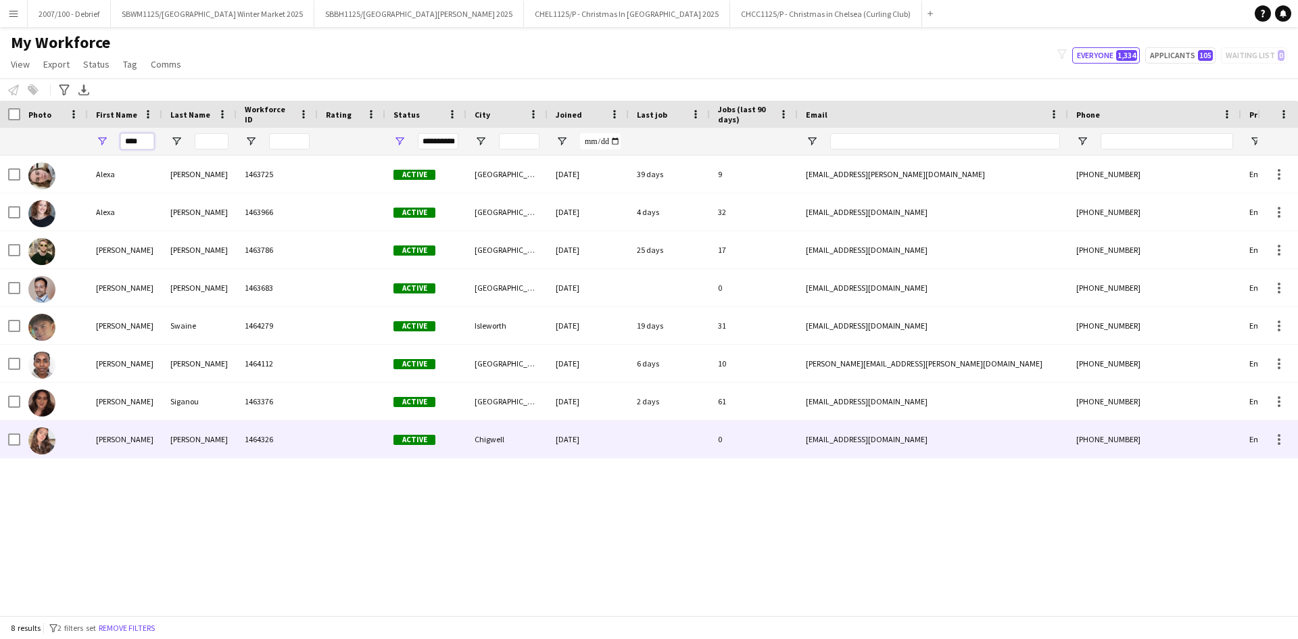
type input "****"
click at [224, 445] on div "[PERSON_NAME]" at bounding box center [199, 439] width 74 height 37
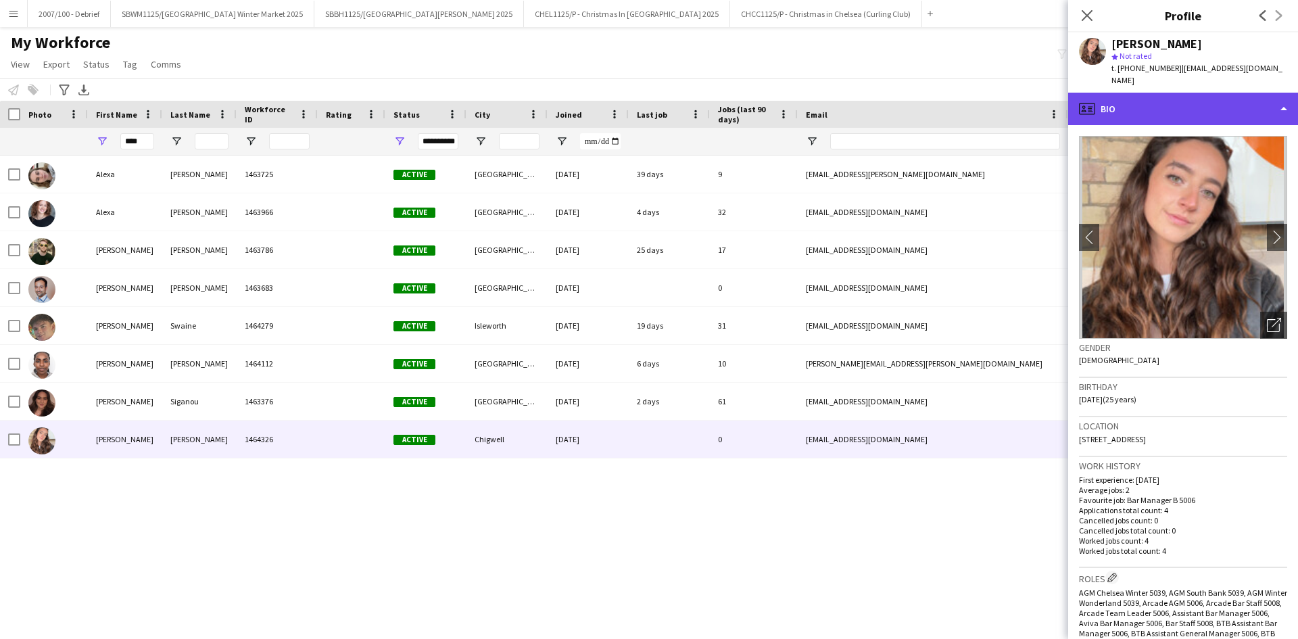
click at [1184, 104] on div "profile Bio" at bounding box center [1183, 109] width 230 height 32
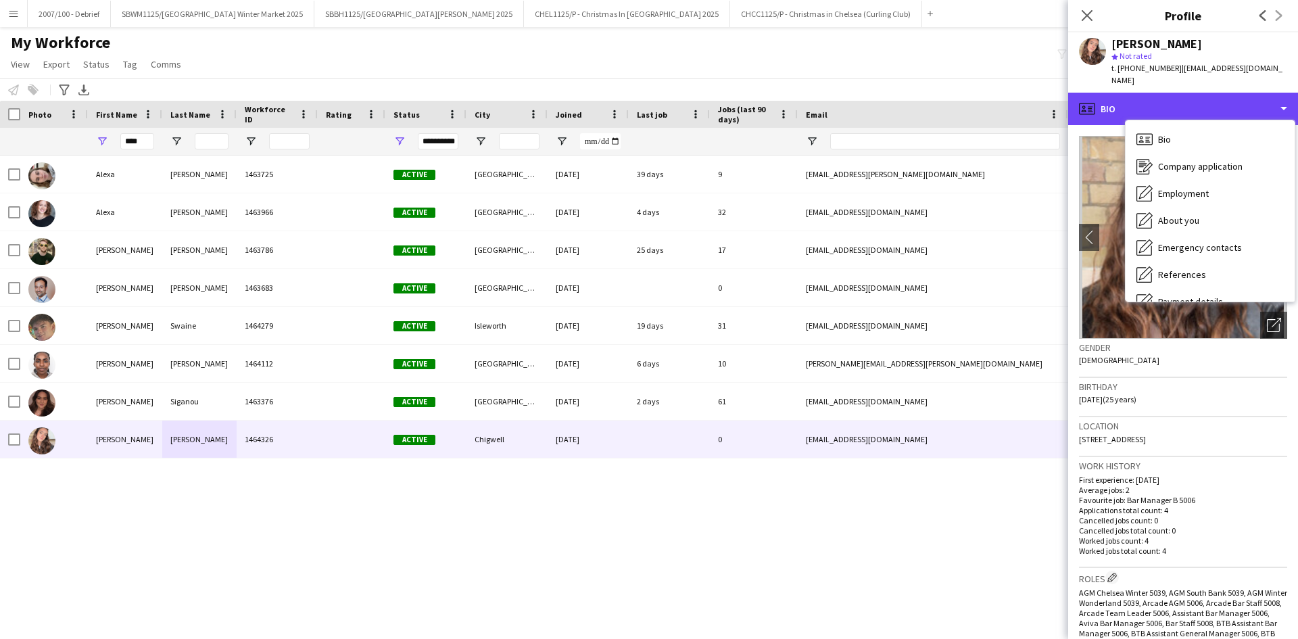
scroll to position [181, 0]
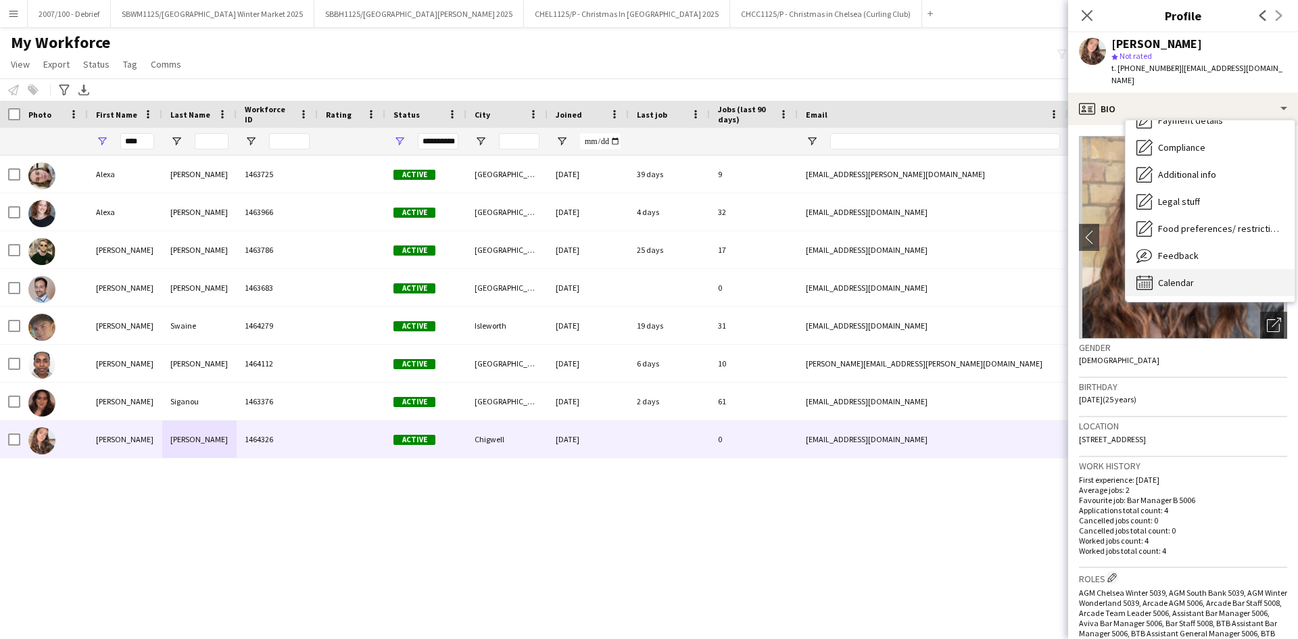
click at [1186, 277] on span "Calendar" at bounding box center [1176, 283] width 36 height 12
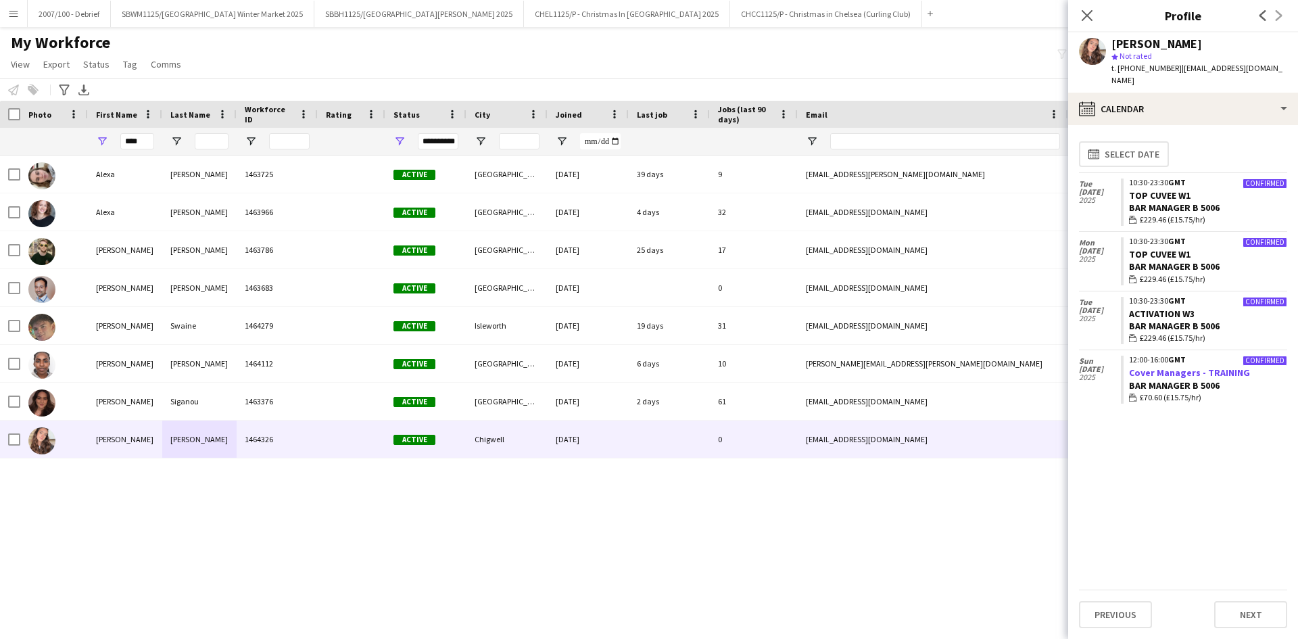
click at [1199, 366] on link "Cover Managers - TRAINING" at bounding box center [1189, 372] width 121 height 12
click at [256, 18] on button "SBWM1125/P Southbank Centre Winter Market 2025 Close" at bounding box center [213, 14] width 204 height 26
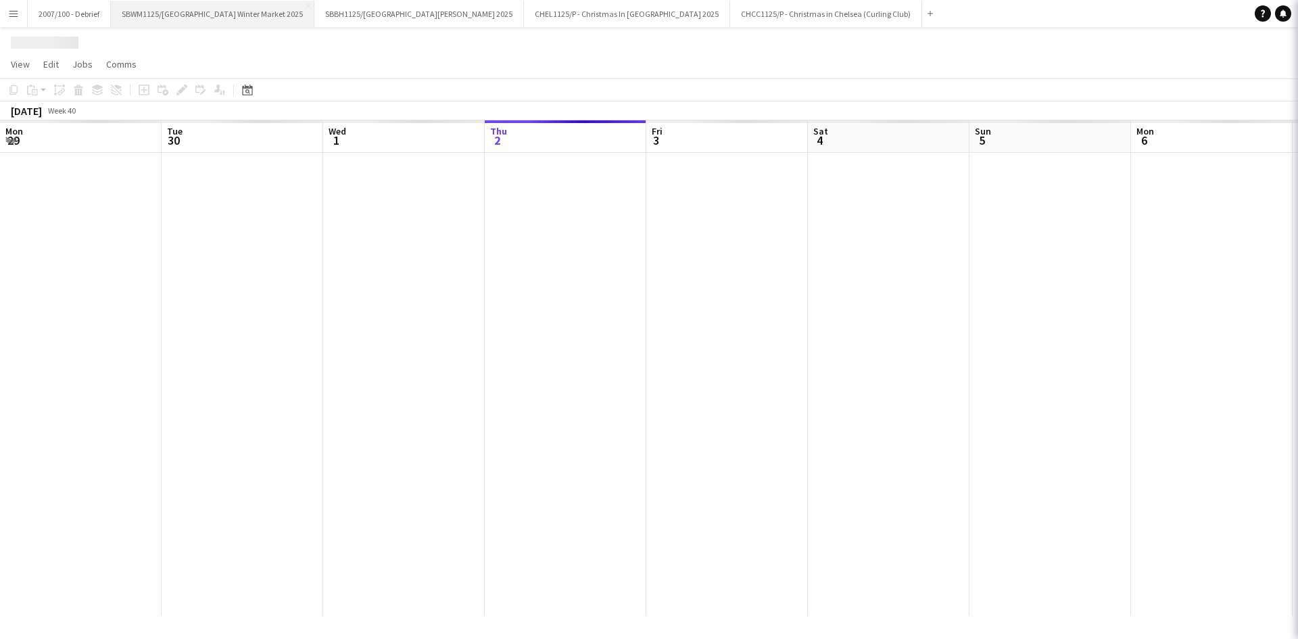
scroll to position [0, 323]
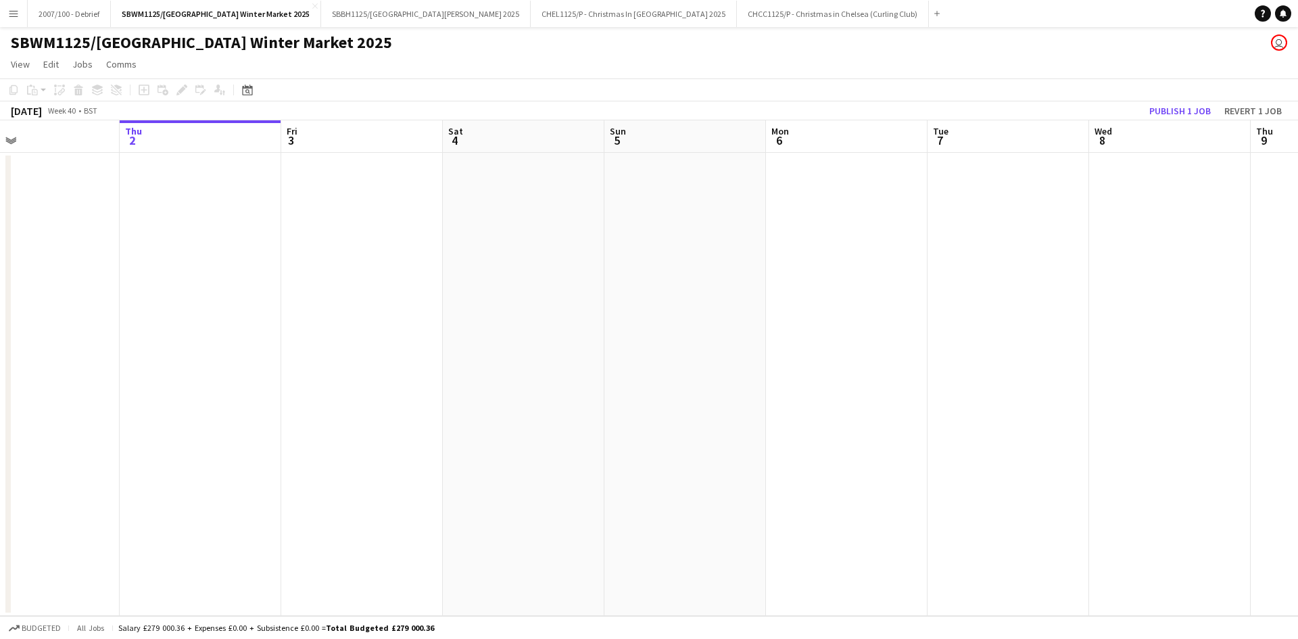
drag, startPoint x: 1082, startPoint y: 324, endPoint x: 467, endPoint y: 431, distance: 625.3
click at [462, 431] on app-calendar-viewport "Mon 29 Tue 30 Wed 1 Thu 2 Fri 3 Sat 4 Sun 5 Mon 6 Tue 7 Wed 8 Thu 9 Fri 10 Sat …" at bounding box center [649, 368] width 1298 height 496
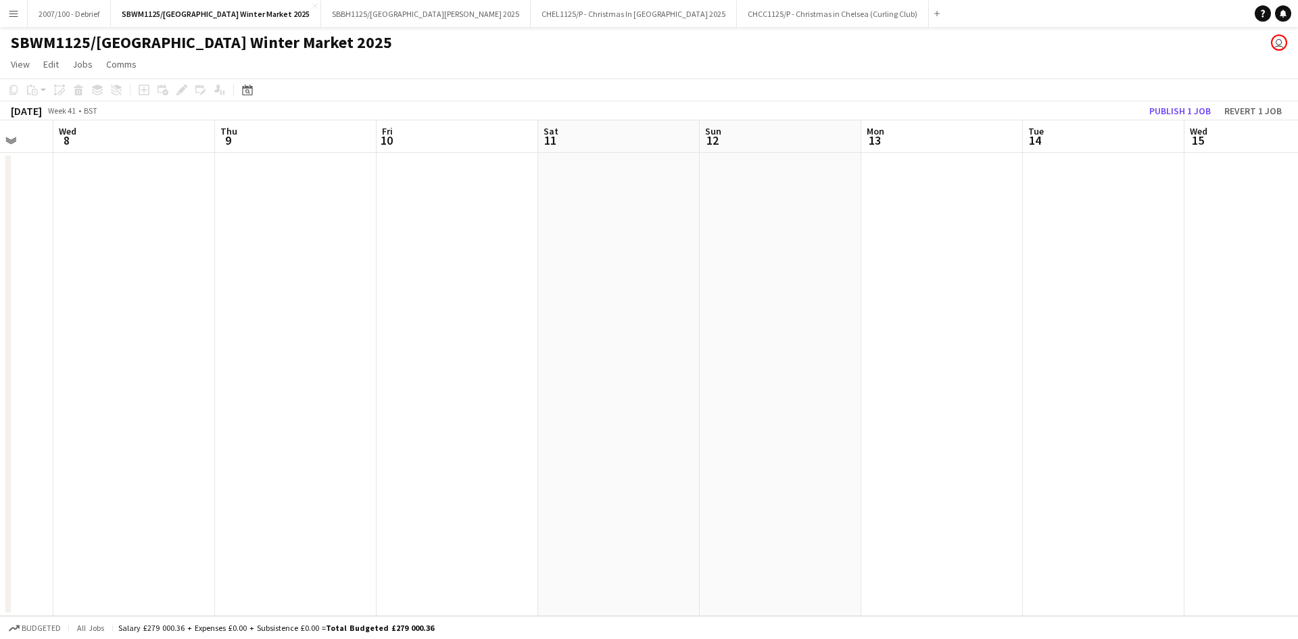
drag, startPoint x: 1013, startPoint y: 419, endPoint x: 406, endPoint y: 477, distance: 610.0
click at [429, 474] on app-calendar-viewport "Sun 5 Mon 6 Tue 7 Wed 8 Thu 9 Fri 10 Sat 11 Sun 12 Mon 13 Tue 14 Wed 15 Thu 16 …" at bounding box center [649, 368] width 1298 height 496
drag, startPoint x: 1036, startPoint y: 411, endPoint x: 459, endPoint y: 408, distance: 577.4
click at [488, 408] on app-calendar-viewport "Mon 6 Tue 7 Wed 8 Thu 9 Fri 10 Sat 11 Sun 12 Mon 13 Tue 14 Wed 15 Thu 16 Fri 17…" at bounding box center [649, 368] width 1298 height 496
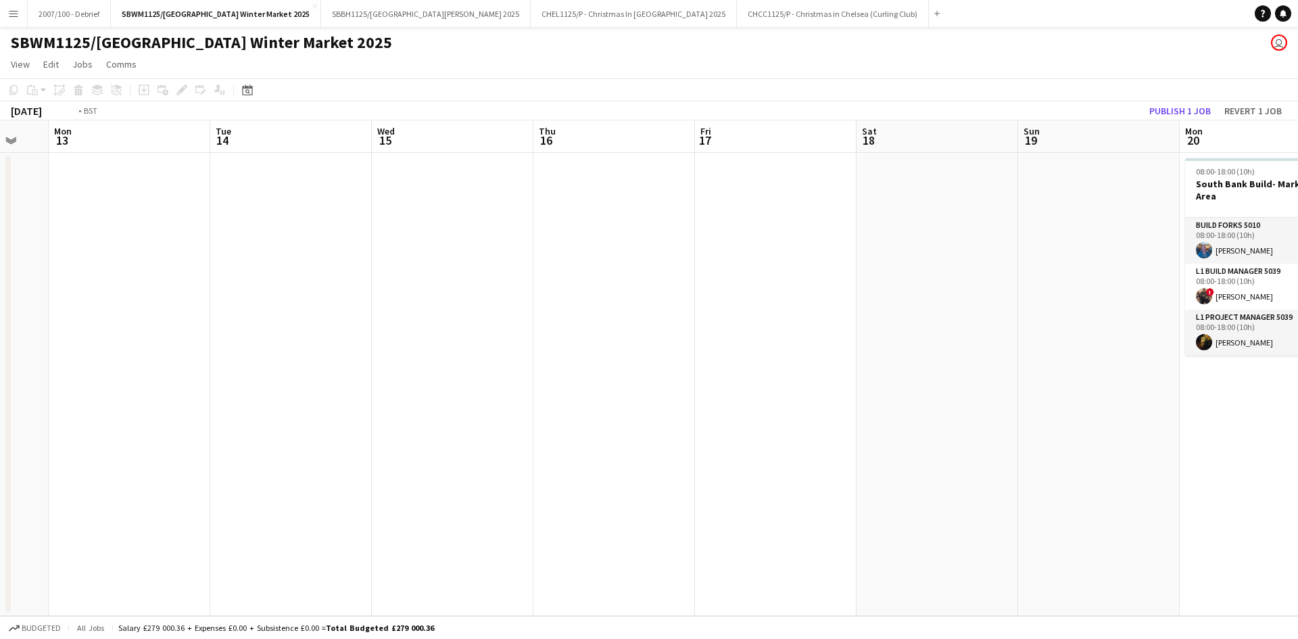
drag, startPoint x: 580, startPoint y: 423, endPoint x: 427, endPoint y: 411, distance: 153.2
click at [439, 422] on app-calendar-viewport "Fri 10 Sat 11 Sun 12 Mon 13 Tue 14 Wed 15 Thu 16 Fri 17 Sat 18 Sun 19 Mon 20 3/…" at bounding box center [649, 368] width 1298 height 496
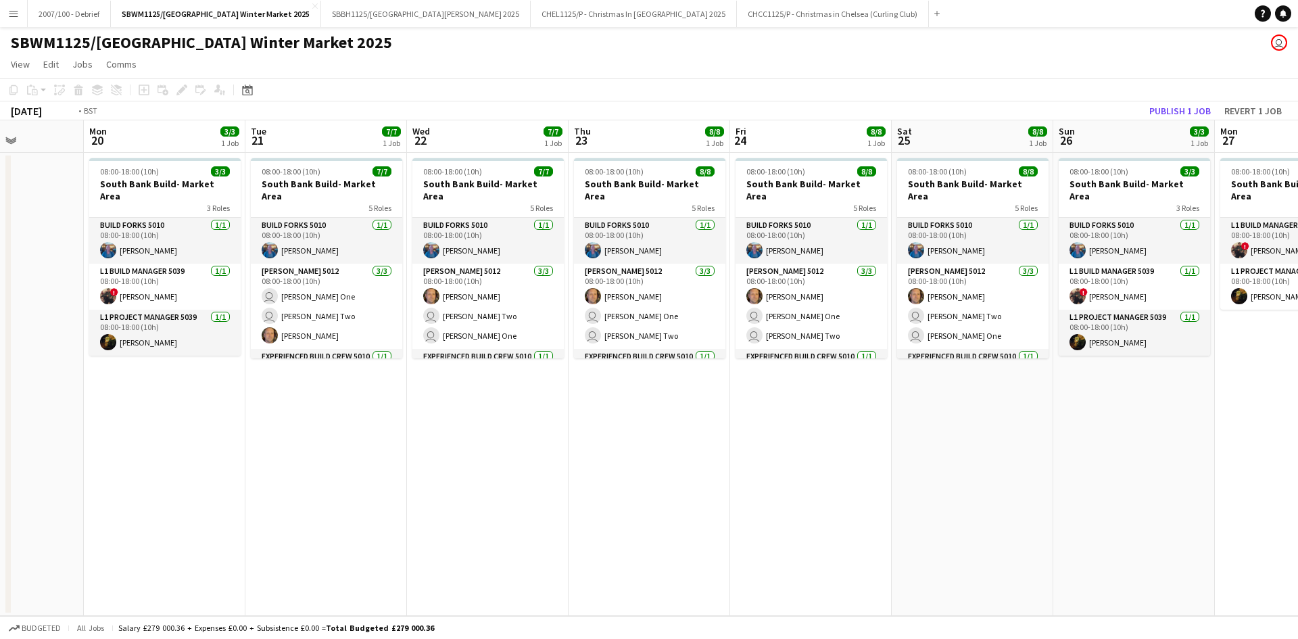
drag, startPoint x: 690, startPoint y: 421, endPoint x: 624, endPoint y: 400, distance: 69.7
click at [450, 424] on app-calendar-viewport "Fri 17 Sat 18 Sun 19 Mon 20 3/3 1 Job Tue 21 7/7 1 Job Wed 22 7/7 1 Job Thu 23 …" at bounding box center [649, 368] width 1298 height 496
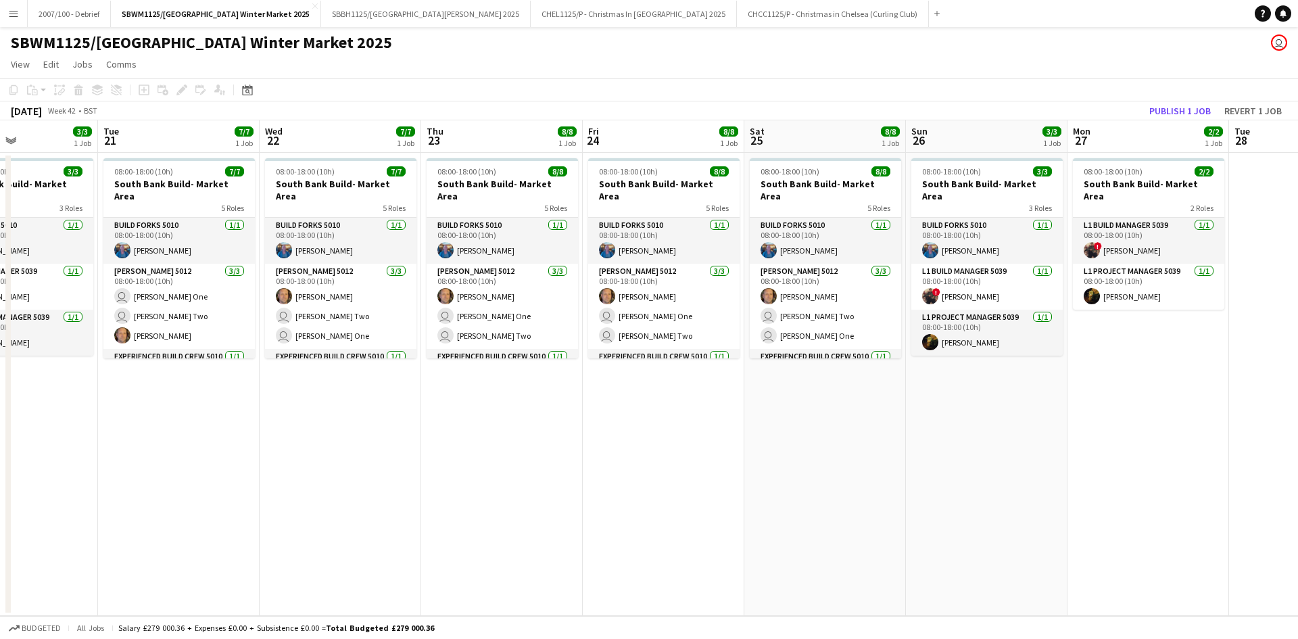
drag, startPoint x: 1007, startPoint y: 375, endPoint x: 473, endPoint y: 400, distance: 534.7
click at [527, 406] on app-calendar-viewport "Sat 18 Sun 19 Mon 20 3/3 1 Job Tue 21 7/7 1 Job Wed 22 7/7 1 Job Thu 23 8/8 1 J…" at bounding box center [649, 368] width 1298 height 496
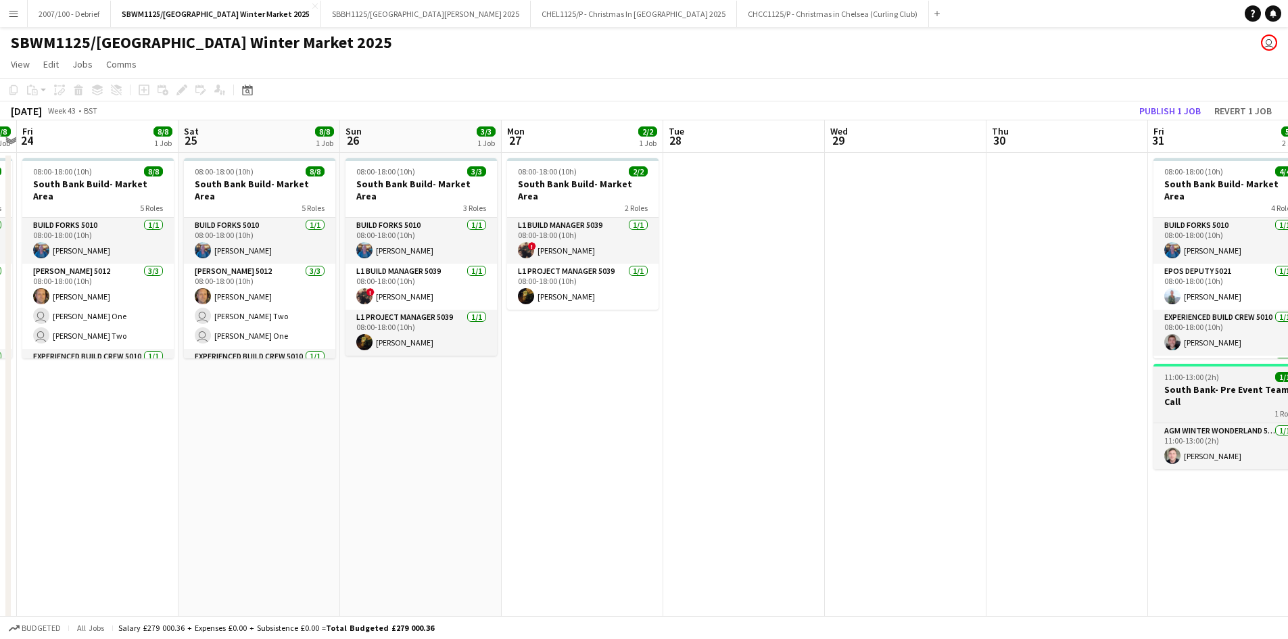
drag, startPoint x: 888, startPoint y: 365, endPoint x: 647, endPoint y: 375, distance: 240.9
click at [408, 401] on app-calendar-viewport "Tue 21 7/7 1 Job Wed 22 7/7 1 Job Thu 23 8/8 1 Job Fri 24 8/8 1 Job Sat 25 8/8 …" at bounding box center [644, 565] width 1288 height 890
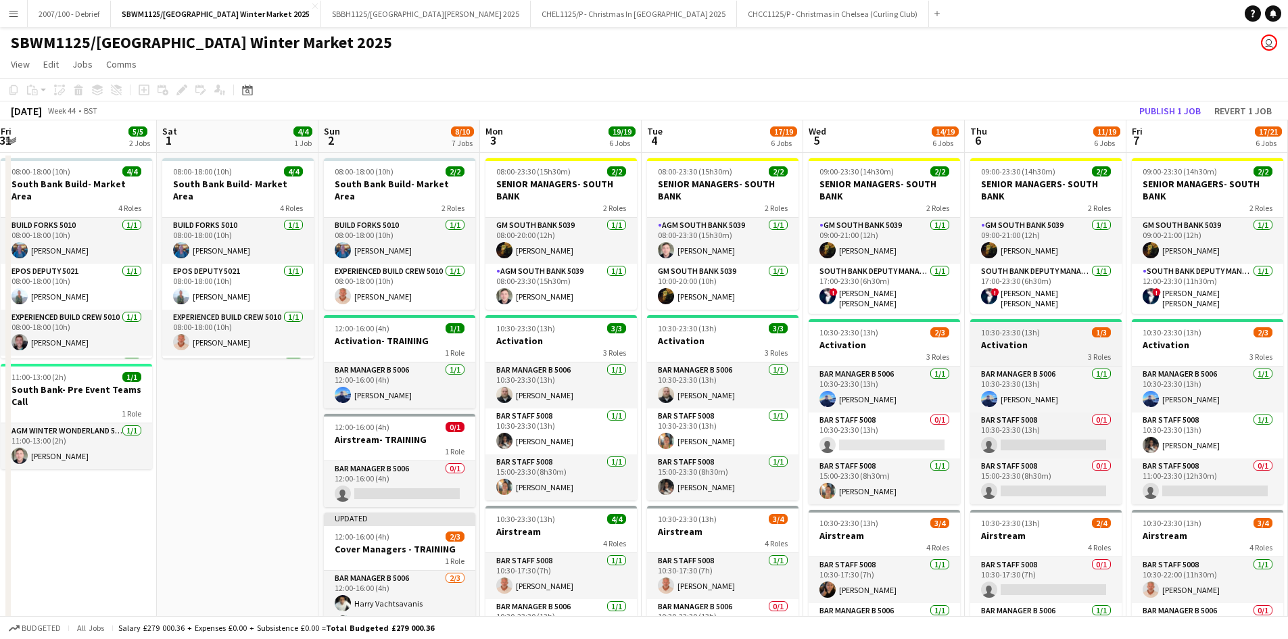
drag, startPoint x: 819, startPoint y: 354, endPoint x: 406, endPoint y: 357, distance: 413.1
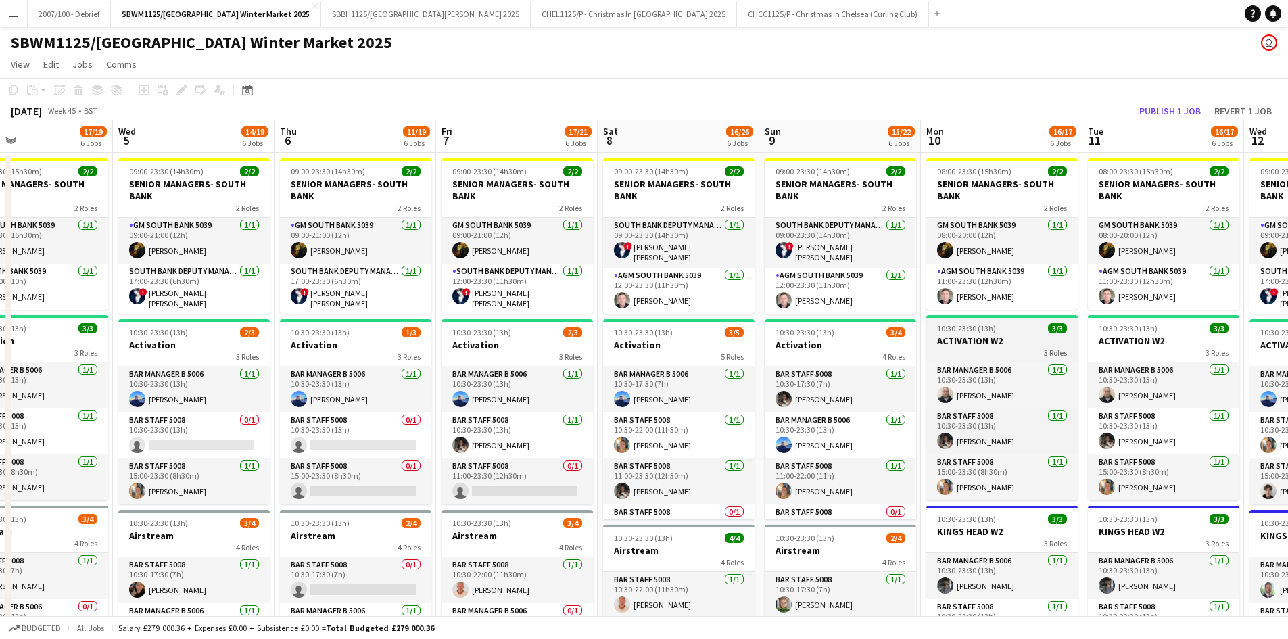
drag, startPoint x: 634, startPoint y: 343, endPoint x: 540, endPoint y: 333, distance: 94.6
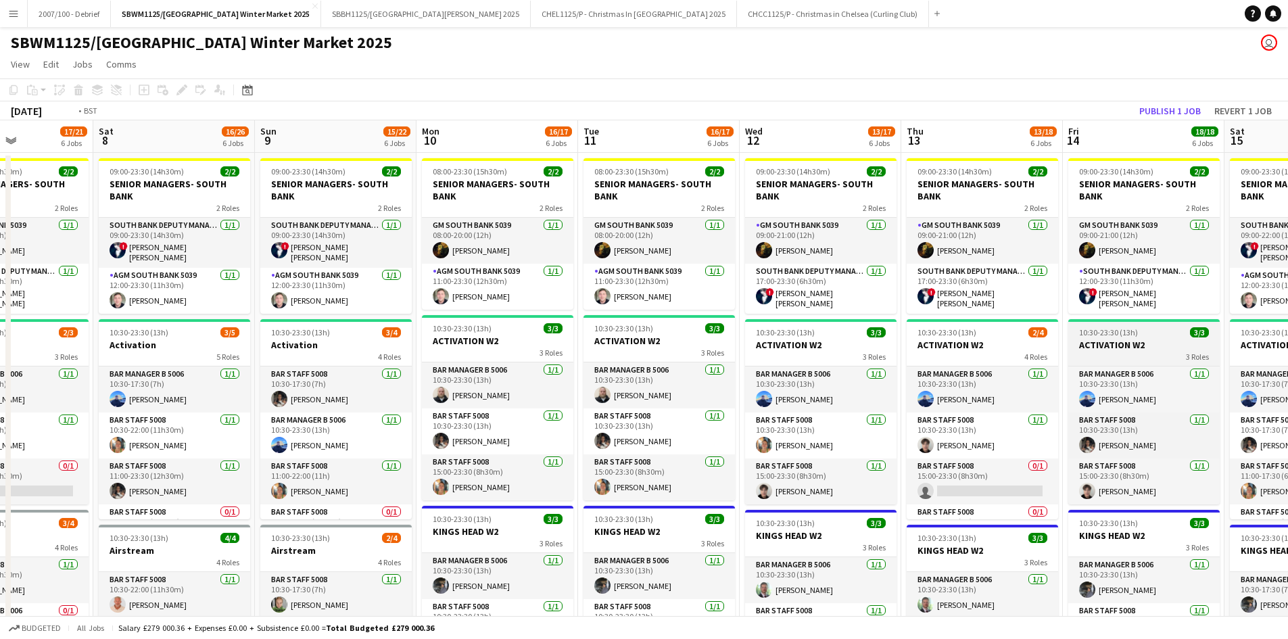
drag, startPoint x: 883, startPoint y: 316, endPoint x: 587, endPoint y: 326, distance: 296.3
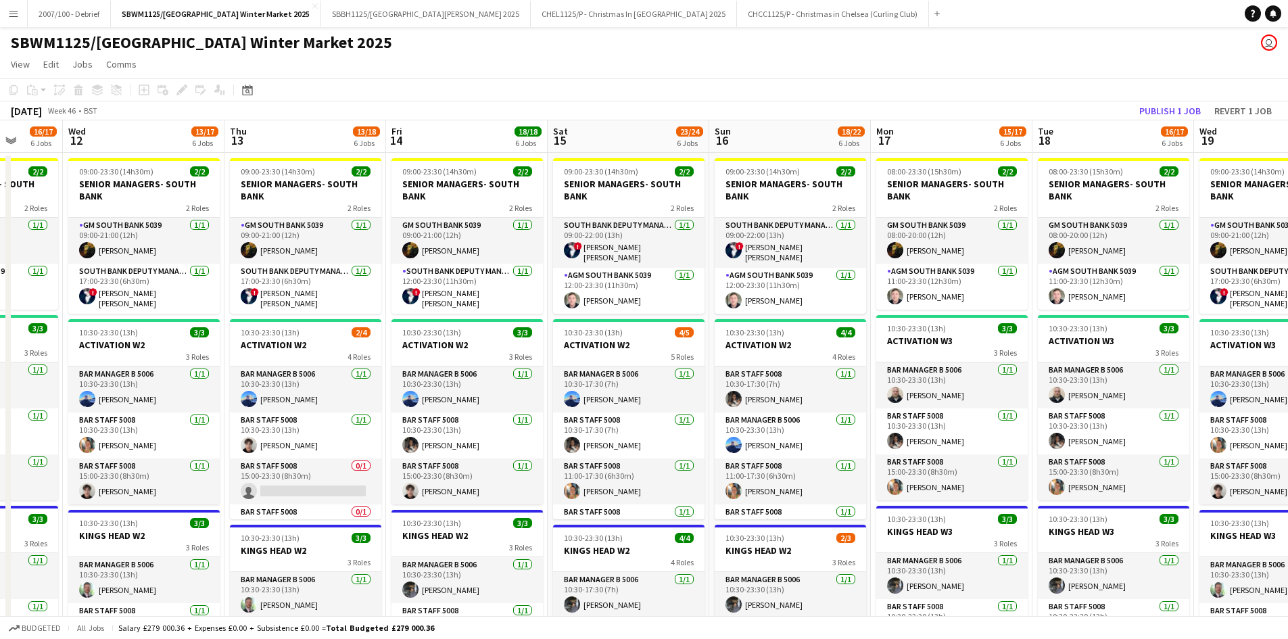
drag, startPoint x: 927, startPoint y: 300, endPoint x: 464, endPoint y: 333, distance: 463.6
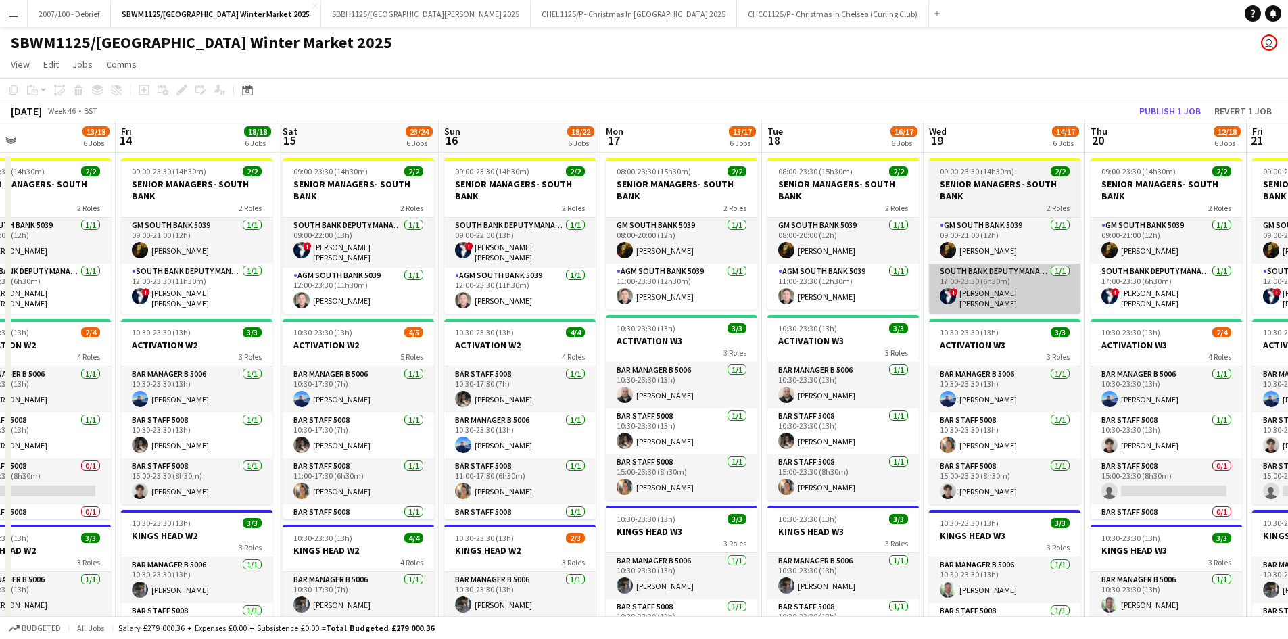
drag, startPoint x: 911, startPoint y: 333, endPoint x: 1212, endPoint y: 305, distance: 302.1
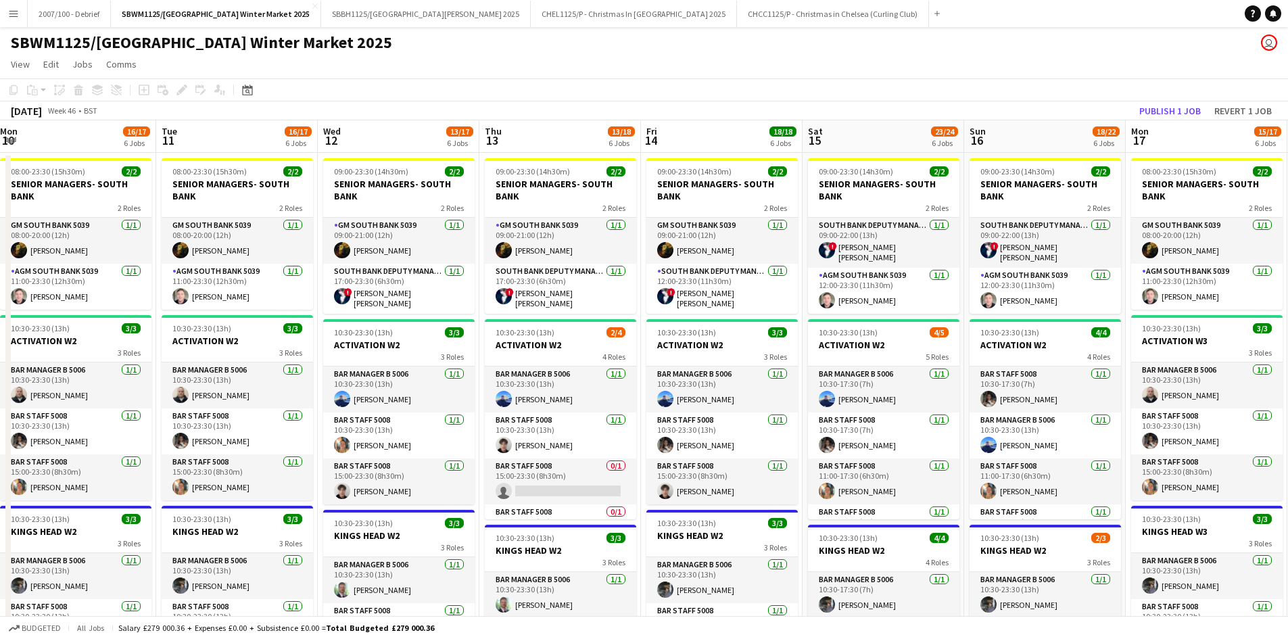
drag, startPoint x: 872, startPoint y: 304, endPoint x: 907, endPoint y: 303, distance: 35.9
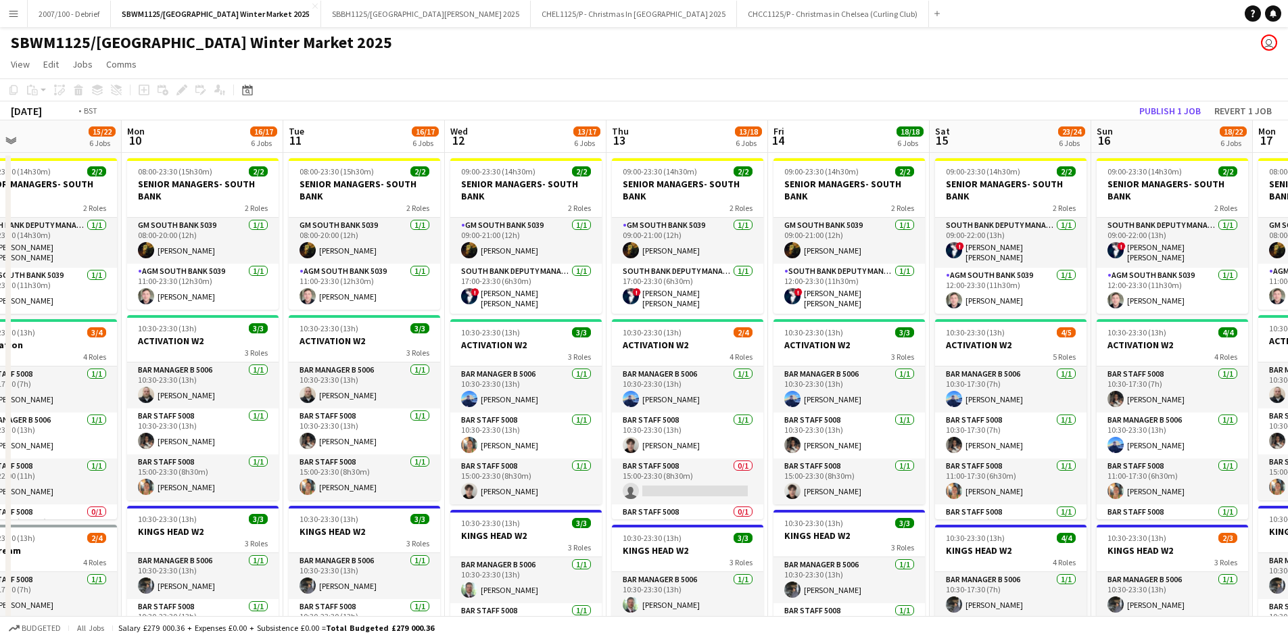
drag, startPoint x: 829, startPoint y: 296, endPoint x: 188, endPoint y: 304, distance: 641.0
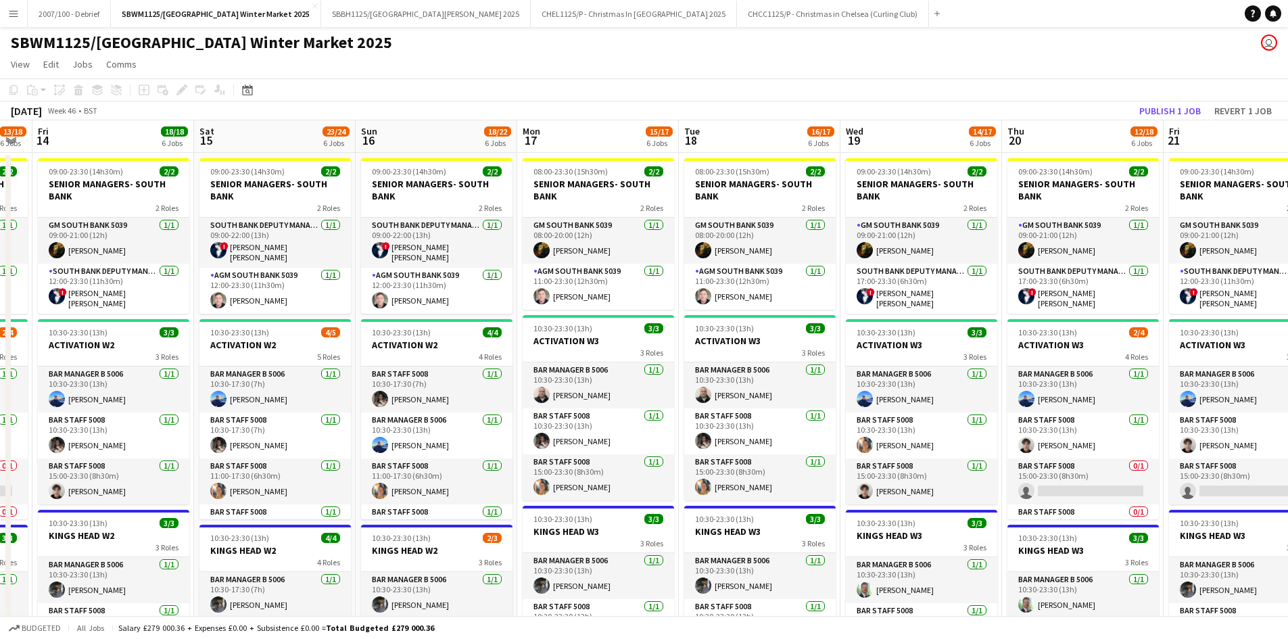
drag, startPoint x: 865, startPoint y: 293, endPoint x: 233, endPoint y: 312, distance: 632.5
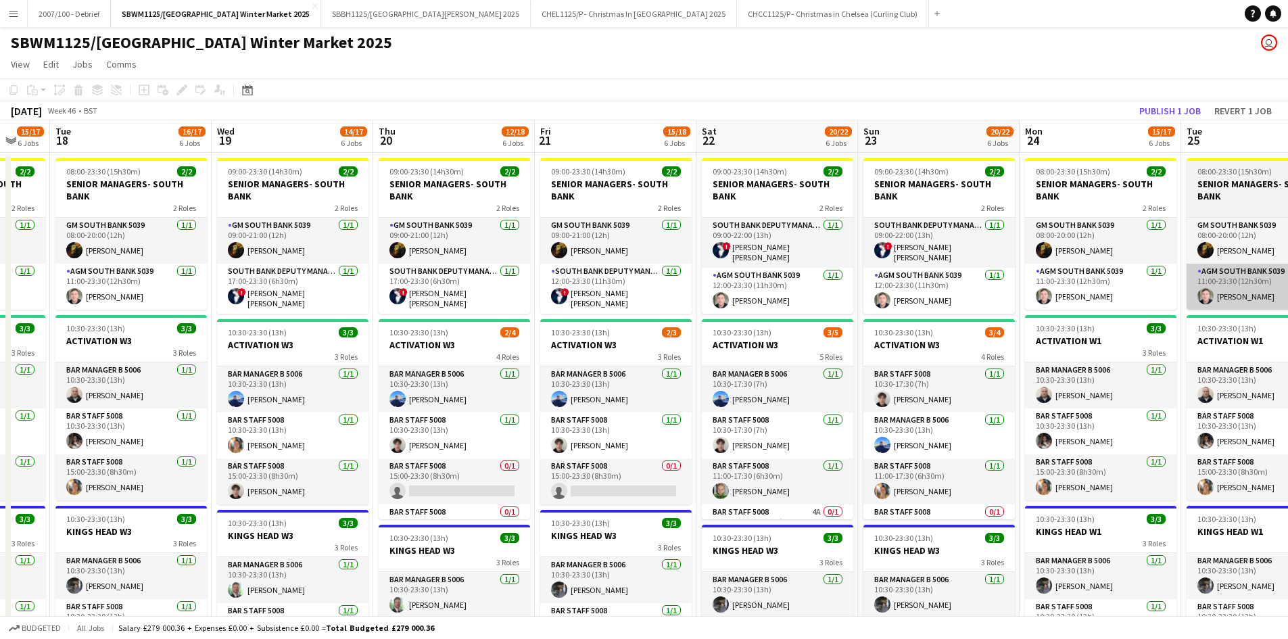
drag, startPoint x: 674, startPoint y: 301, endPoint x: 638, endPoint y: 292, distance: 36.9
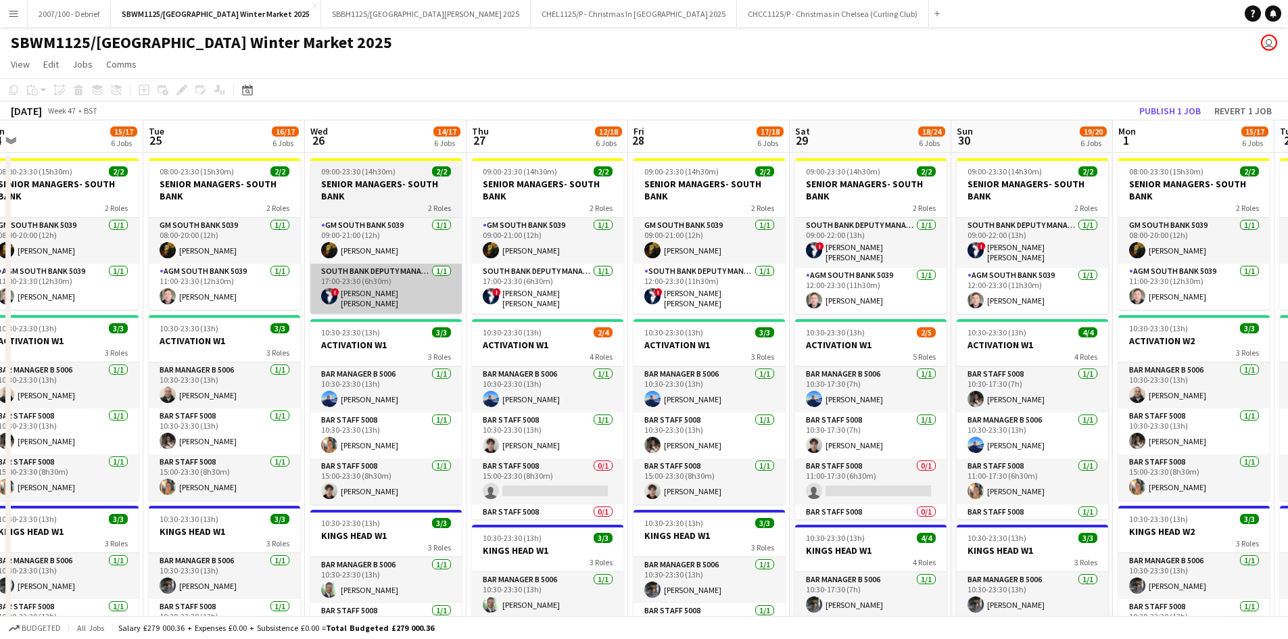
drag, startPoint x: 666, startPoint y: 287, endPoint x: 484, endPoint y: 293, distance: 182.0
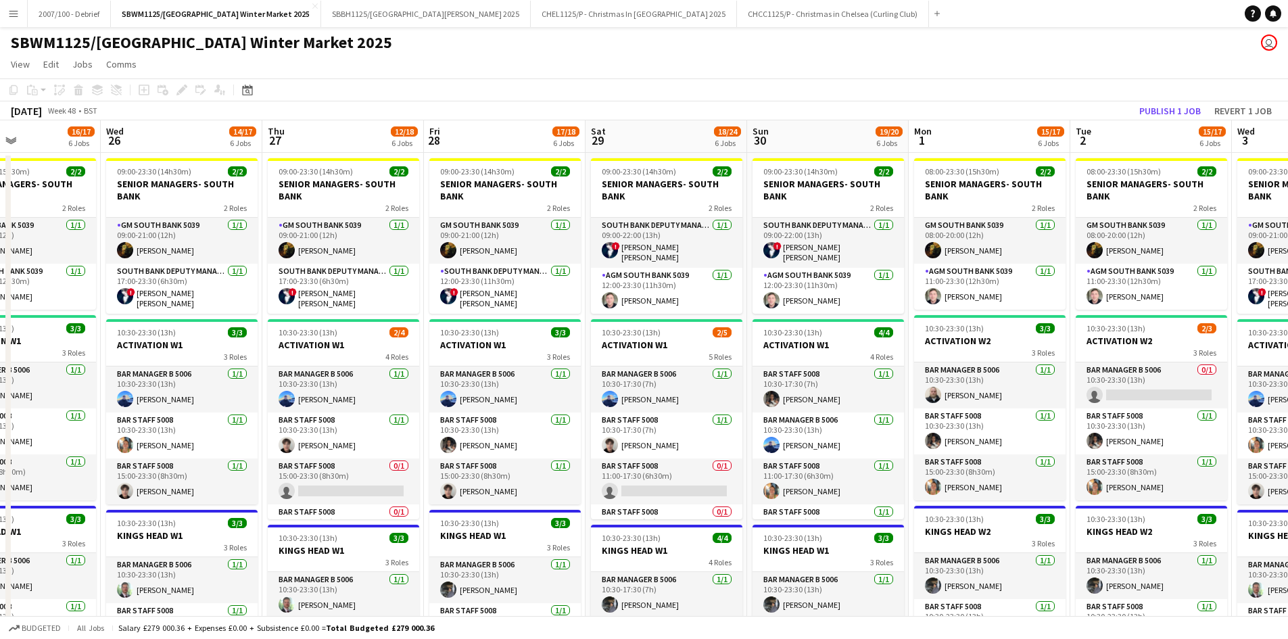
drag, startPoint x: 677, startPoint y: 285, endPoint x: 482, endPoint y: 295, distance: 195.7
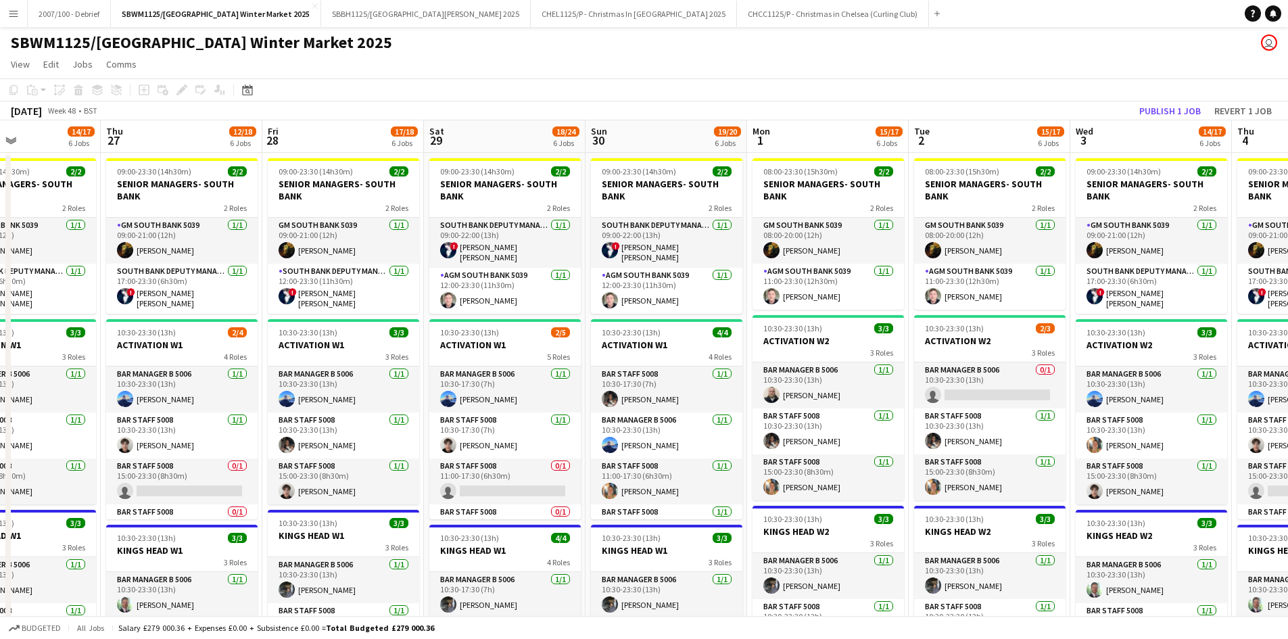
scroll to position [0, 425]
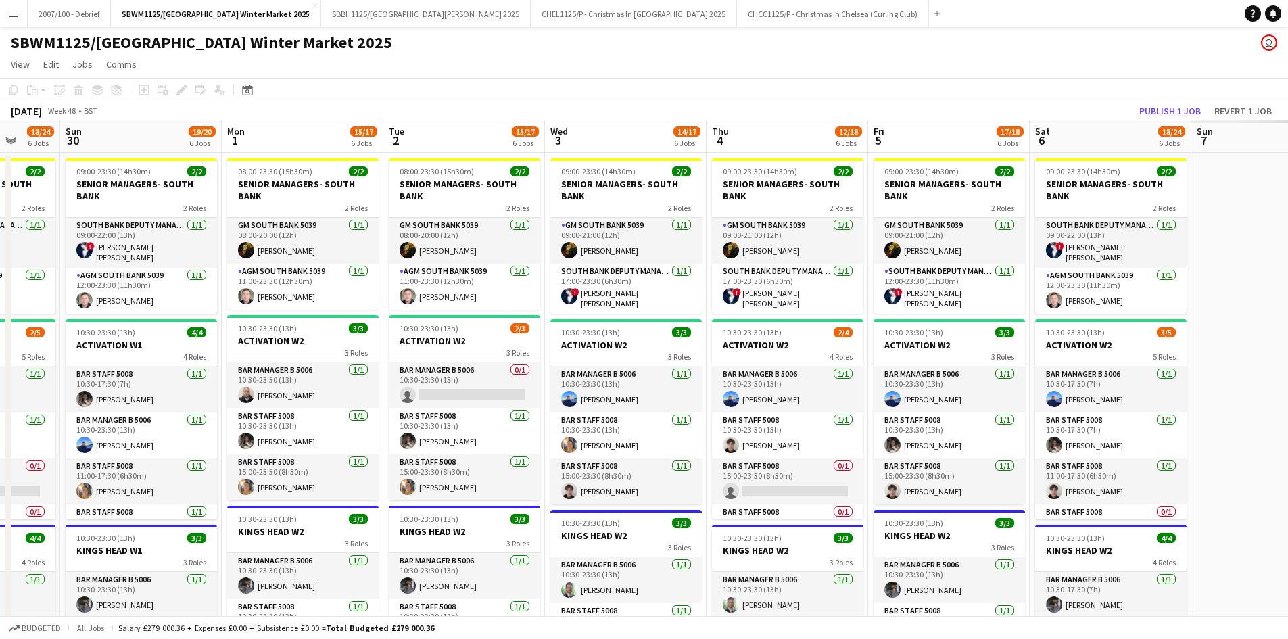
drag, startPoint x: 809, startPoint y: 287, endPoint x: 393, endPoint y: 299, distance: 415.3
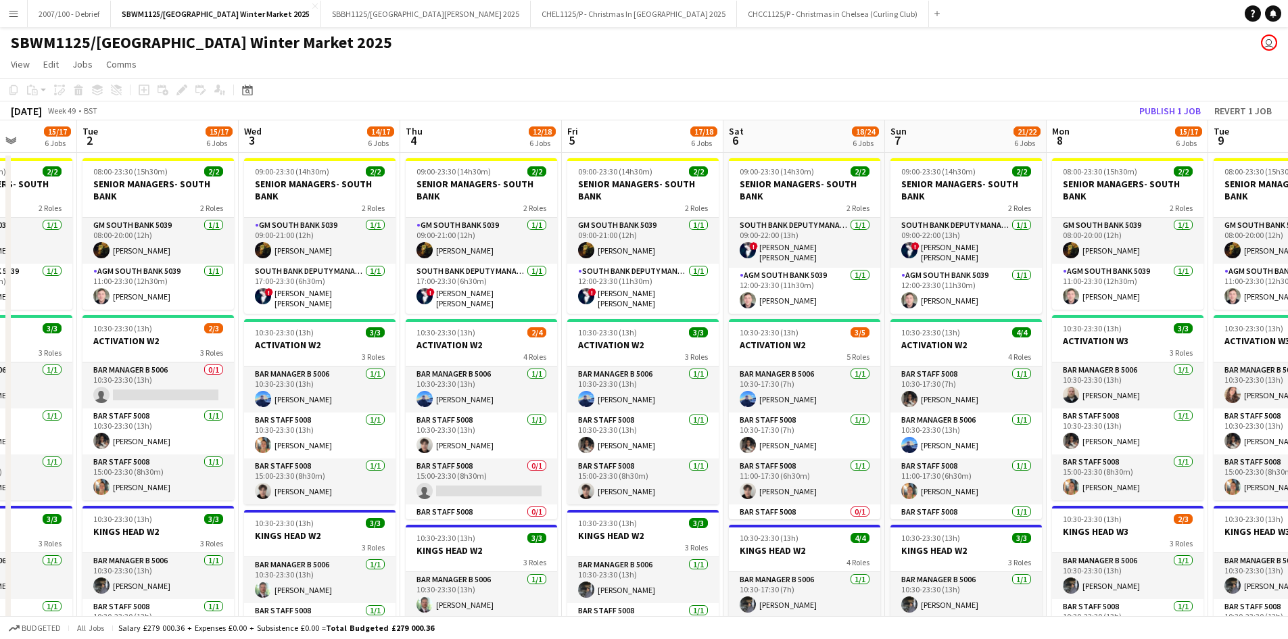
drag, startPoint x: 931, startPoint y: 310, endPoint x: 462, endPoint y: 315, distance: 468.6
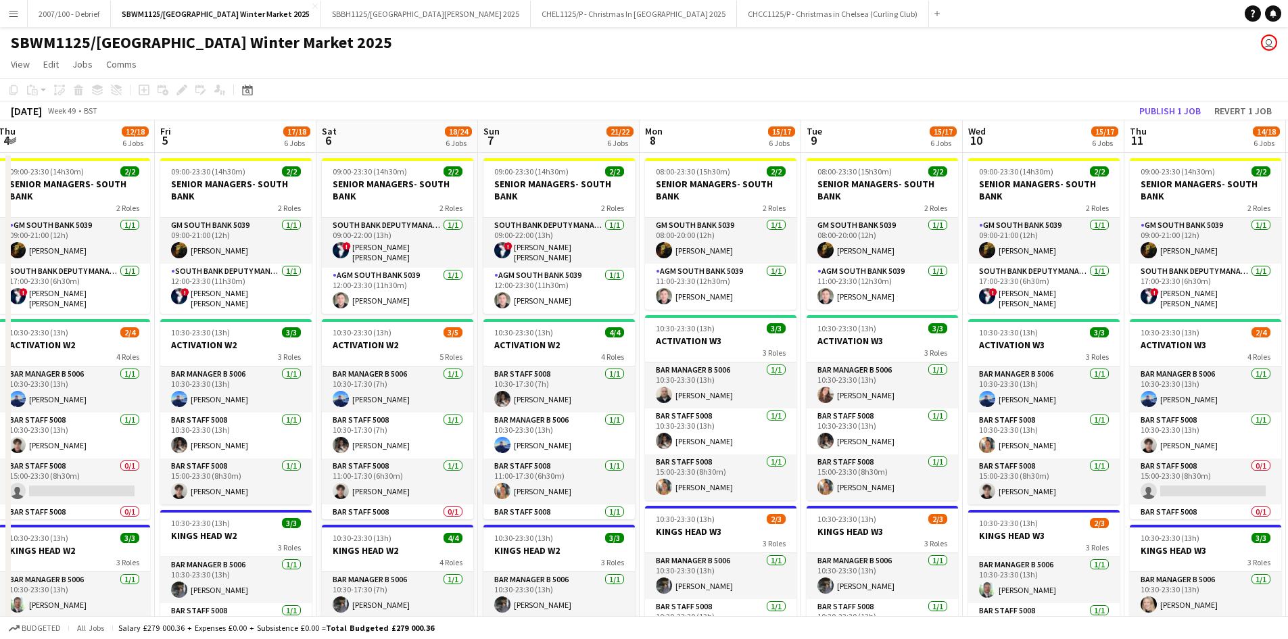
scroll to position [0, 529]
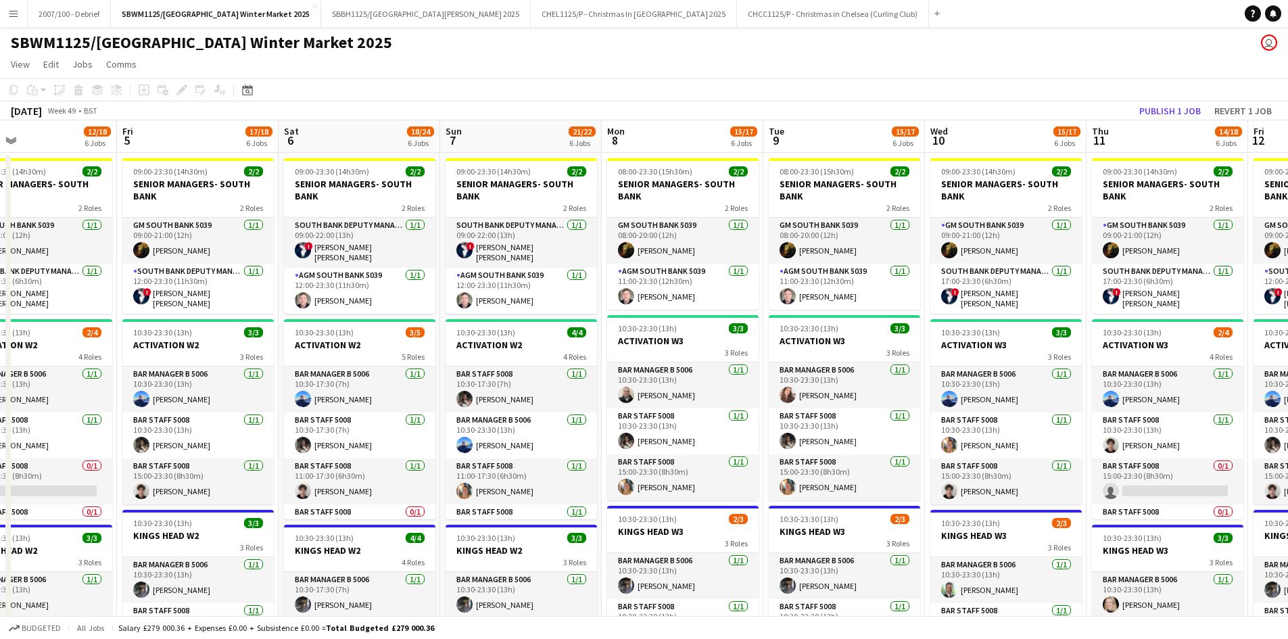
drag, startPoint x: 935, startPoint y: 291, endPoint x: 861, endPoint y: 296, distance: 73.8
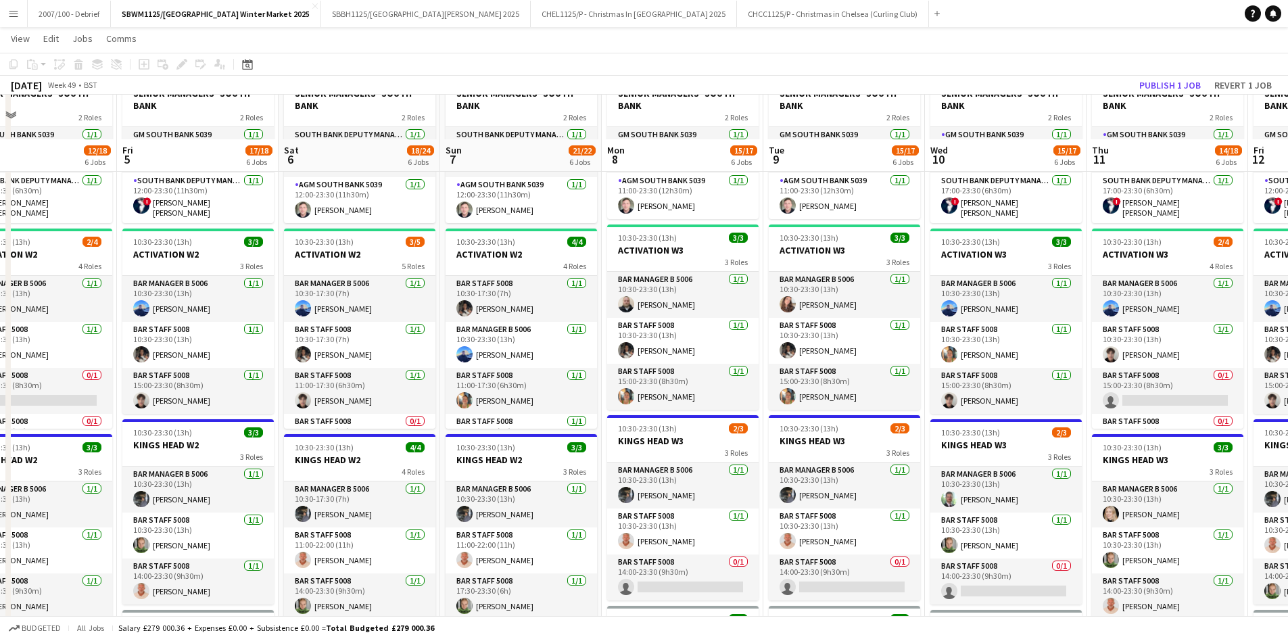
scroll to position [135, 0]
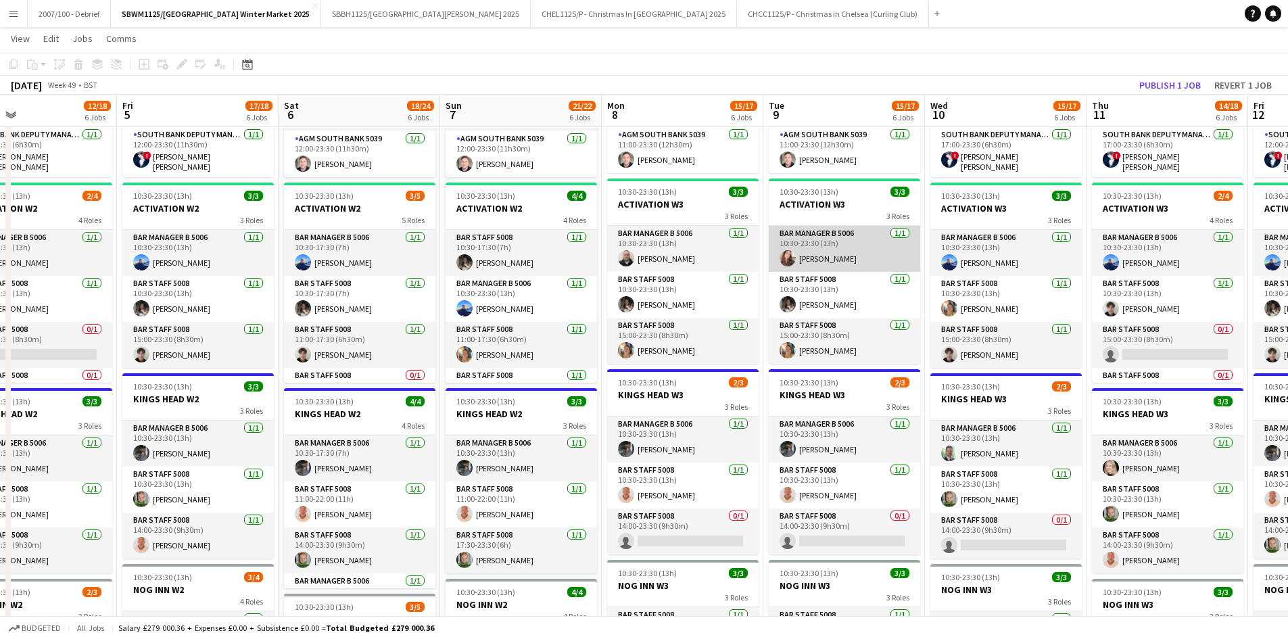
click at [863, 250] on app-card-role "Bar Manager B 5006 1/1 10:30-23:30 (13h) Alexandra Svilar" at bounding box center [844, 249] width 151 height 46
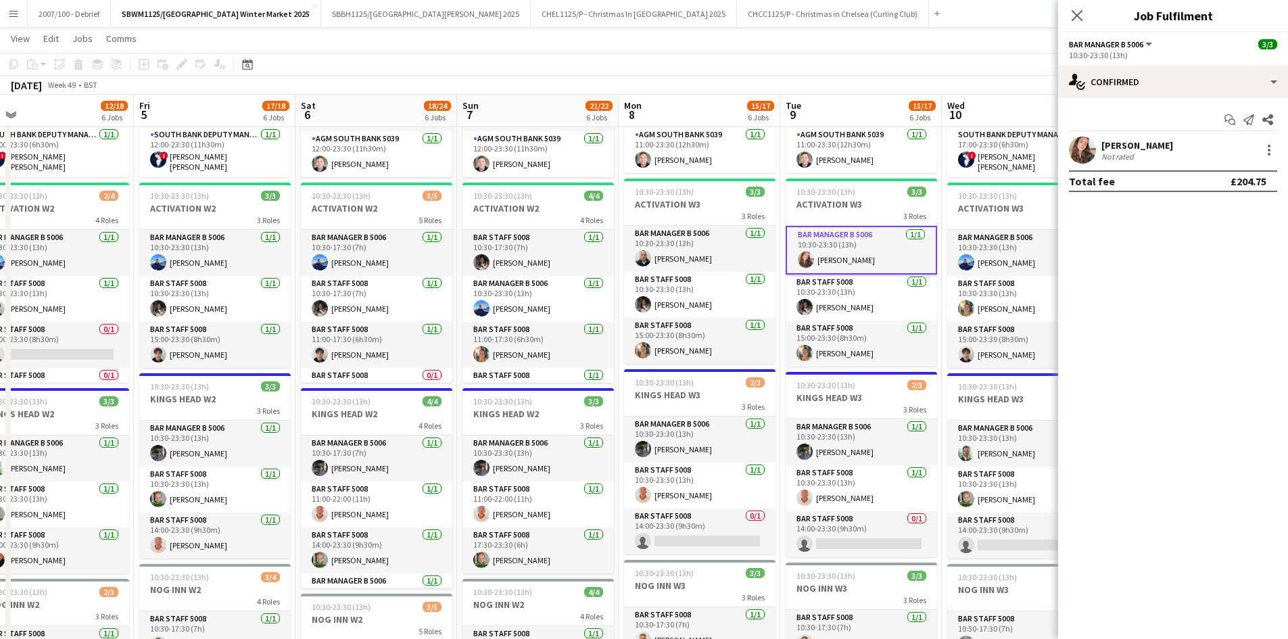
drag, startPoint x: 982, startPoint y: 197, endPoint x: 675, endPoint y: 222, distance: 307.3
click at [675, 222] on app-calendar-viewport "Mon 1 15/17 6 Jobs Tue 2 15/17 6 Jobs Wed 3 14/17 6 Jobs Thu 4 12/18 6 Jobs Fri…" at bounding box center [644, 574] width 1288 height 1312
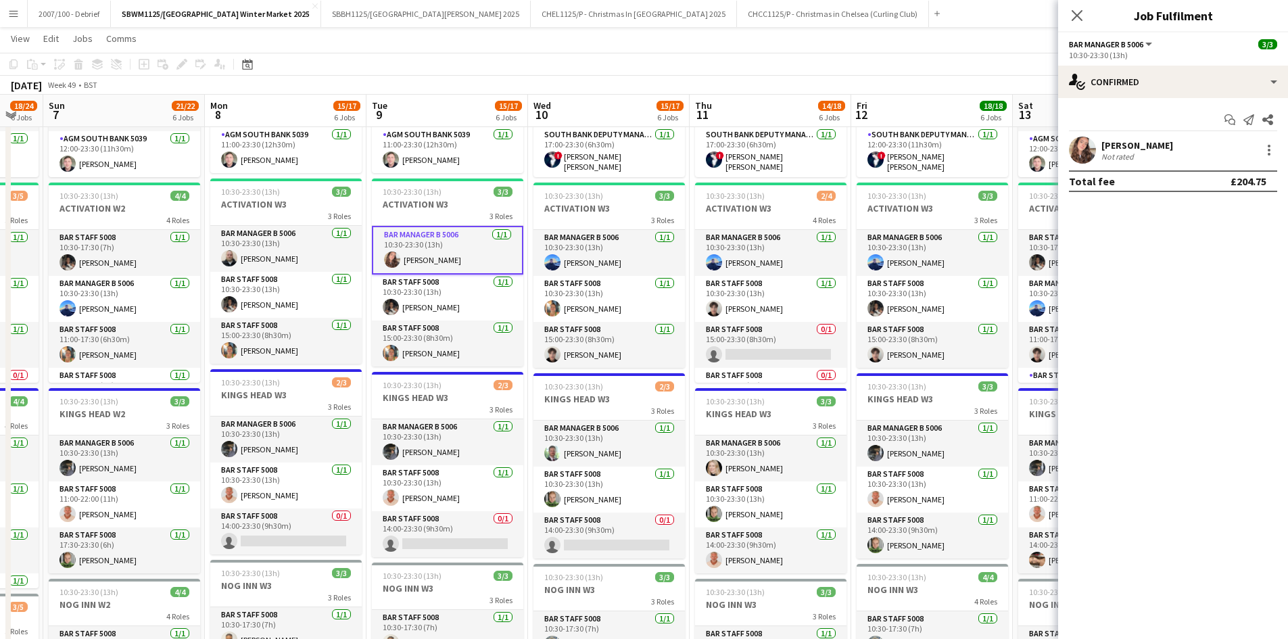
drag, startPoint x: 901, startPoint y: 205, endPoint x: 606, endPoint y: 226, distance: 295.5
click at [606, 226] on app-calendar-viewport "Wed 3 14/17 6 Jobs Thu 4 12/18 6 Jobs Fri 5 17/18 6 Jobs Sat 6 18/24 6 Jobs Sun…" at bounding box center [644, 574] width 1288 height 1312
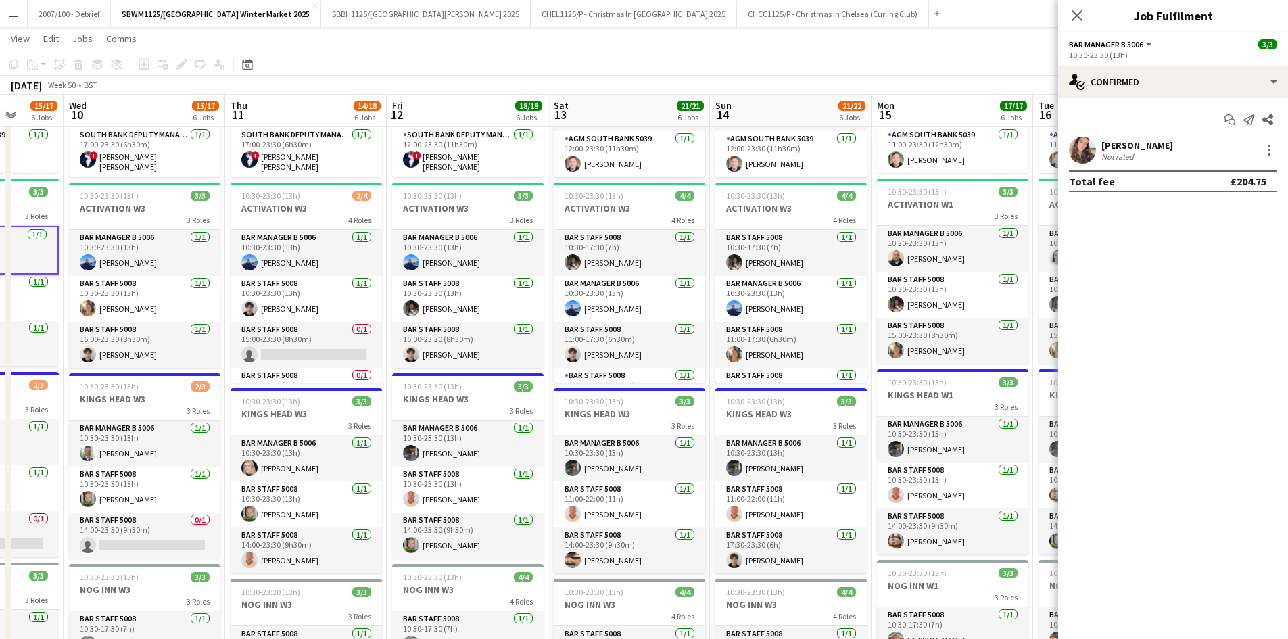
scroll to position [0, 435]
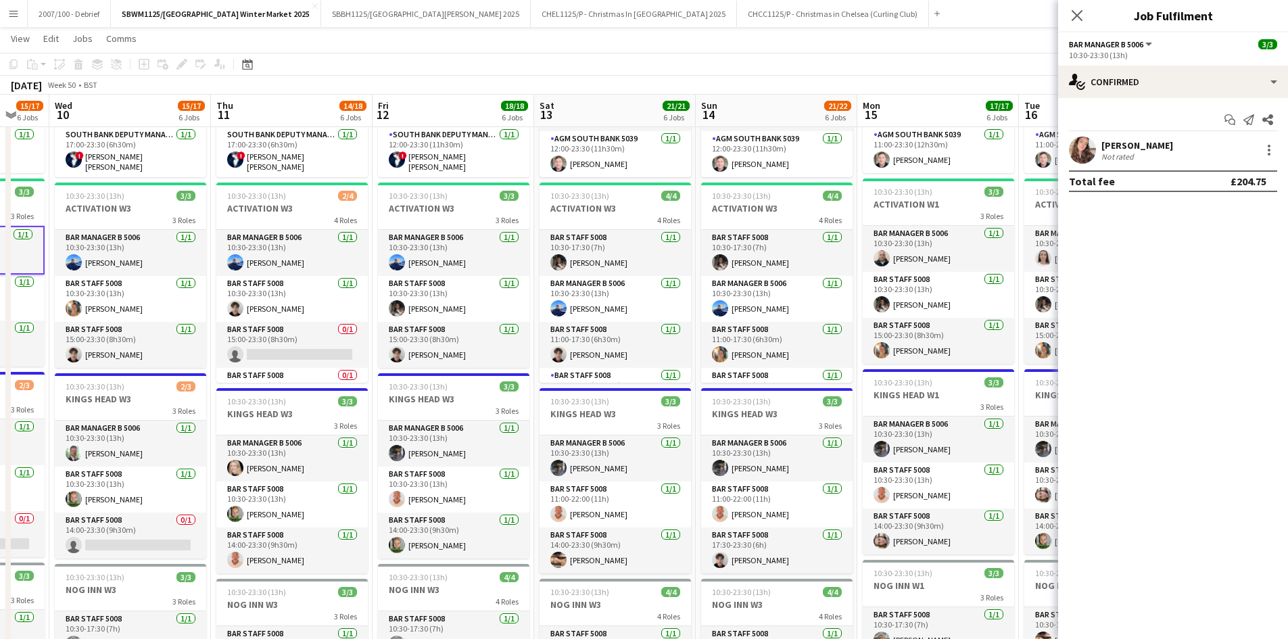
drag, startPoint x: 989, startPoint y: 211, endPoint x: 715, endPoint y: 236, distance: 275.0
click at [715, 236] on app-calendar-viewport "Sun 7 21/22 6 Jobs Mon 8 15/17 6 Jobs Tue 9 15/17 6 Jobs Wed 10 15/17 6 Jobs Th…" at bounding box center [644, 574] width 1288 height 1312
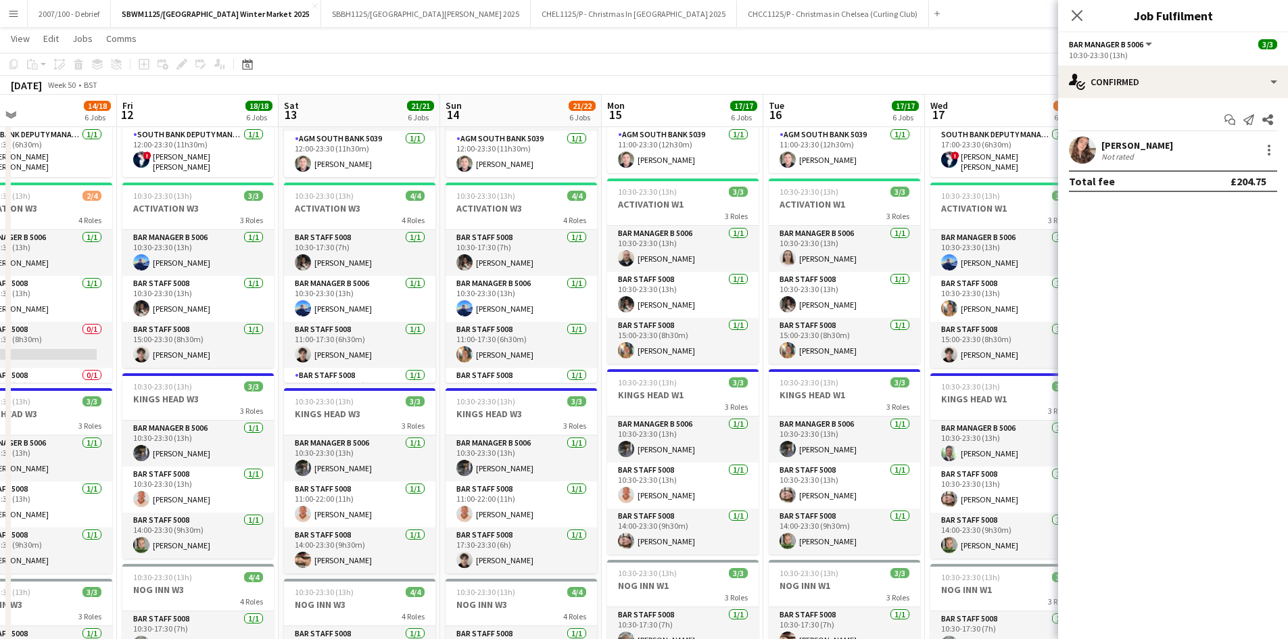
scroll to position [0, 384]
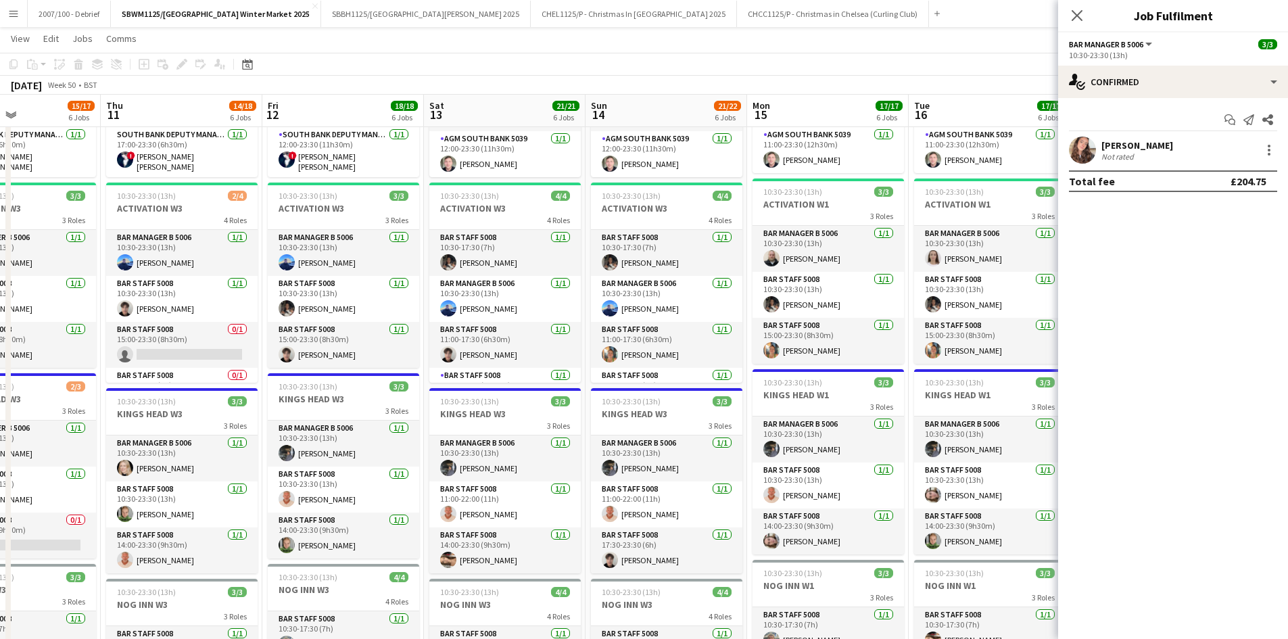
drag, startPoint x: 828, startPoint y: 214, endPoint x: 811, endPoint y: 215, distance: 16.3
click at [811, 215] on app-calendar-viewport "Mon 8 15/17 6 Jobs Tue 9 15/17 6 Jobs Wed 10 15/17 6 Jobs Thu 11 14/18 6 Jobs F…" at bounding box center [644, 574] width 1288 height 1312
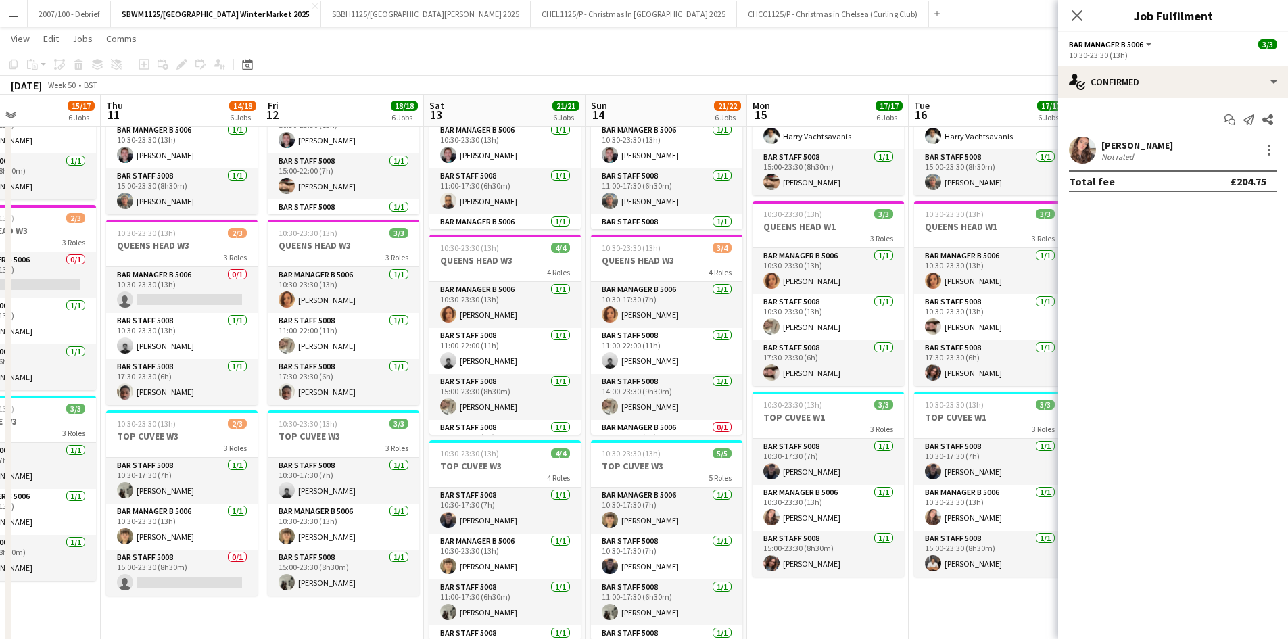
scroll to position [682, 0]
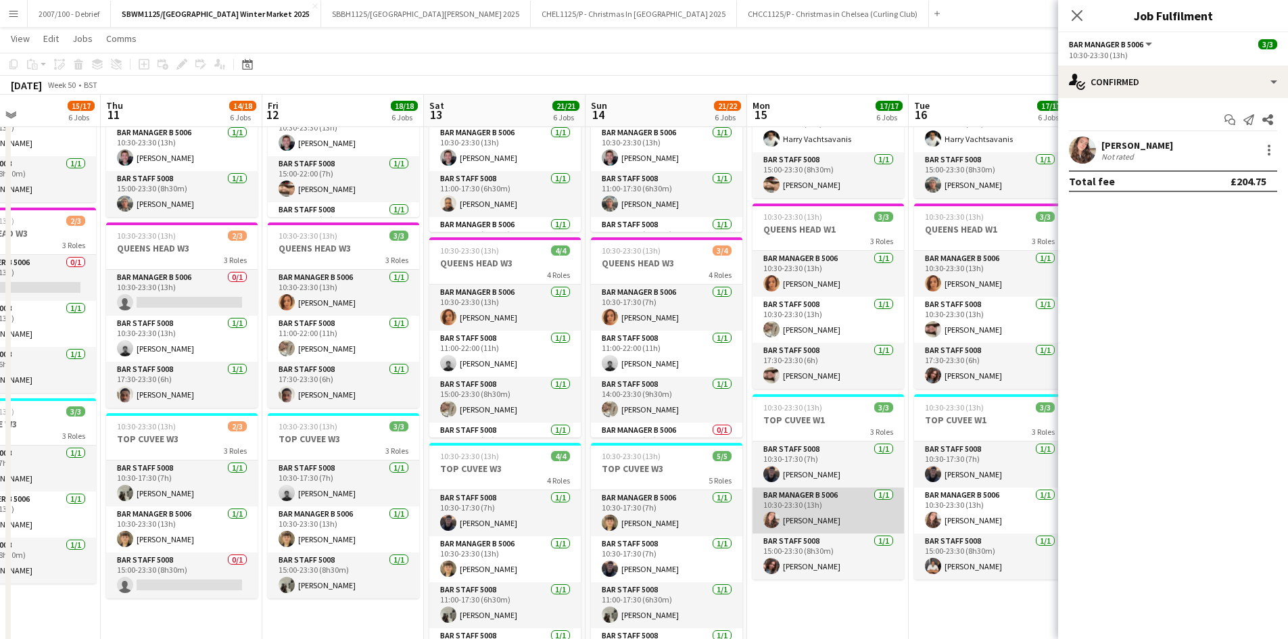
click at [886, 508] on app-card-role "Bar Manager B 5006 1/1 10:30-23:30 (13h) Alexandra Svilar" at bounding box center [828, 510] width 151 height 46
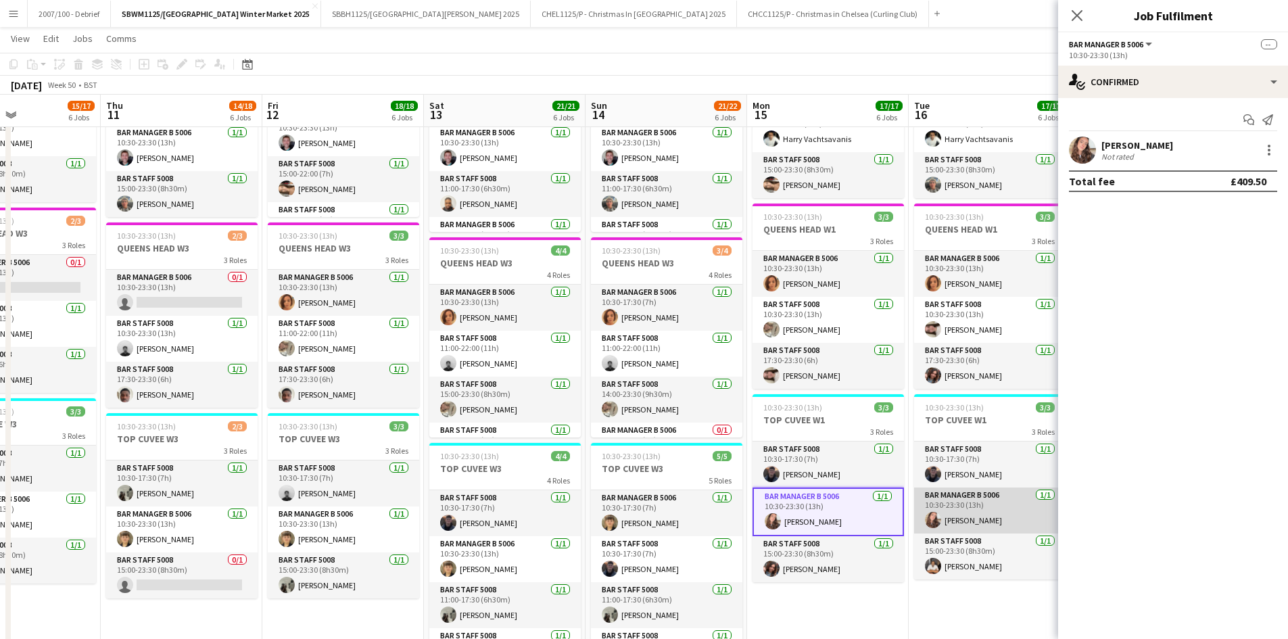
drag, startPoint x: 959, startPoint y: 508, endPoint x: 969, endPoint y: 501, distance: 12.0
click at [960, 508] on app-card-role "Bar Manager B 5006 1/1 10:30-23:30 (13h) Alexandra Svilar" at bounding box center [989, 510] width 151 height 46
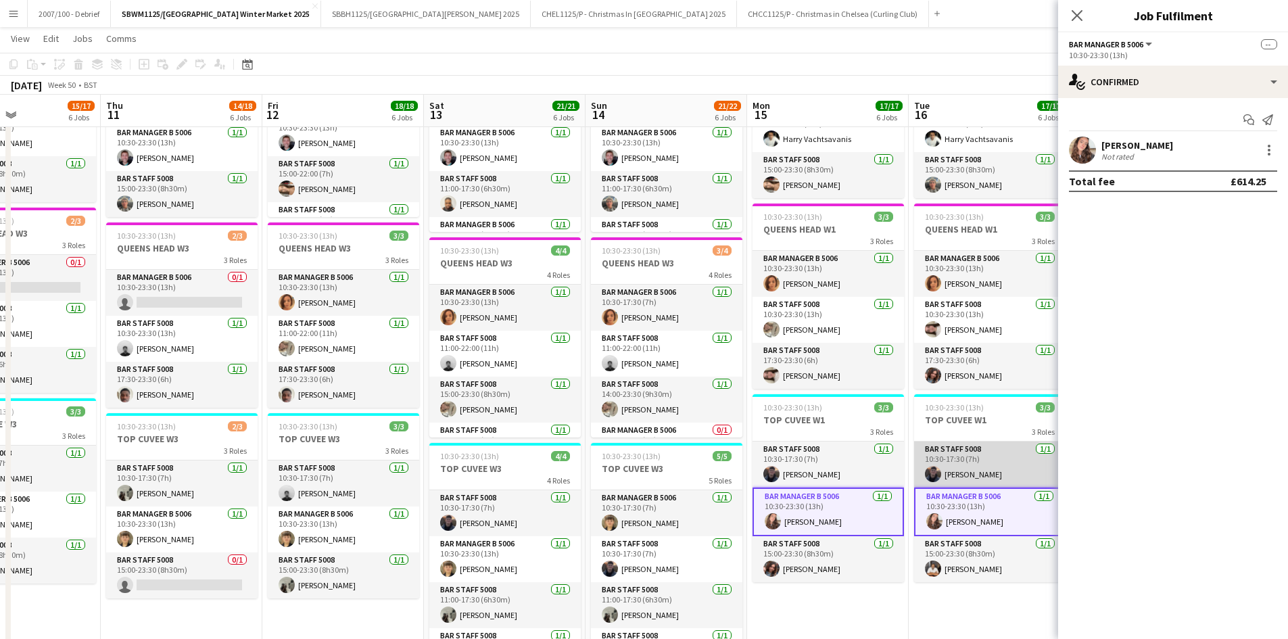
scroll to position [0, 383]
click at [1269, 151] on div at bounding box center [1269, 150] width 3 height 3
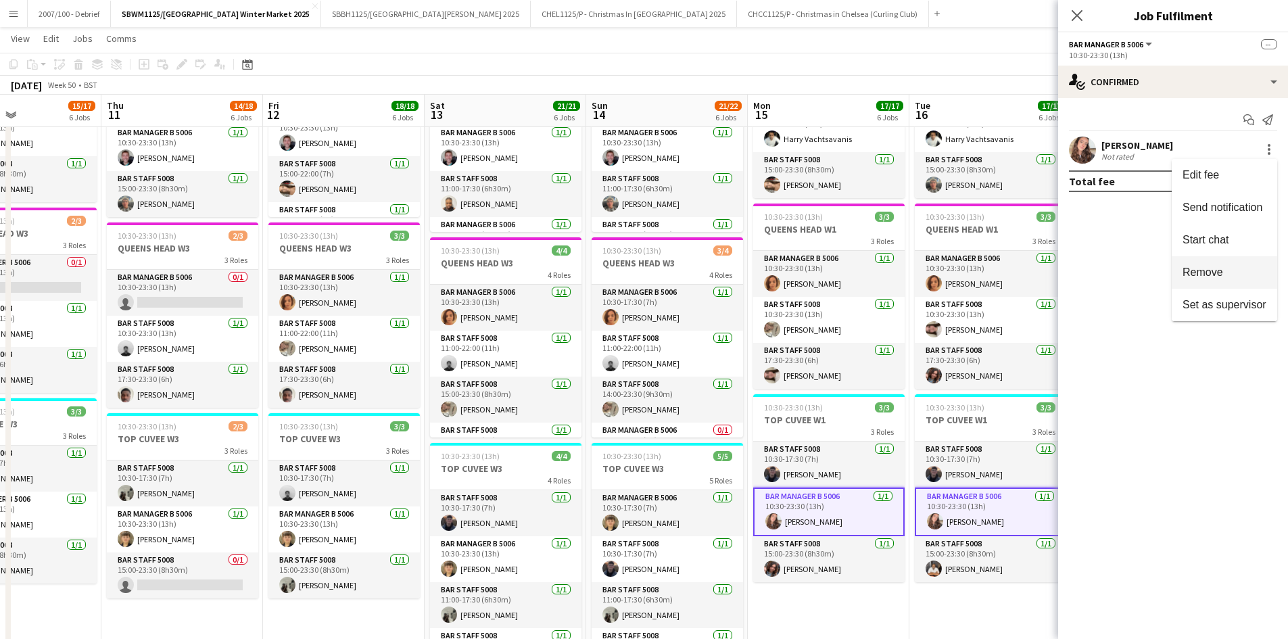
click at [1218, 270] on span "Remove" at bounding box center [1203, 271] width 41 height 11
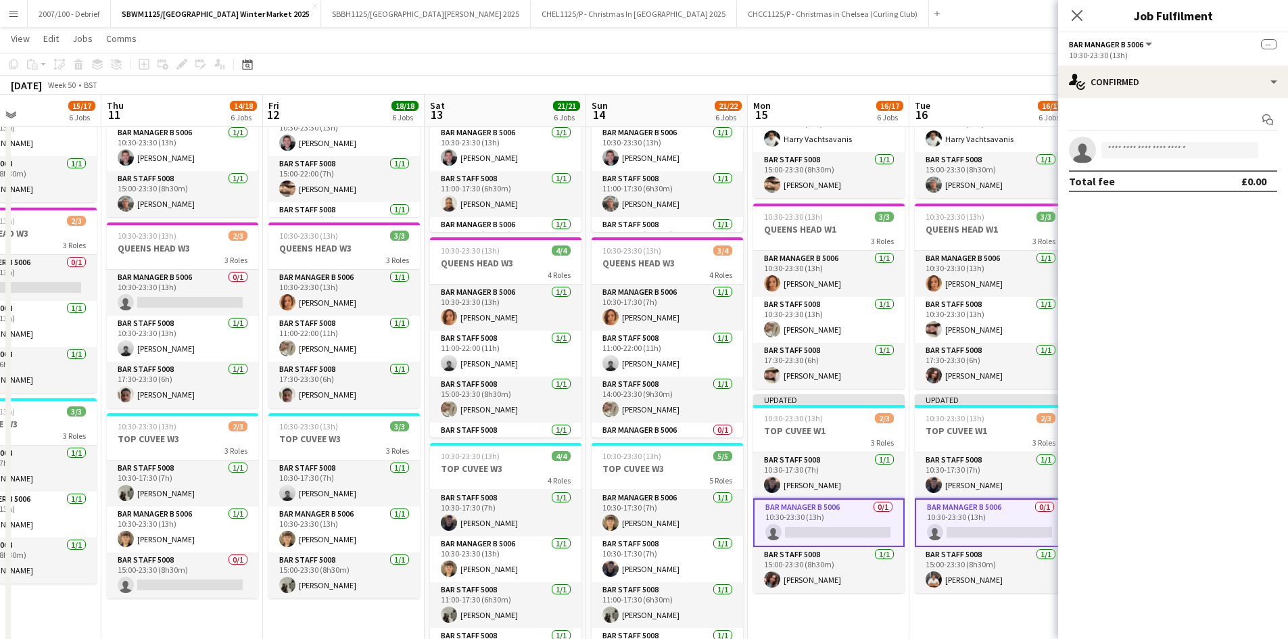
drag, startPoint x: 879, startPoint y: 60, endPoint x: 912, endPoint y: 58, distance: 33.2
click at [880, 59] on app-toolbar "Copy Paste Paste Ctrl+V Paste with crew Ctrl+Shift+V Paste linked Job Delete Gr…" at bounding box center [644, 64] width 1288 height 23
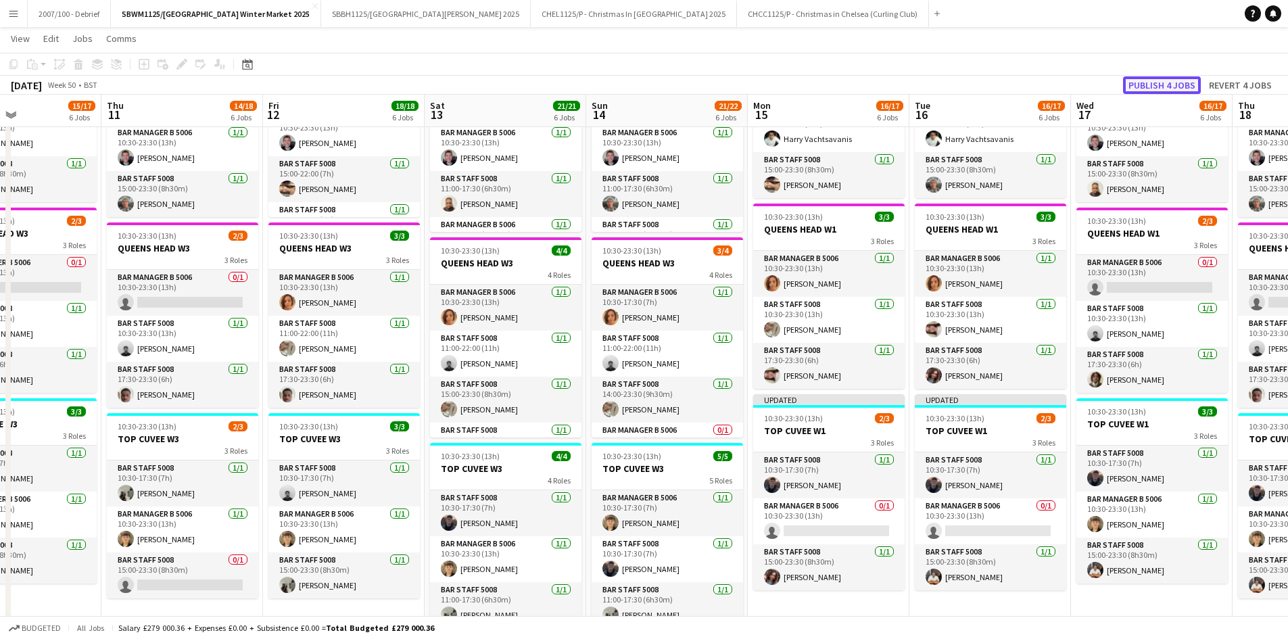
click at [1165, 78] on button "Publish 4 jobs" at bounding box center [1162, 85] width 78 height 18
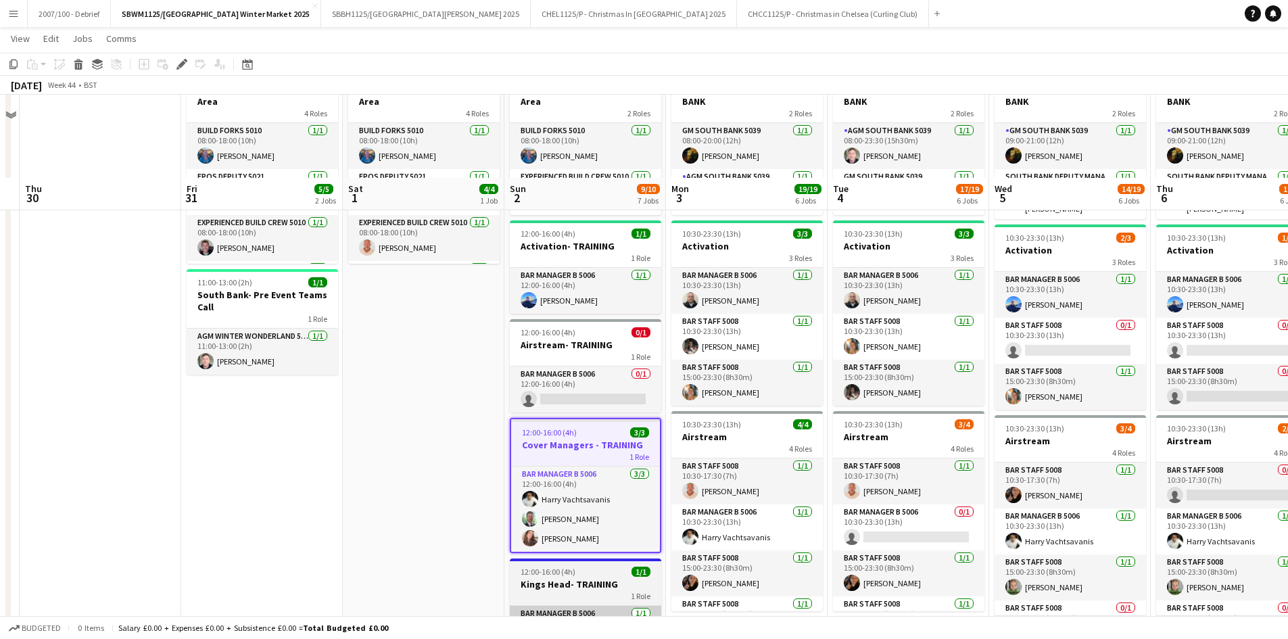
scroll to position [203, 0]
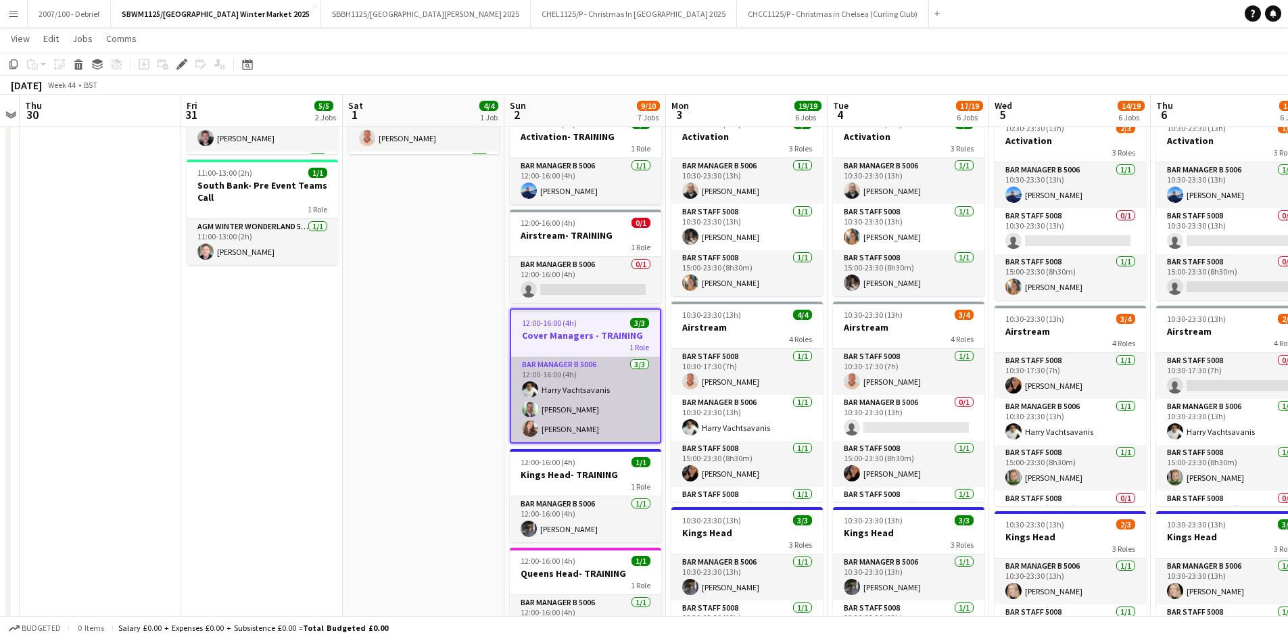
click at [593, 414] on app-card-role "Bar Manager B 5006 [DATE] 12:00-16:00 (4h) [PERSON_NAME] [PERSON_NAME] [PERSON_…" at bounding box center [585, 399] width 149 height 85
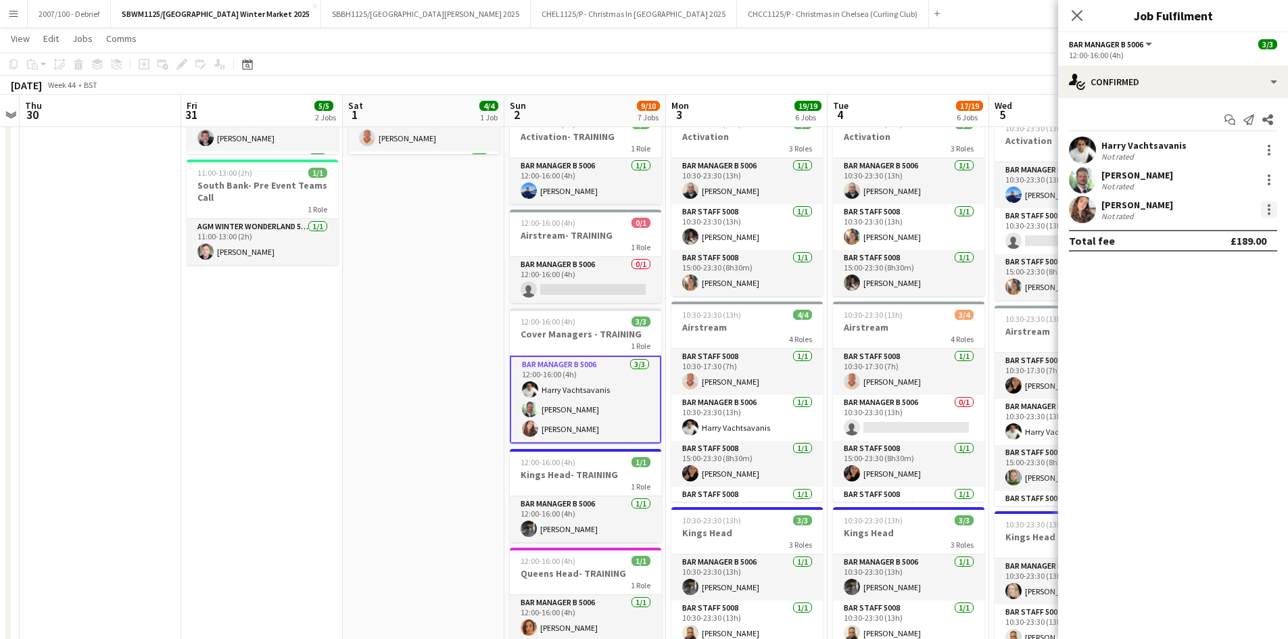
click at [1276, 214] on div at bounding box center [1269, 209] width 16 height 16
click at [1238, 361] on span "Remove" at bounding box center [1225, 364] width 84 height 12
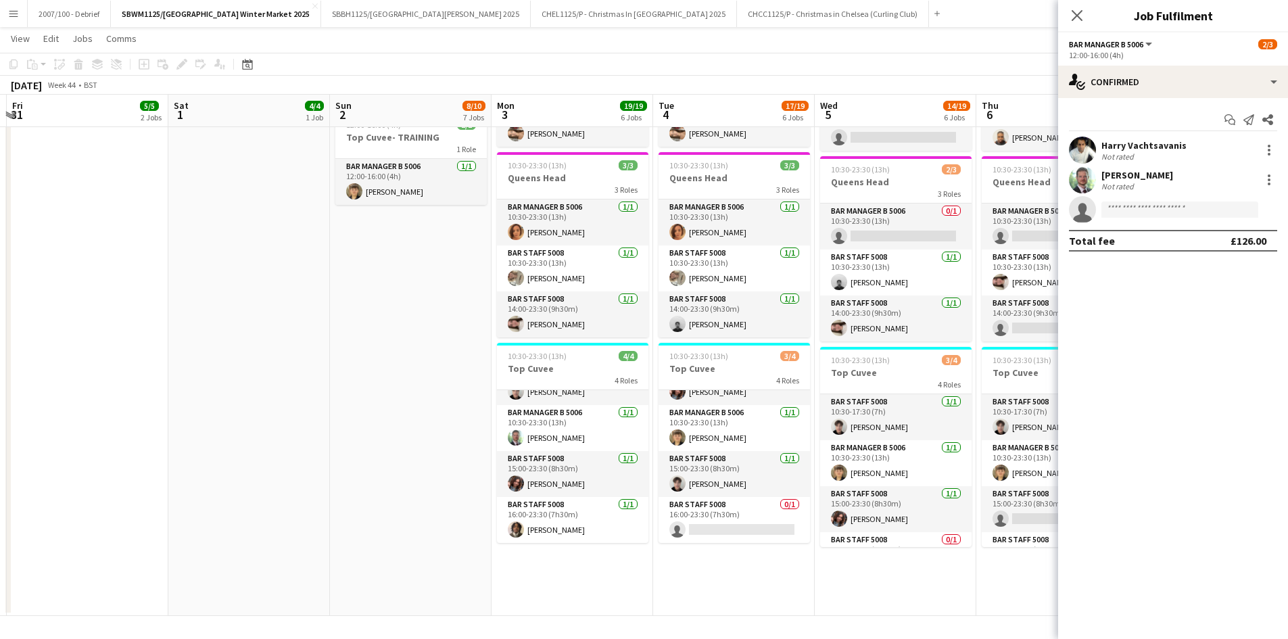
scroll to position [0, 672]
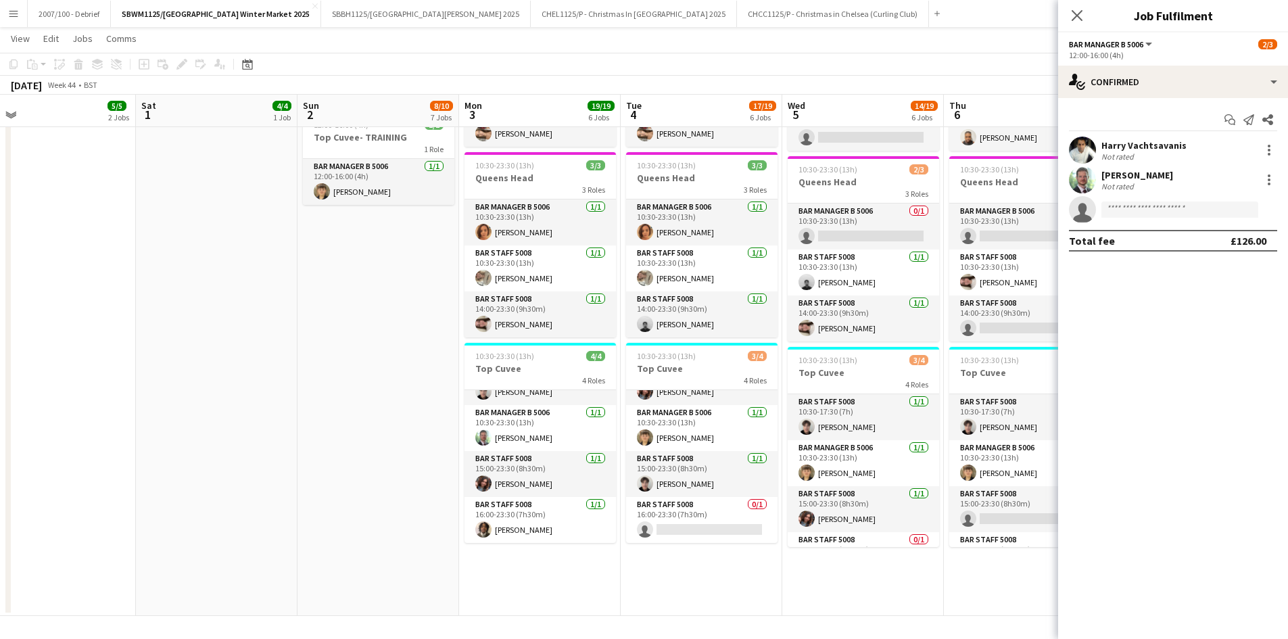
drag, startPoint x: 918, startPoint y: 572, endPoint x: 711, endPoint y: 573, distance: 206.9
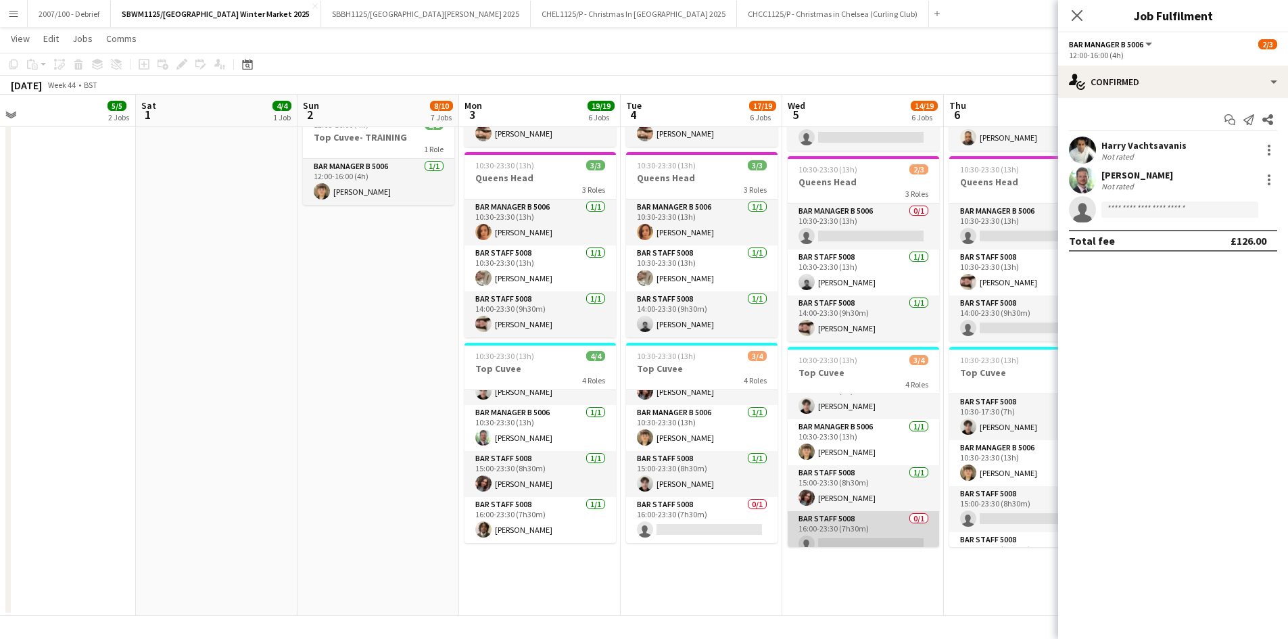
scroll to position [31, 0]
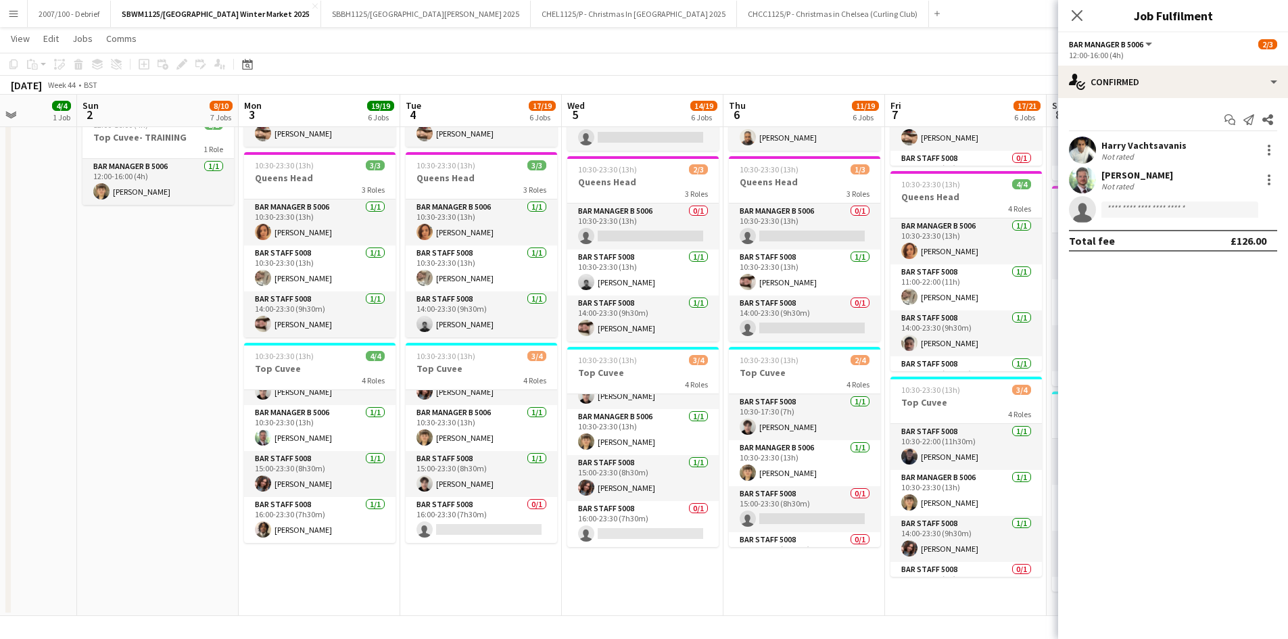
drag, startPoint x: 818, startPoint y: 598, endPoint x: 614, endPoint y: 609, distance: 204.5
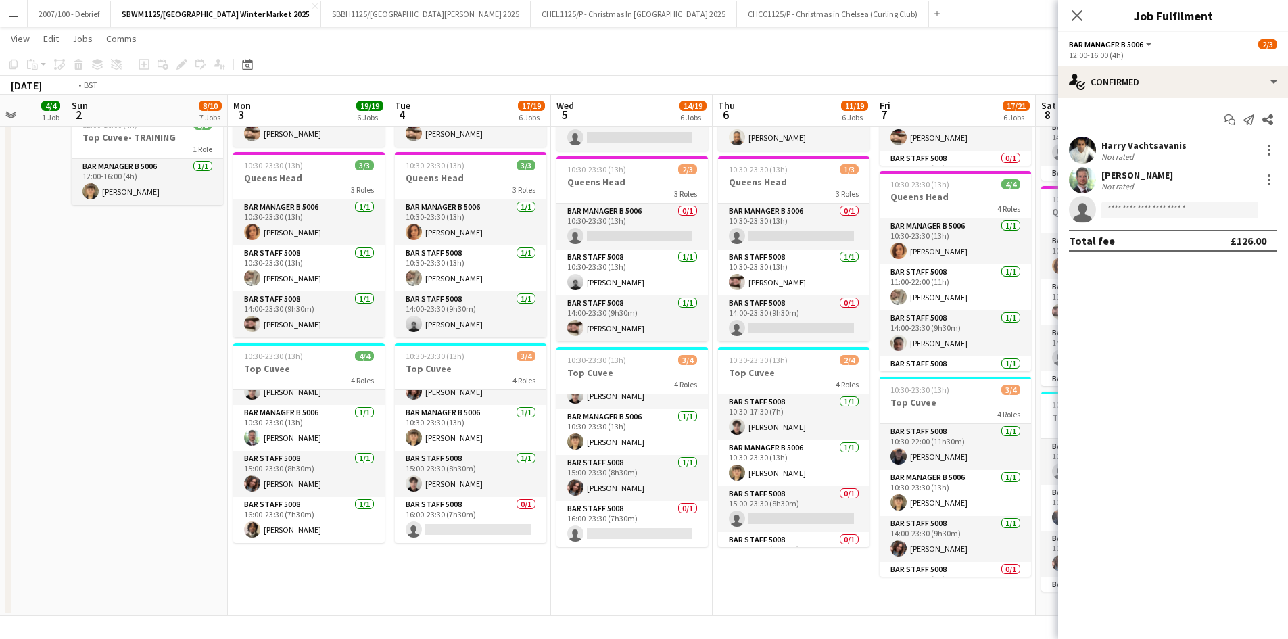
drag, startPoint x: 812, startPoint y: 572, endPoint x: 565, endPoint y: 600, distance: 248.4
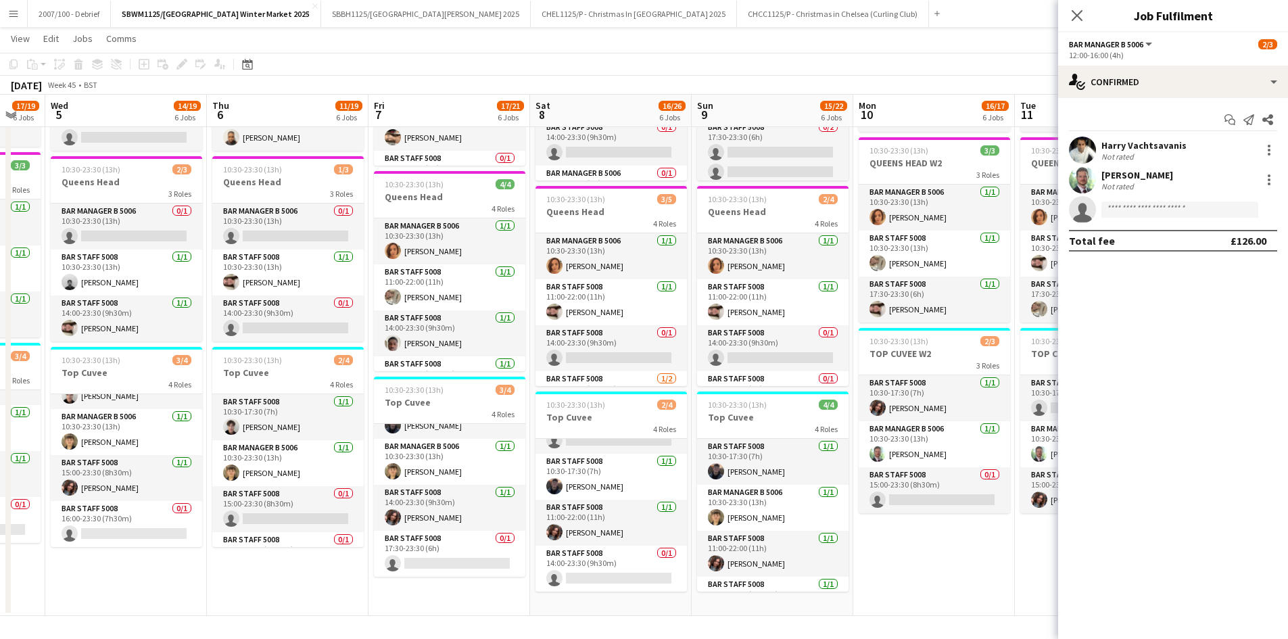
drag, startPoint x: 1005, startPoint y: 510, endPoint x: 818, endPoint y: 509, distance: 186.6
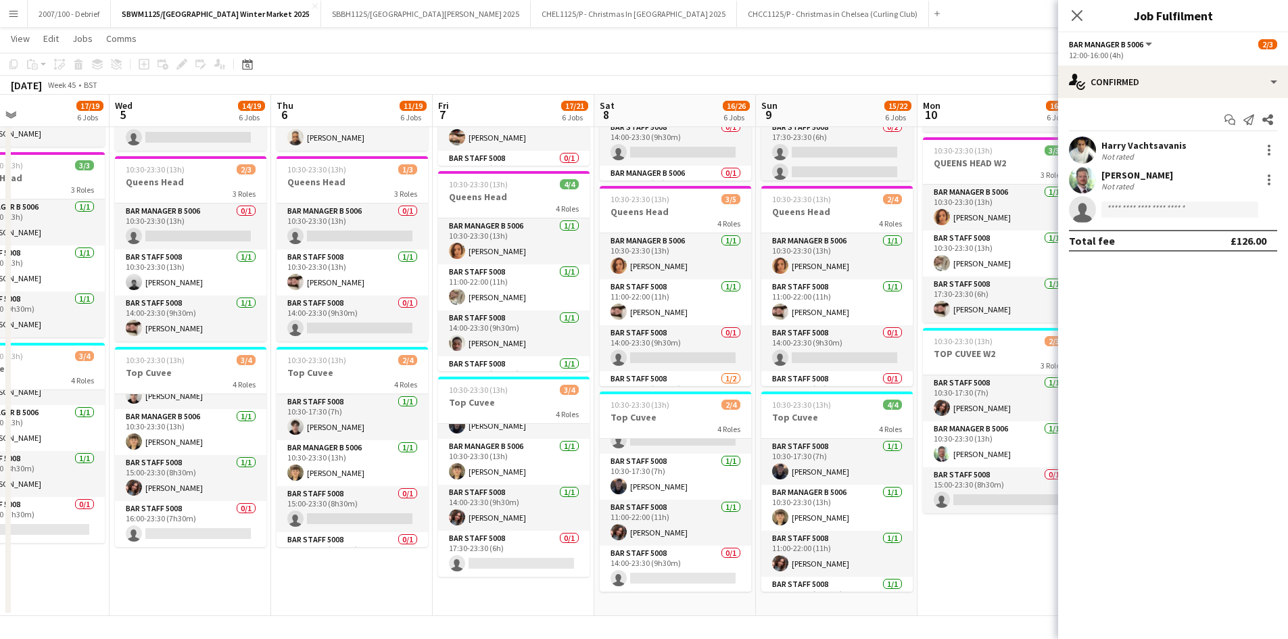
drag, startPoint x: 981, startPoint y: 506, endPoint x: 800, endPoint y: 527, distance: 182.4
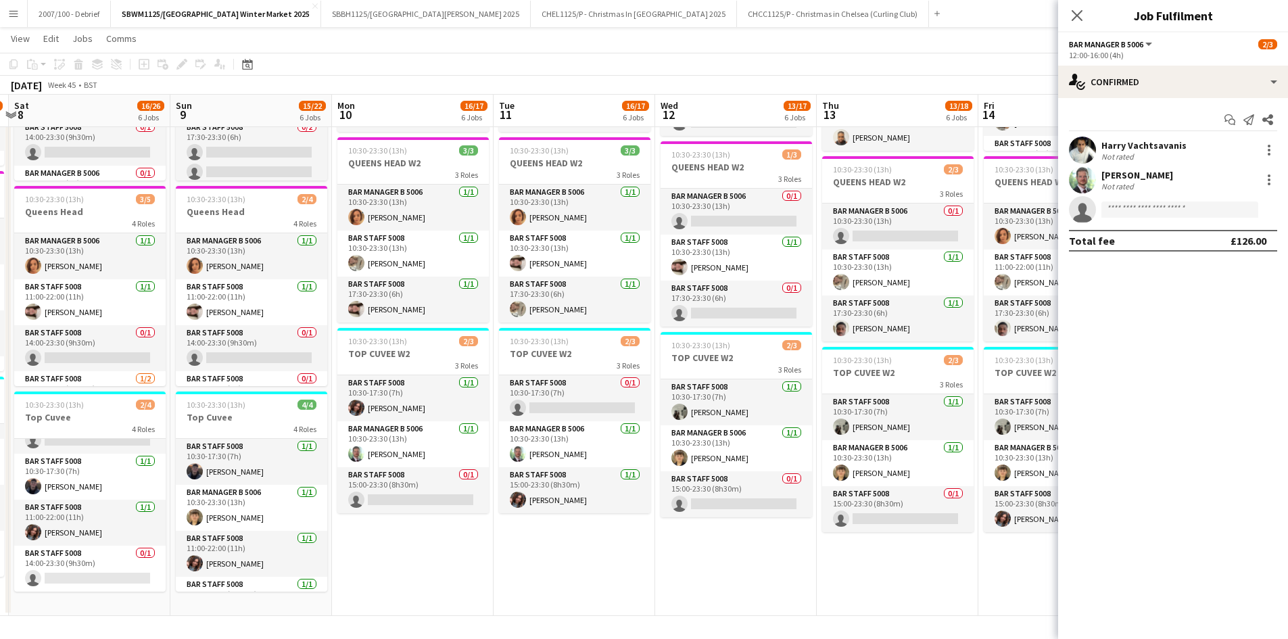
drag, startPoint x: 895, startPoint y: 537, endPoint x: 472, endPoint y: 584, distance: 425.9
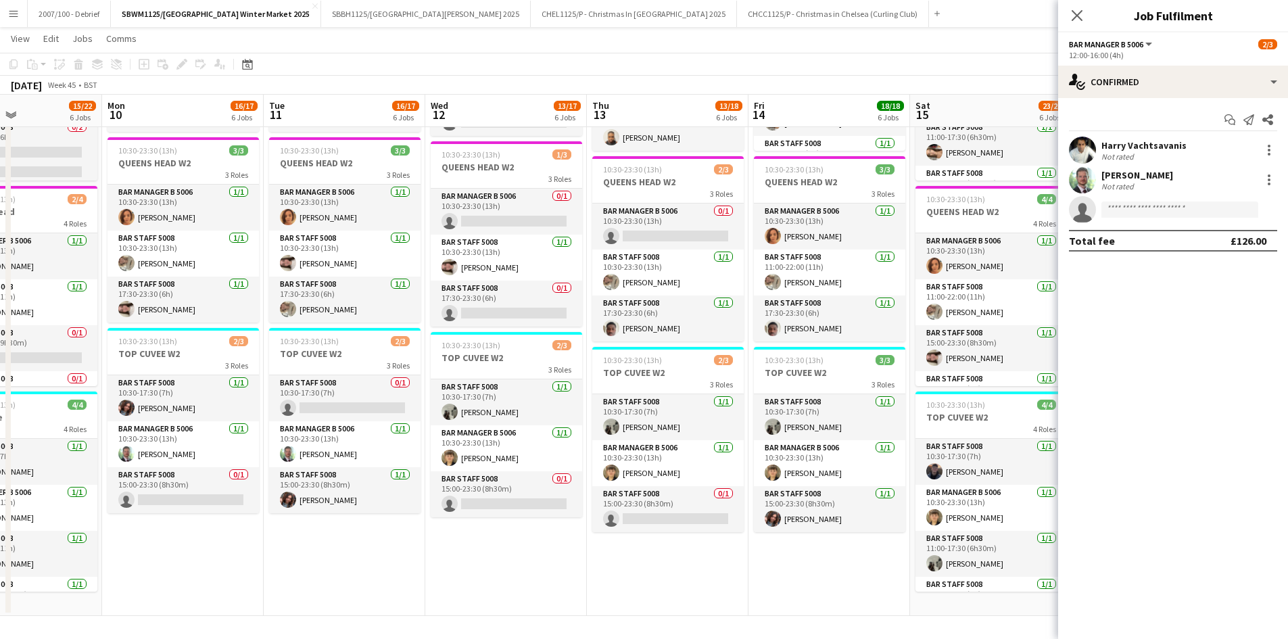
click at [16, 17] on app-icon "Menu" at bounding box center [13, 13] width 11 height 11
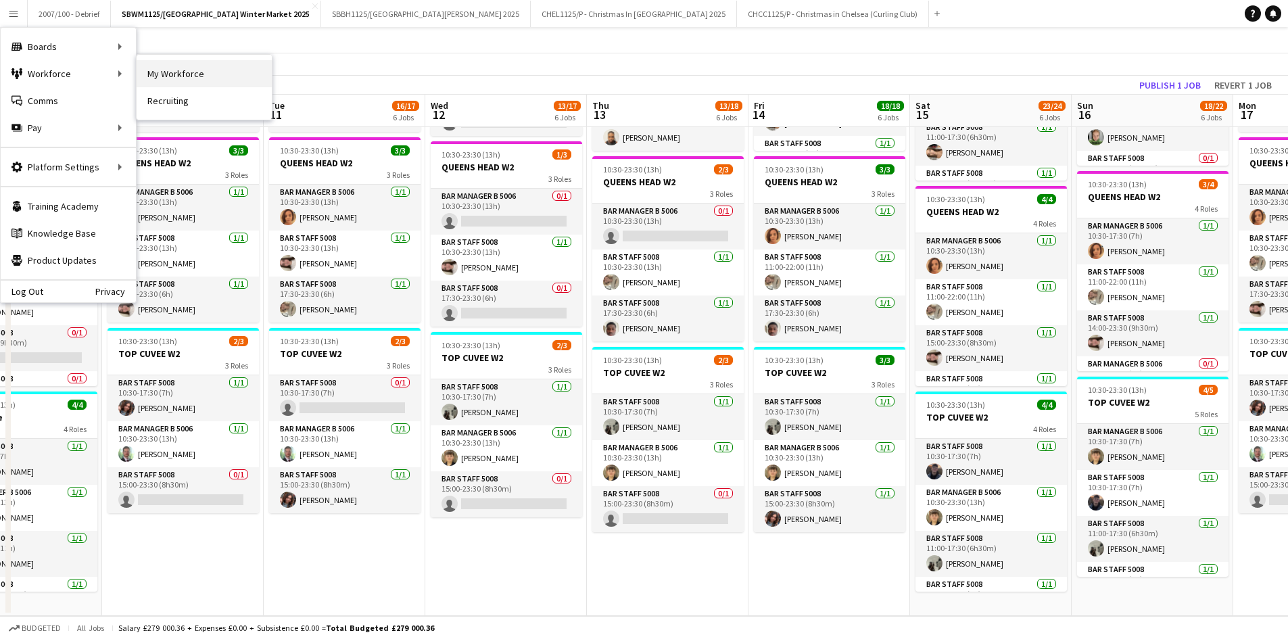
click at [157, 66] on link "My Workforce" at bounding box center [204, 73] width 135 height 27
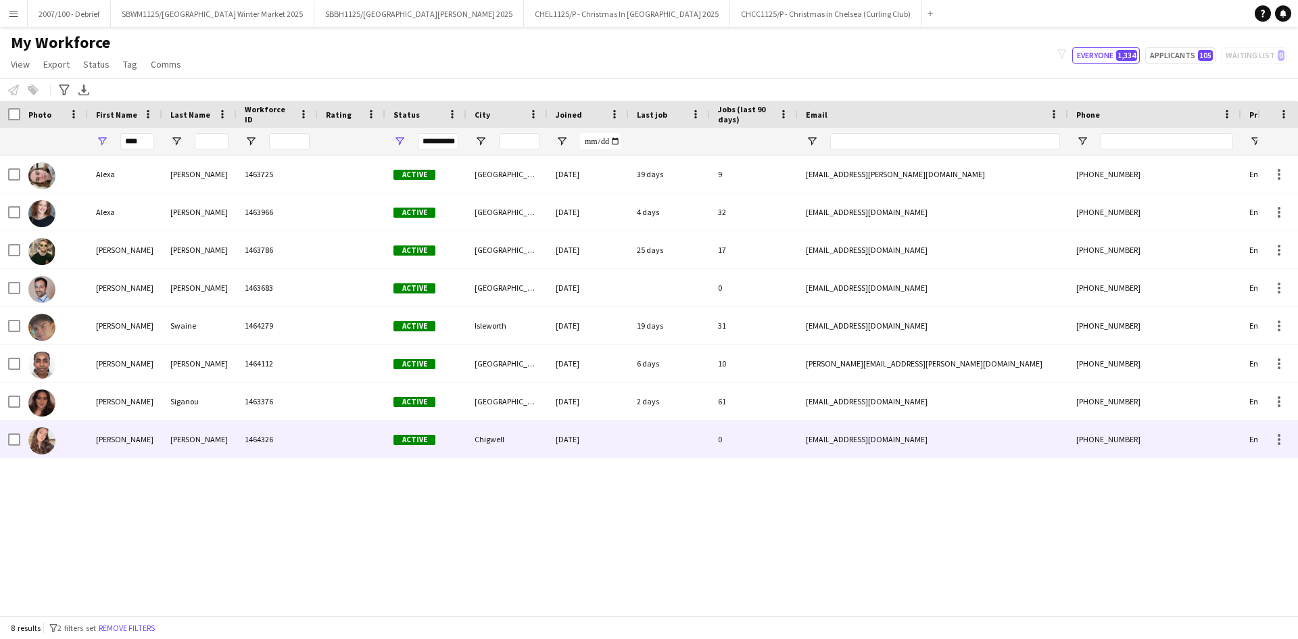
click at [197, 442] on div "[PERSON_NAME]" at bounding box center [199, 439] width 74 height 37
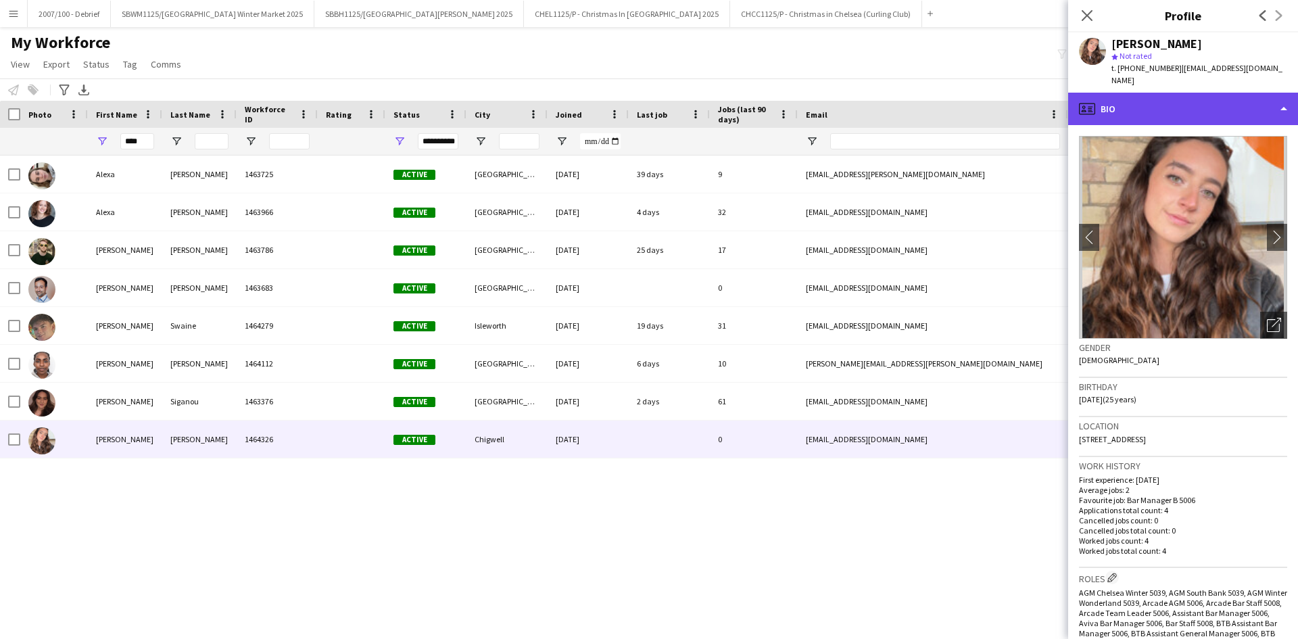
click at [1205, 106] on div "profile Bio" at bounding box center [1183, 109] width 230 height 32
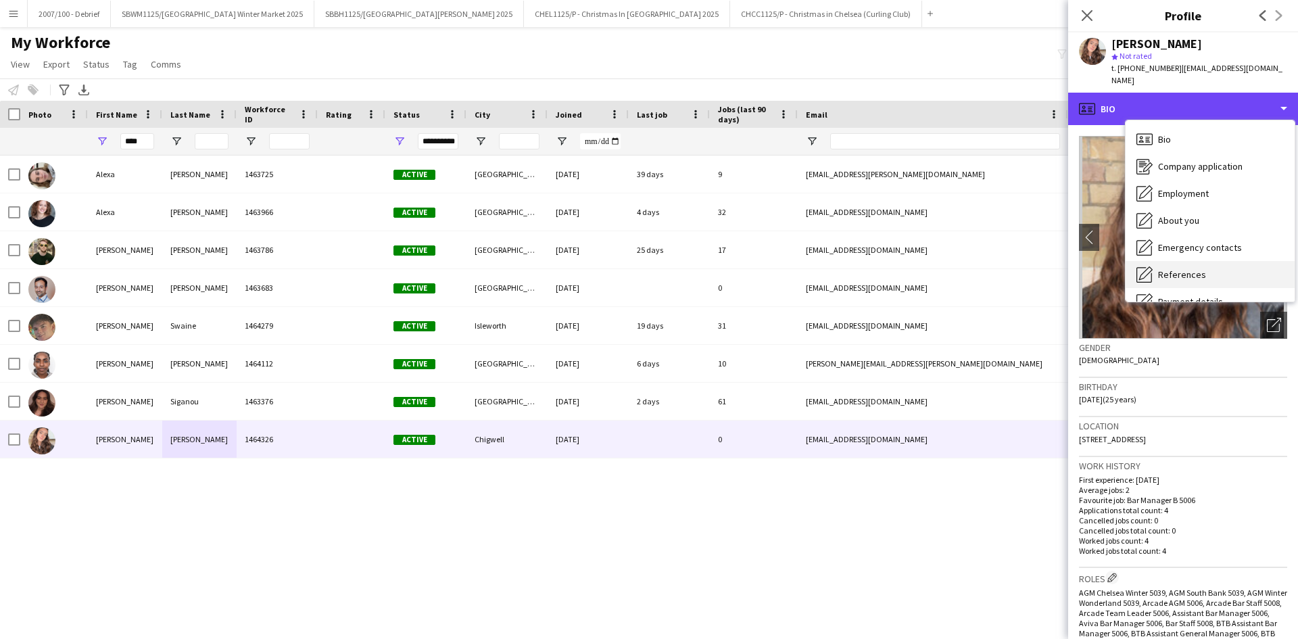
scroll to position [181, 0]
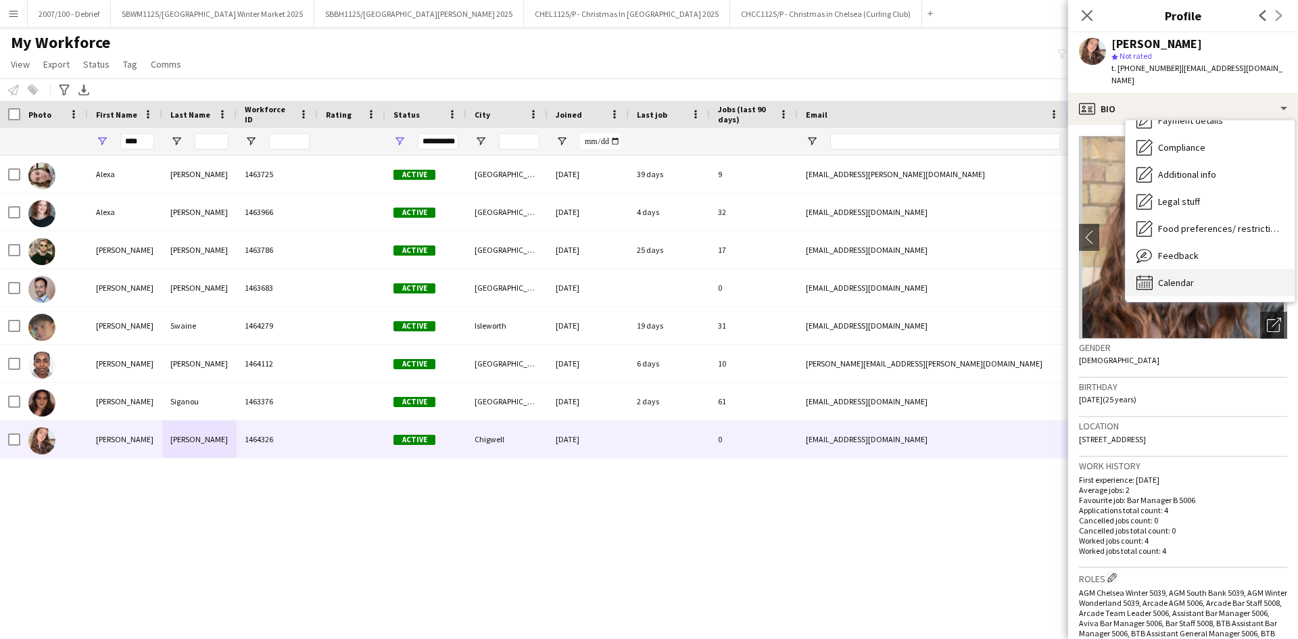
click at [1195, 269] on div "Calendar Calendar" at bounding box center [1210, 282] width 169 height 27
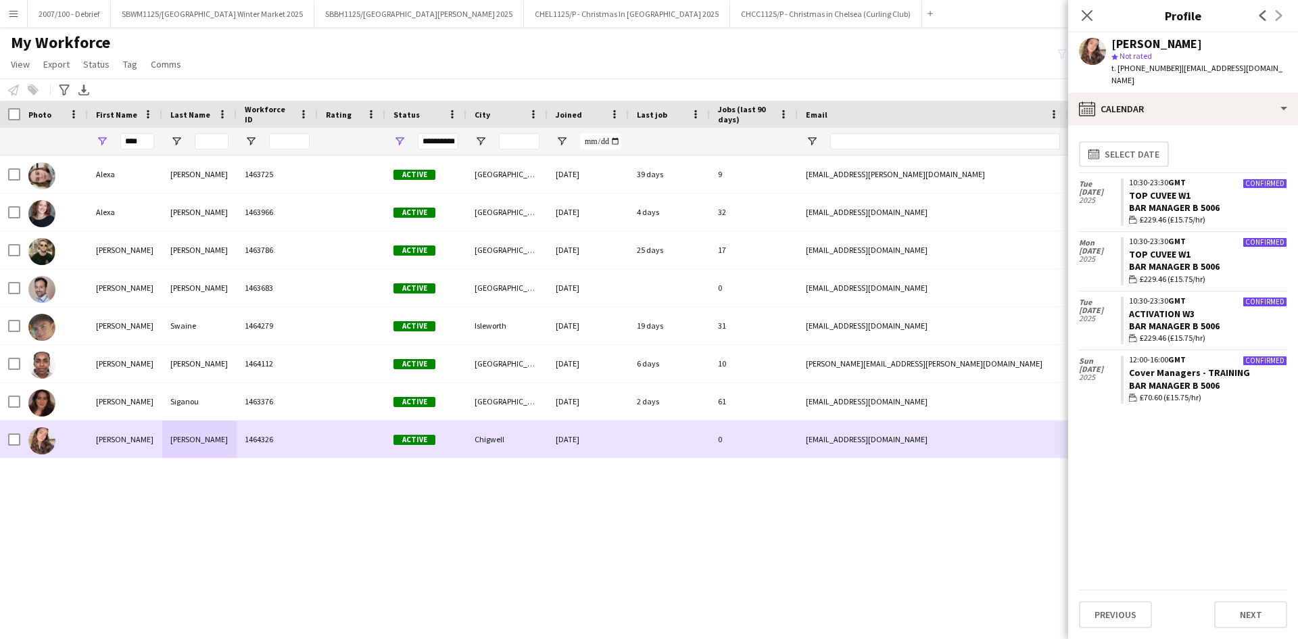
click at [201, 429] on div "[PERSON_NAME]" at bounding box center [199, 439] width 74 height 37
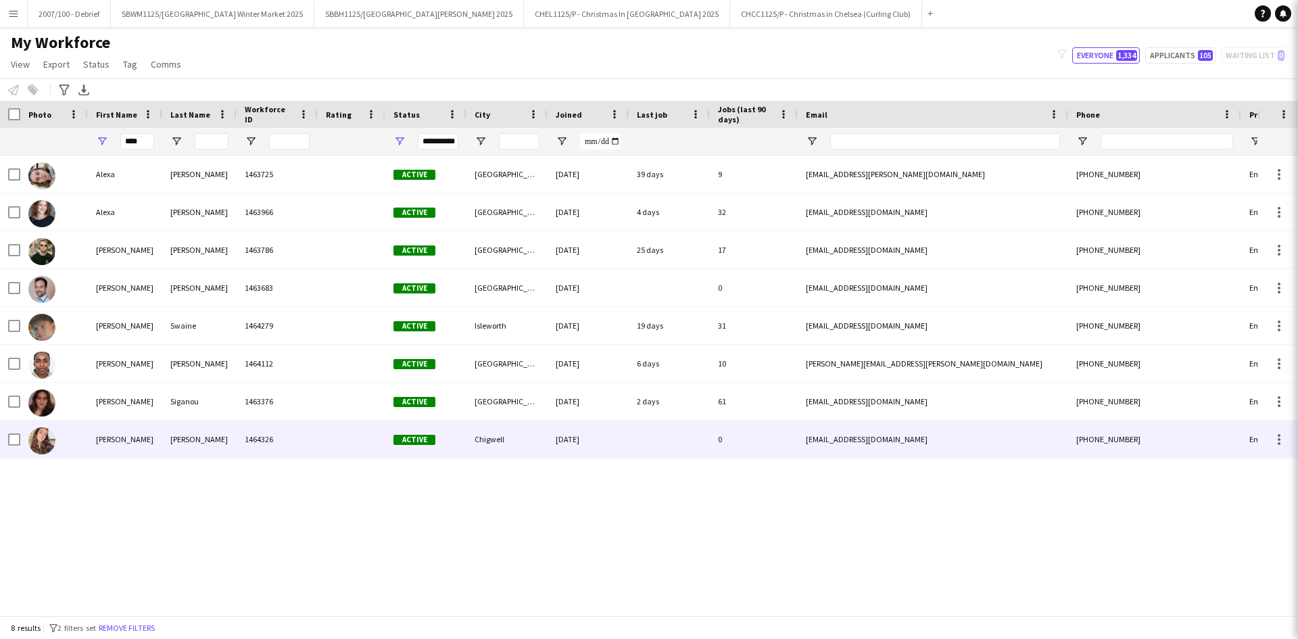
click at [201, 429] on div "[PERSON_NAME]" at bounding box center [199, 439] width 74 height 37
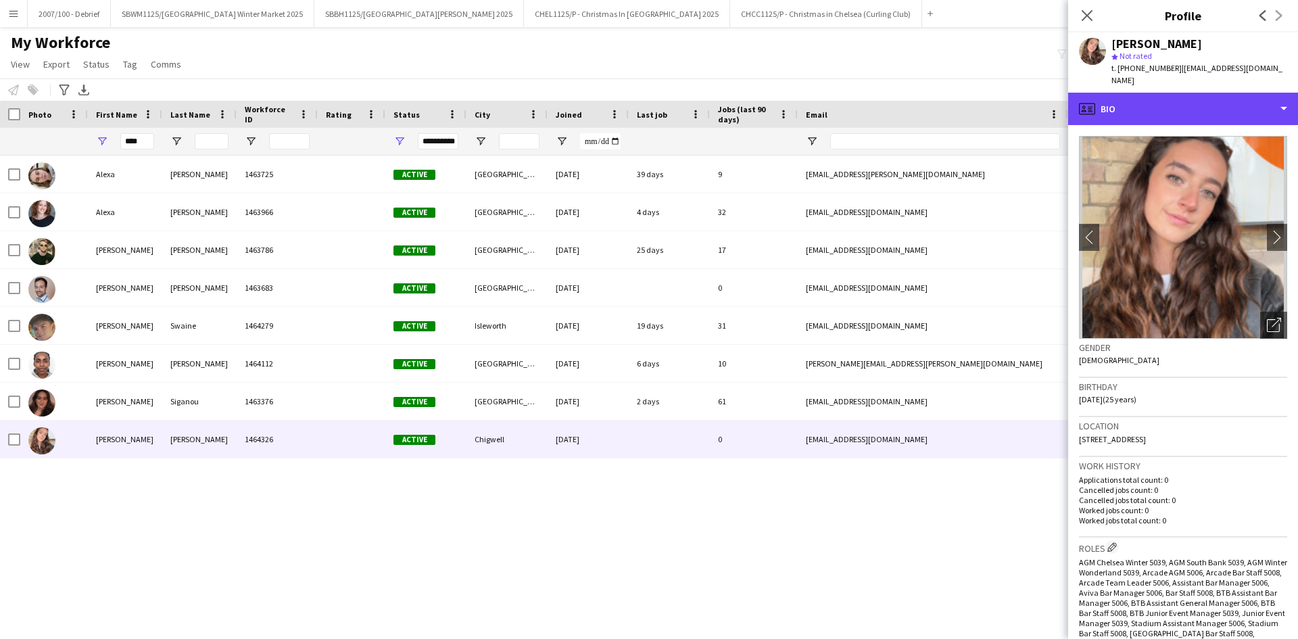
drag, startPoint x: 1224, startPoint y: 109, endPoint x: 1223, endPoint y: 135, distance: 26.4
click at [1224, 109] on div "profile Bio" at bounding box center [1183, 109] width 230 height 32
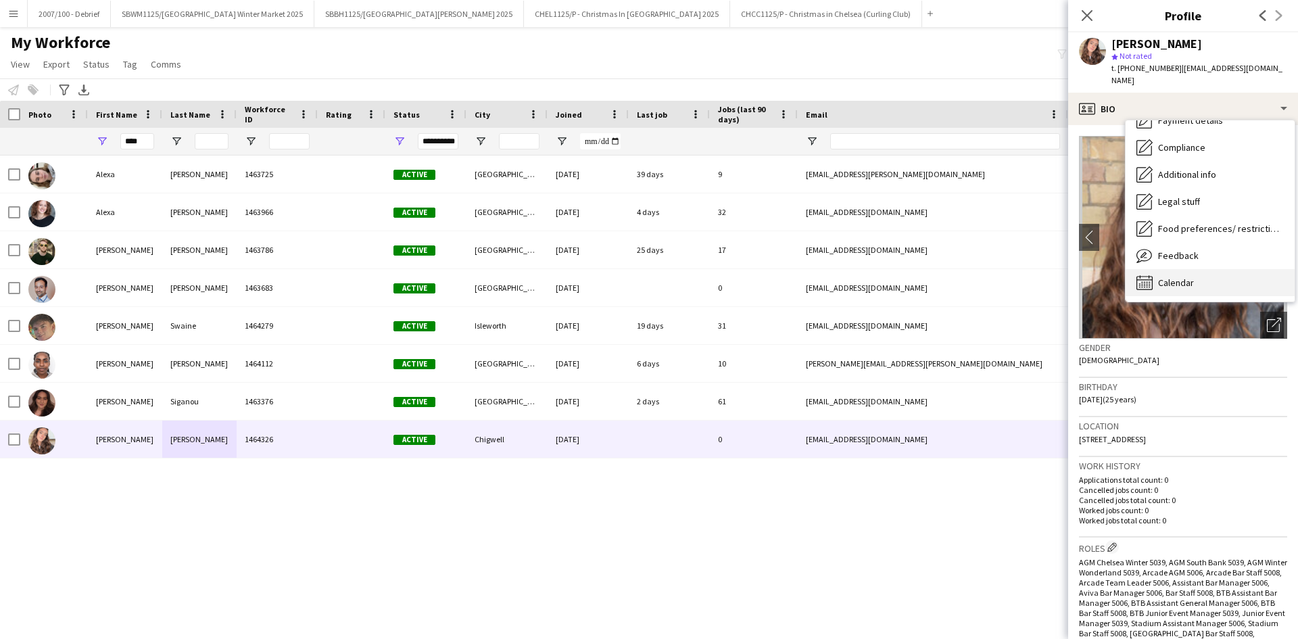
click at [1199, 270] on div "Calendar Calendar" at bounding box center [1210, 282] width 169 height 27
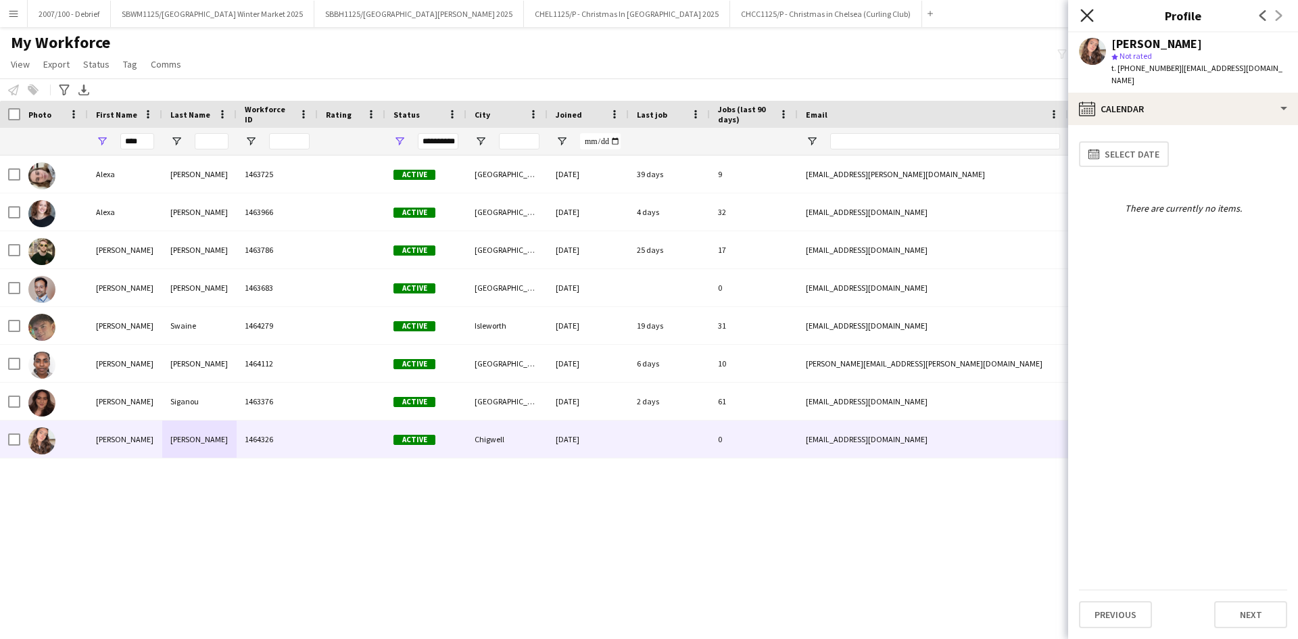
click at [1085, 19] on icon "Close pop-in" at bounding box center [1086, 15] width 13 height 13
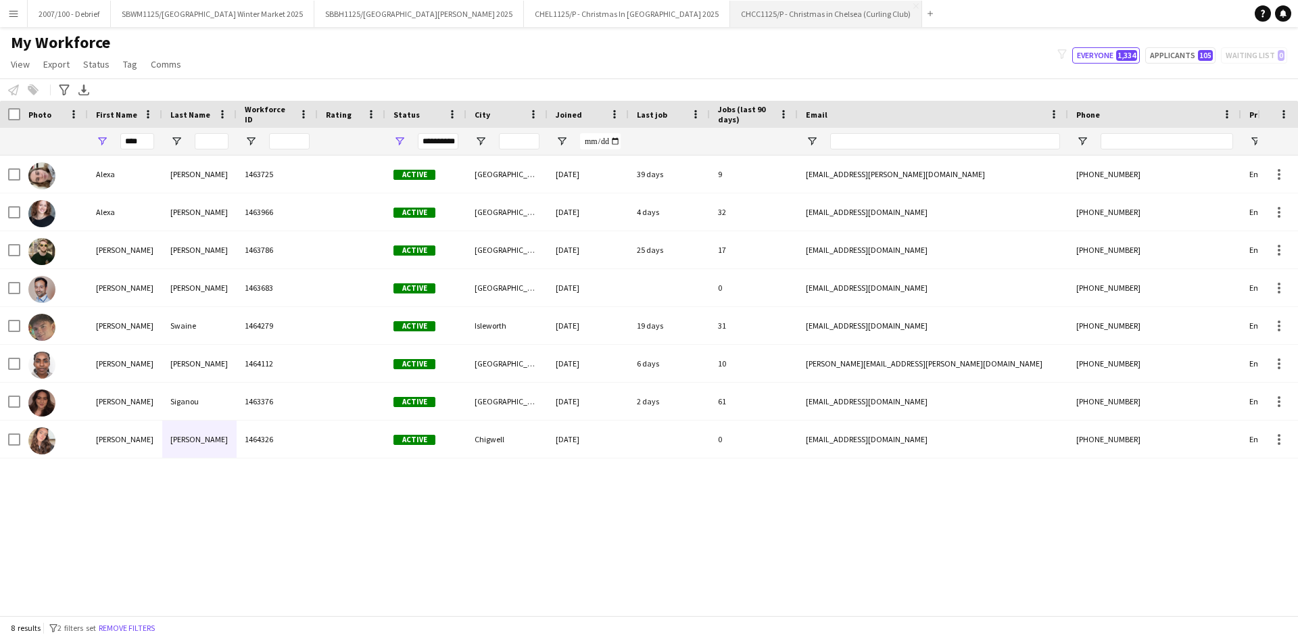
click at [747, 10] on button "CHCC1125/P - Christmas in Chelsea (Curling Club) Close" at bounding box center [826, 14] width 192 height 26
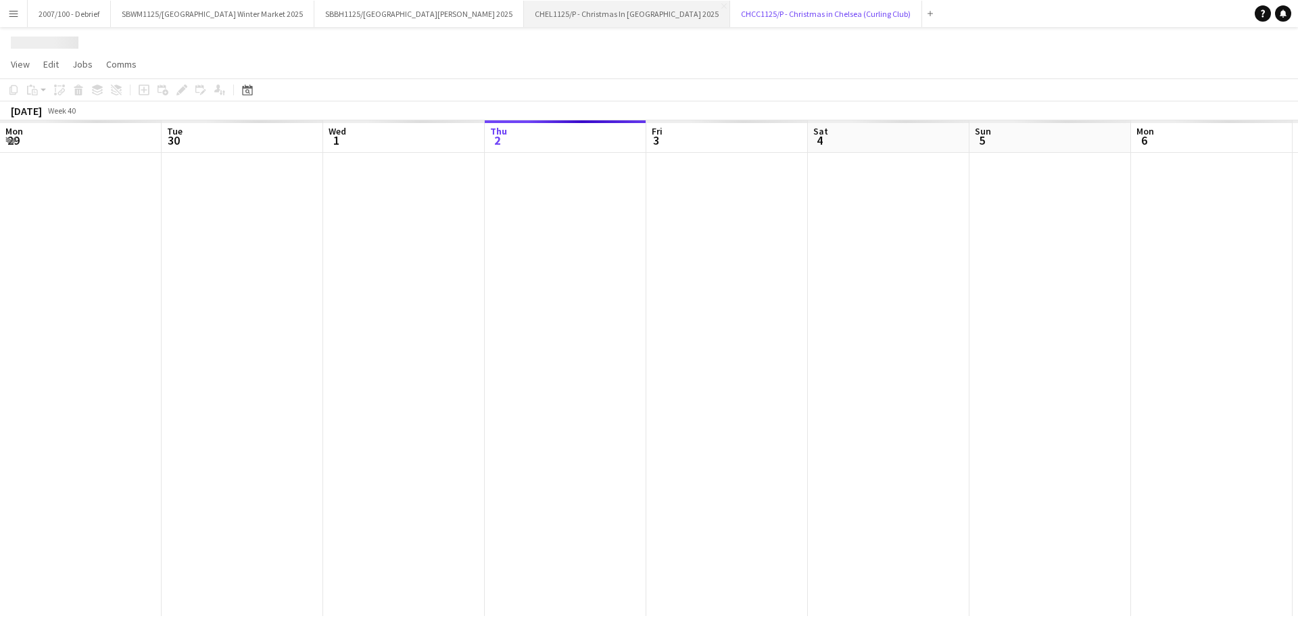
scroll to position [0, 323]
